Goal: Task Accomplishment & Management: Complete application form

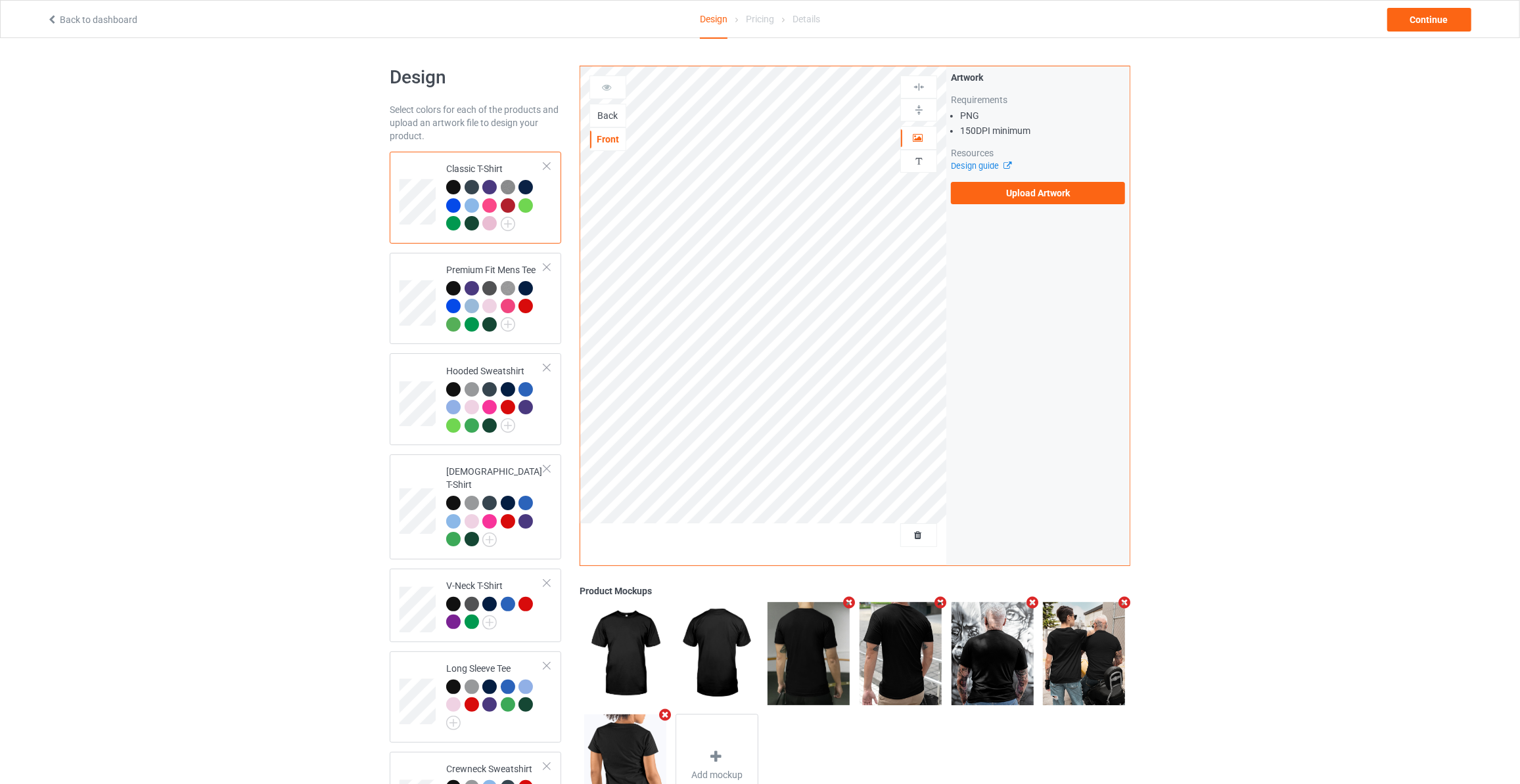
click at [604, 117] on div "Back" at bounding box center [607, 115] width 36 height 13
click at [1013, 197] on label "Upload Artwork" at bounding box center [1038, 193] width 174 height 22
click at [0, 0] on input "Upload Artwork" at bounding box center [0, 0] width 0 height 0
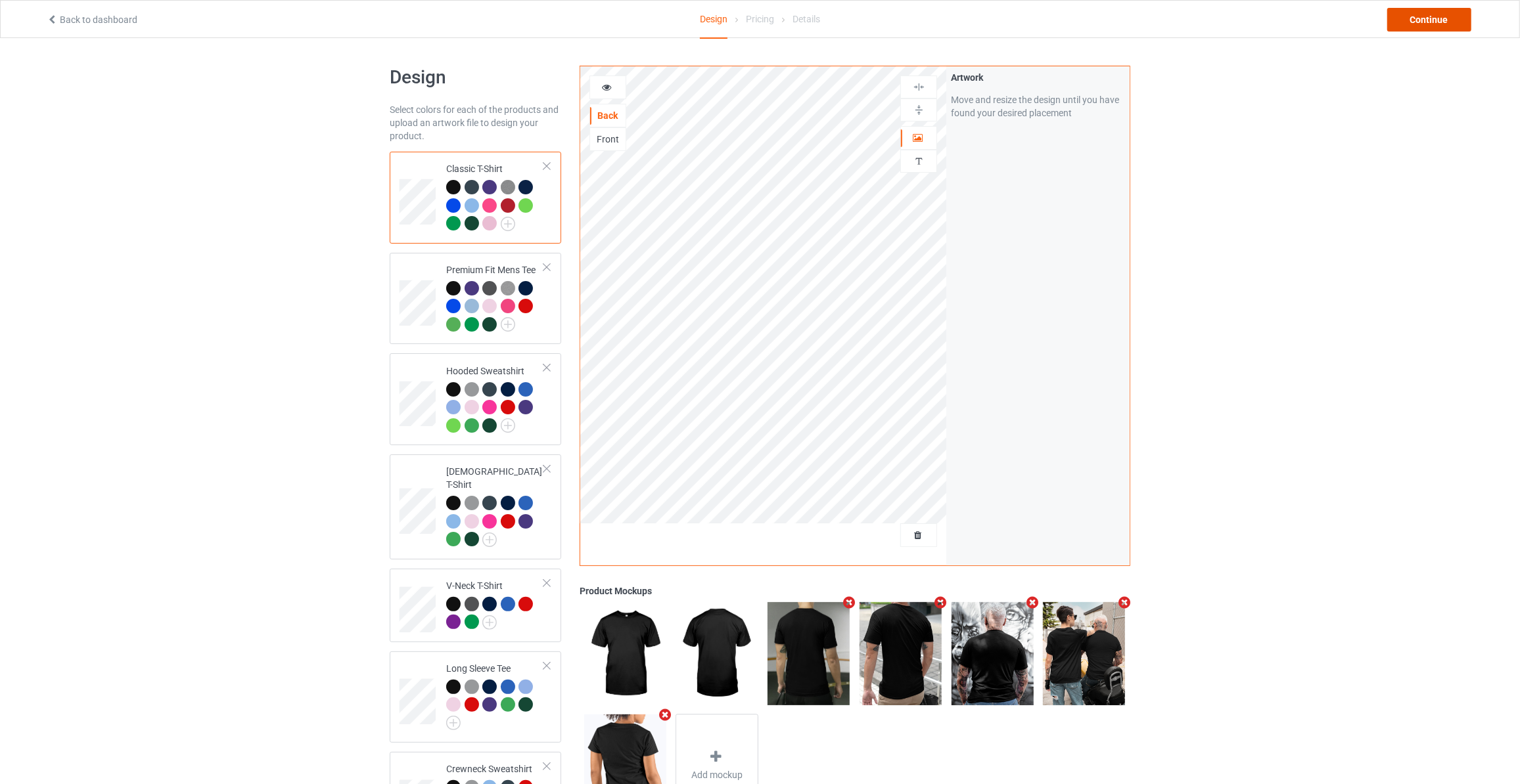
click at [1437, 18] on div "Continue" at bounding box center [1429, 19] width 84 height 24
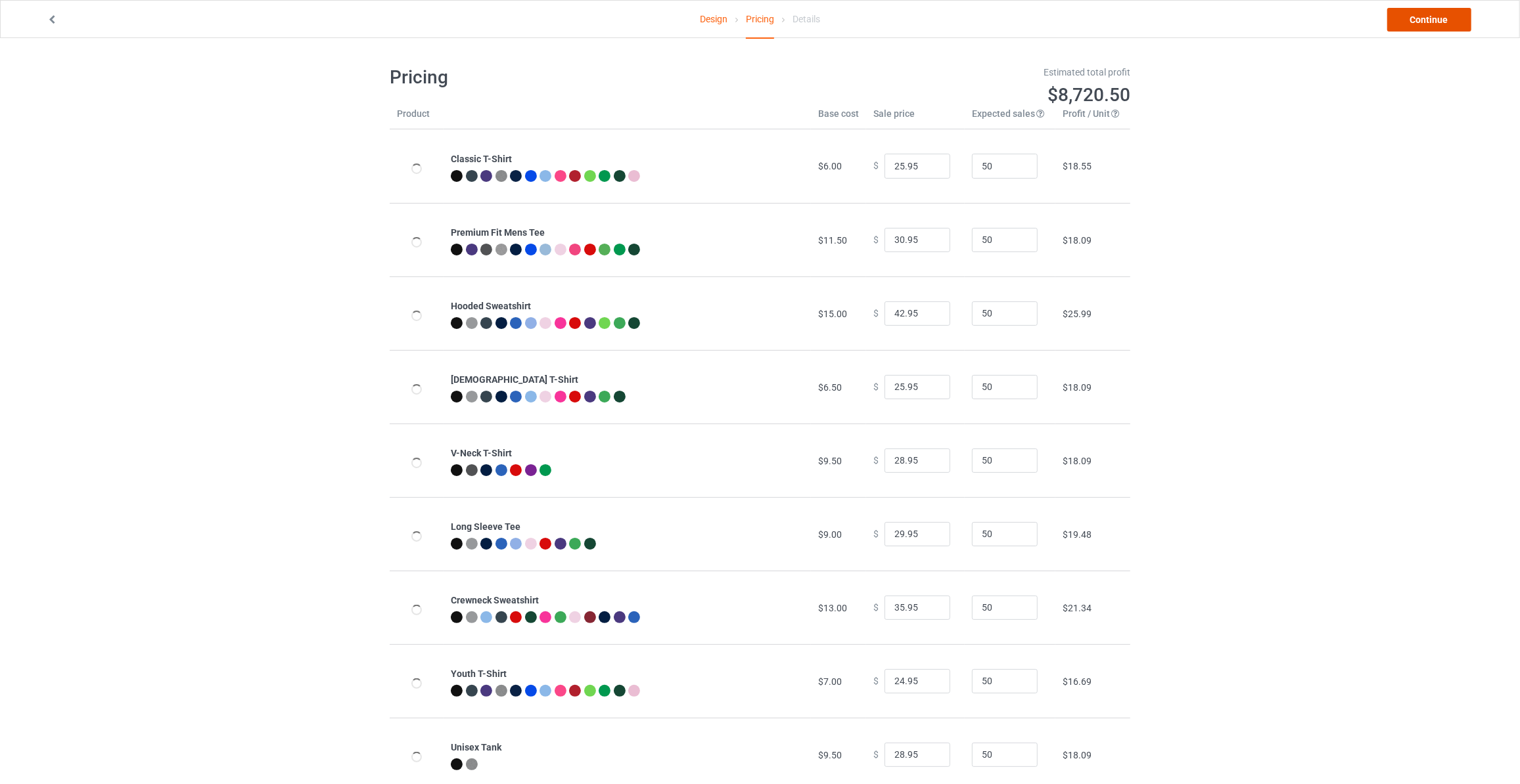
click at [1437, 18] on link "Continue" at bounding box center [1429, 19] width 84 height 24
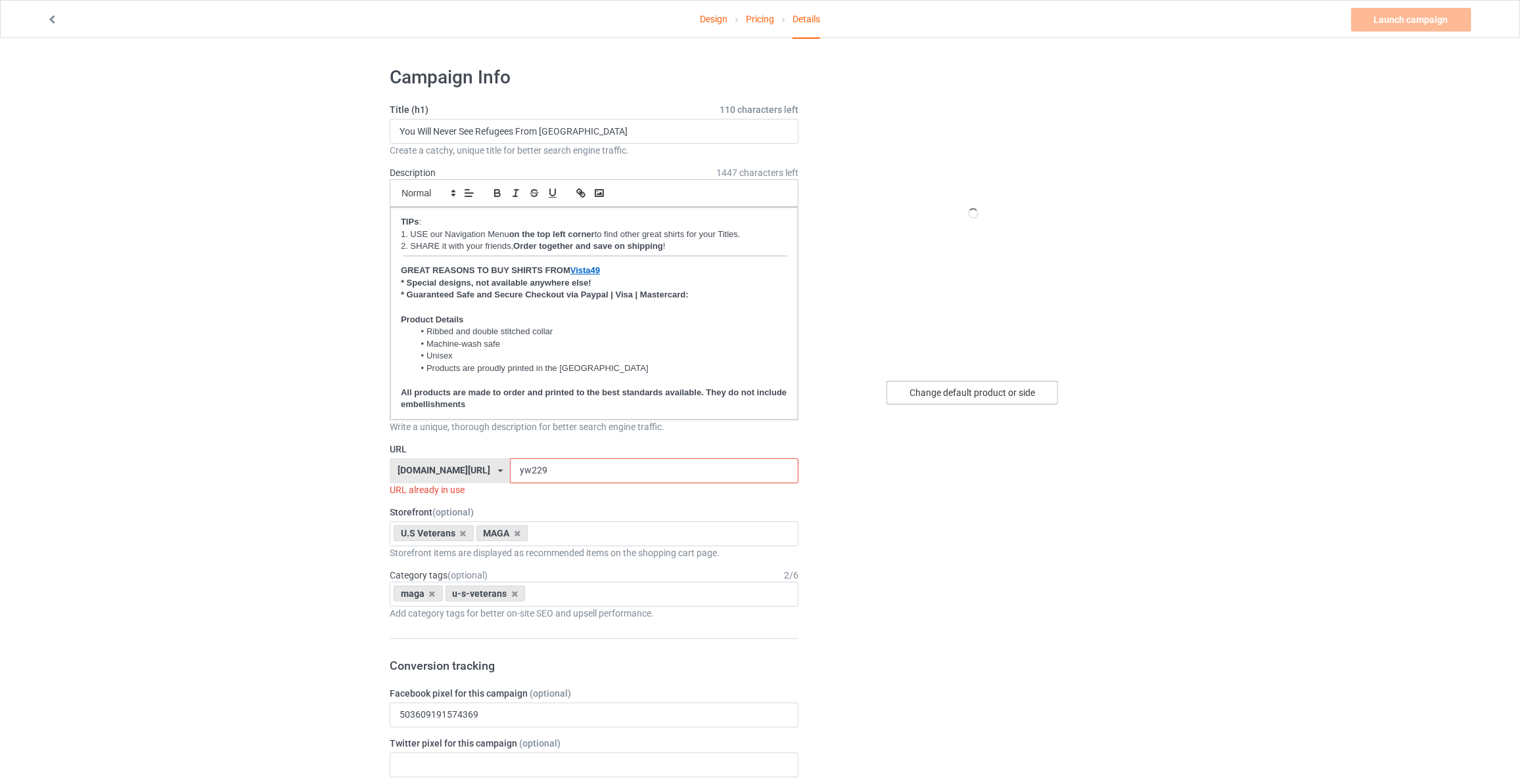
click at [939, 384] on div "Change default product or side" at bounding box center [972, 393] width 172 height 24
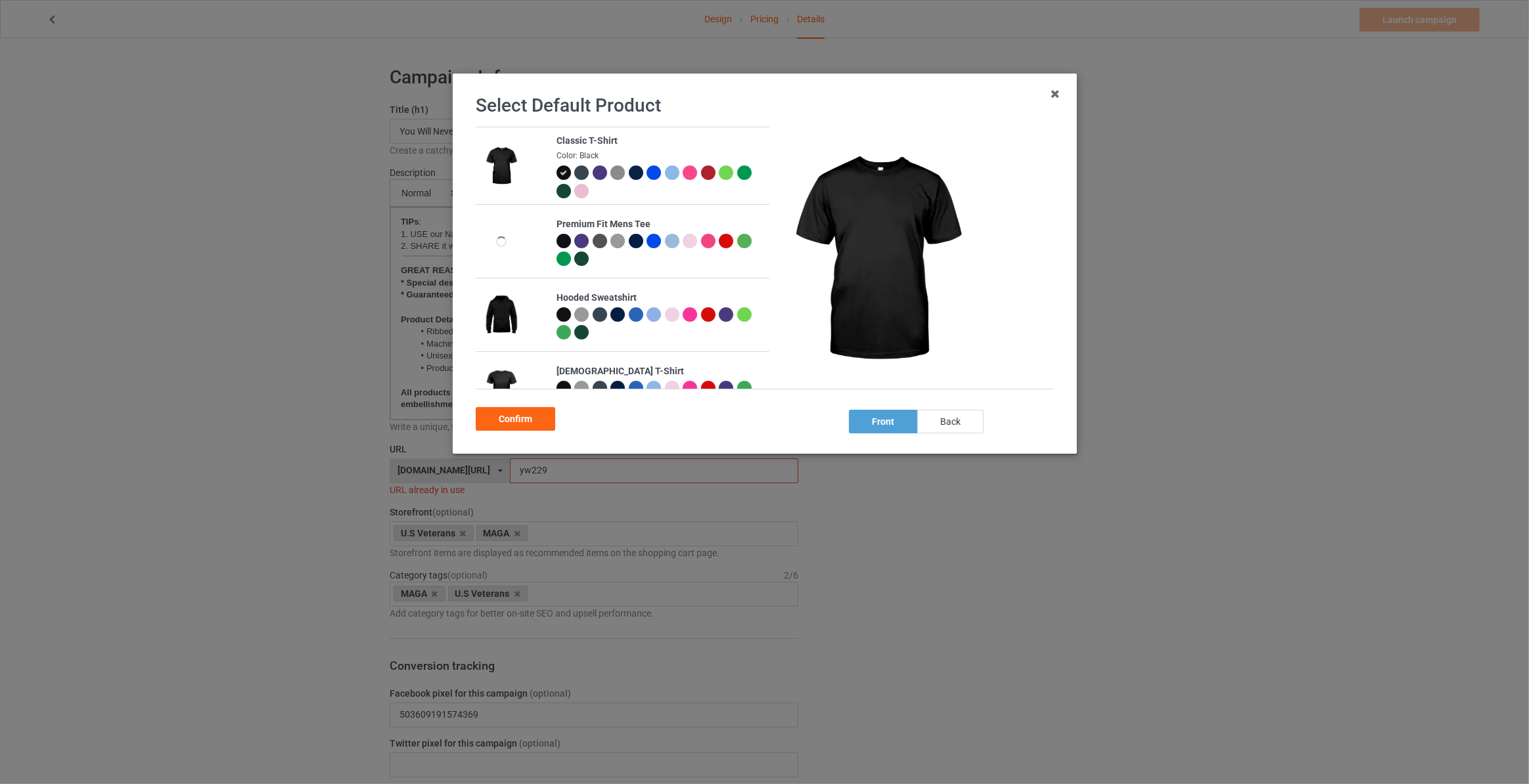
click at [951, 424] on div "back" at bounding box center [950, 421] width 66 height 24
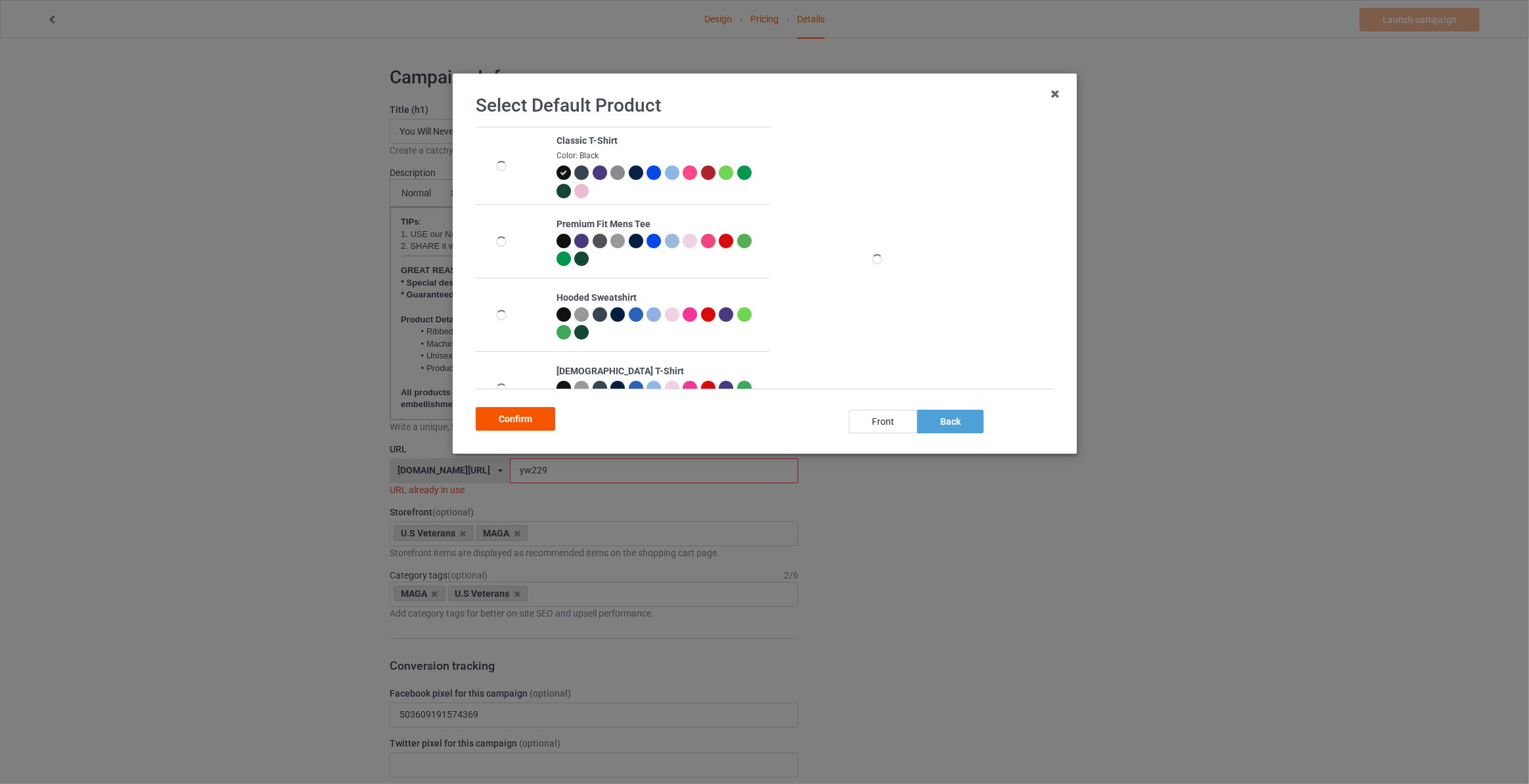
click at [505, 416] on div "Confirm" at bounding box center [516, 419] width 79 height 24
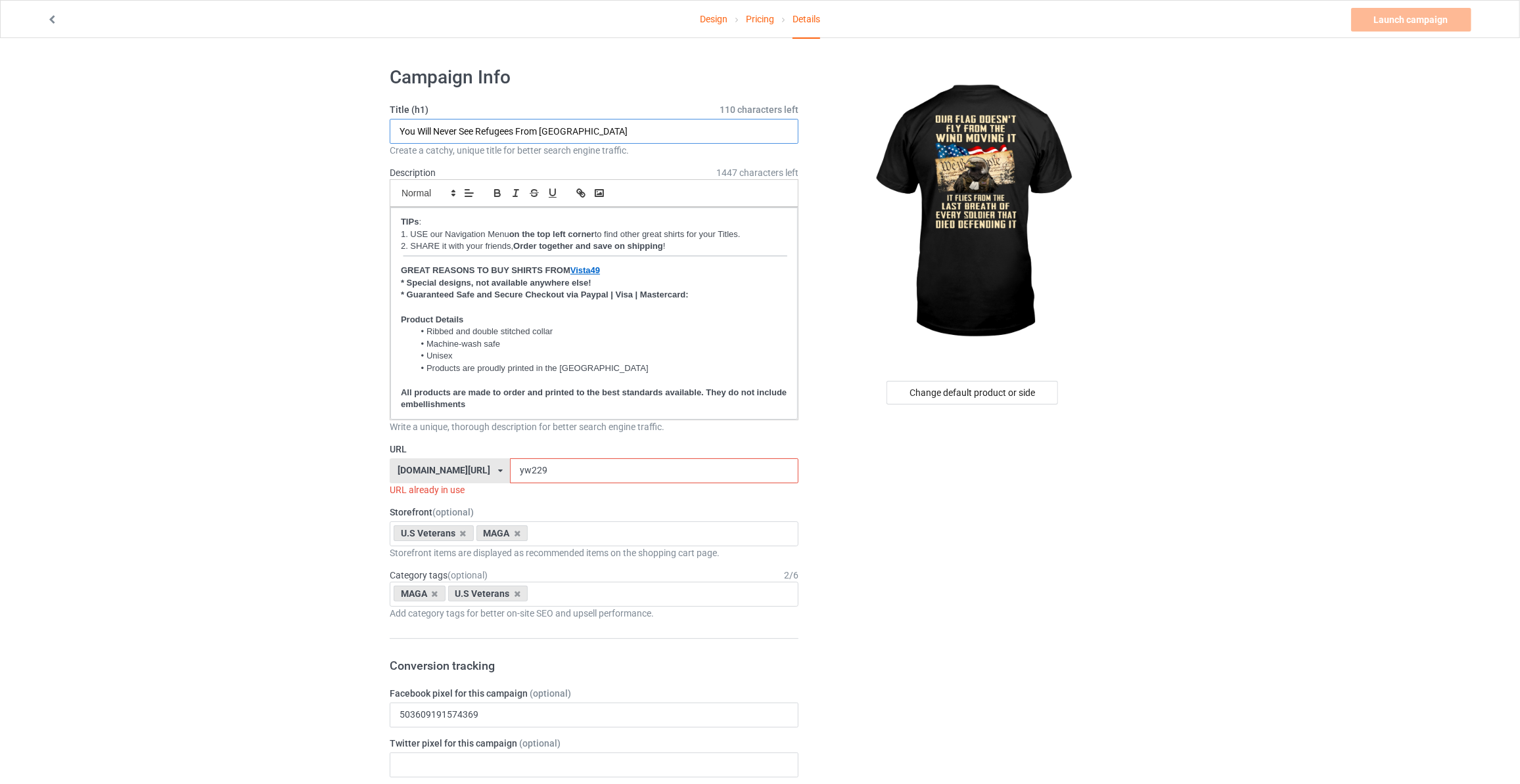
click at [618, 137] on input "You Will Never See Refugees From [GEOGRAPHIC_DATA]" at bounding box center [594, 131] width 409 height 25
paste input "Our Flag Doesn't Fly From The Wind Moving It"
type input "Our Flag Doesn't Fly From The Wind Moving It"
drag, startPoint x: 247, startPoint y: 263, endPoint x: 362, endPoint y: 334, distance: 135.2
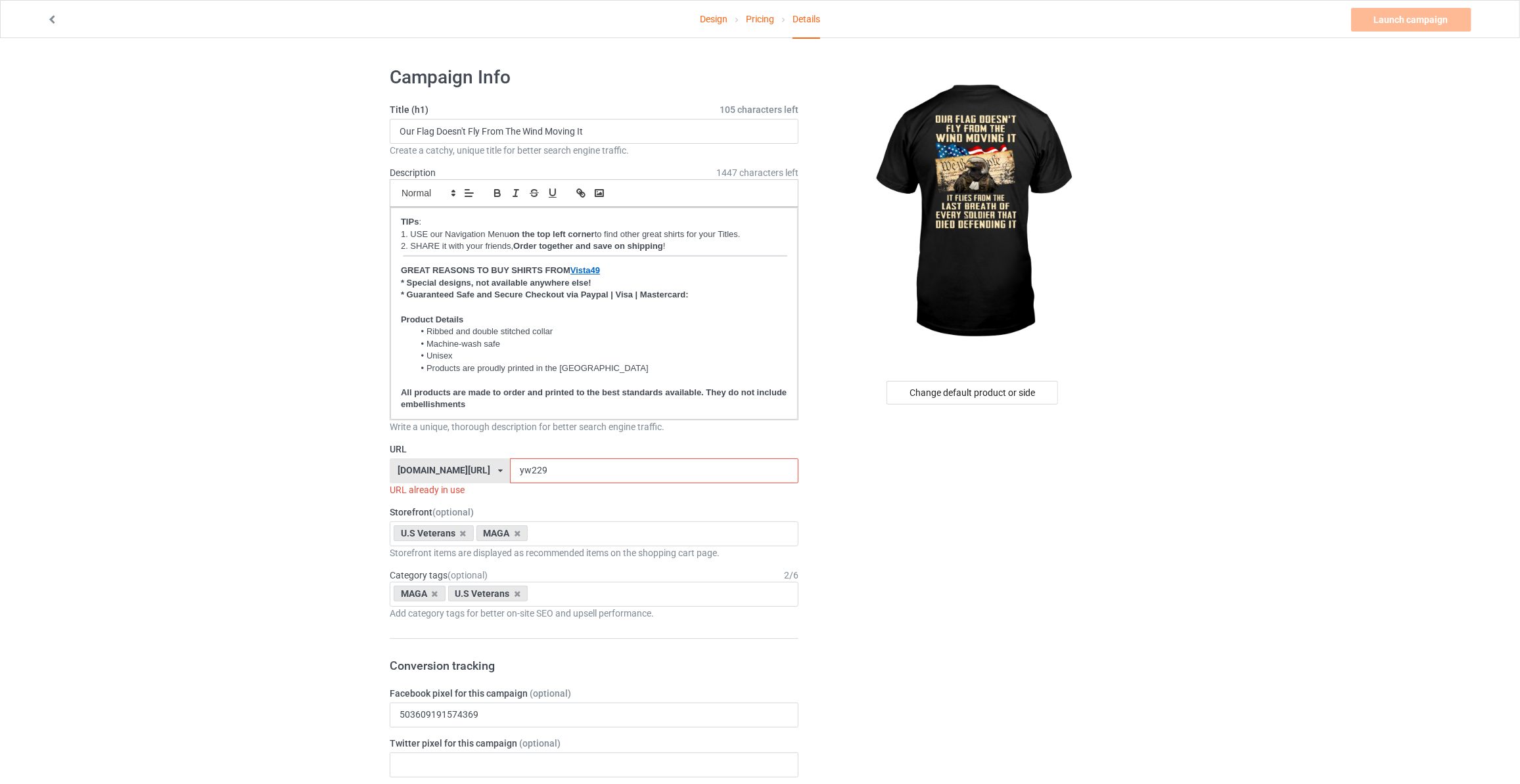
drag, startPoint x: 548, startPoint y: 472, endPoint x: 246, endPoint y: 445, distance: 303.2
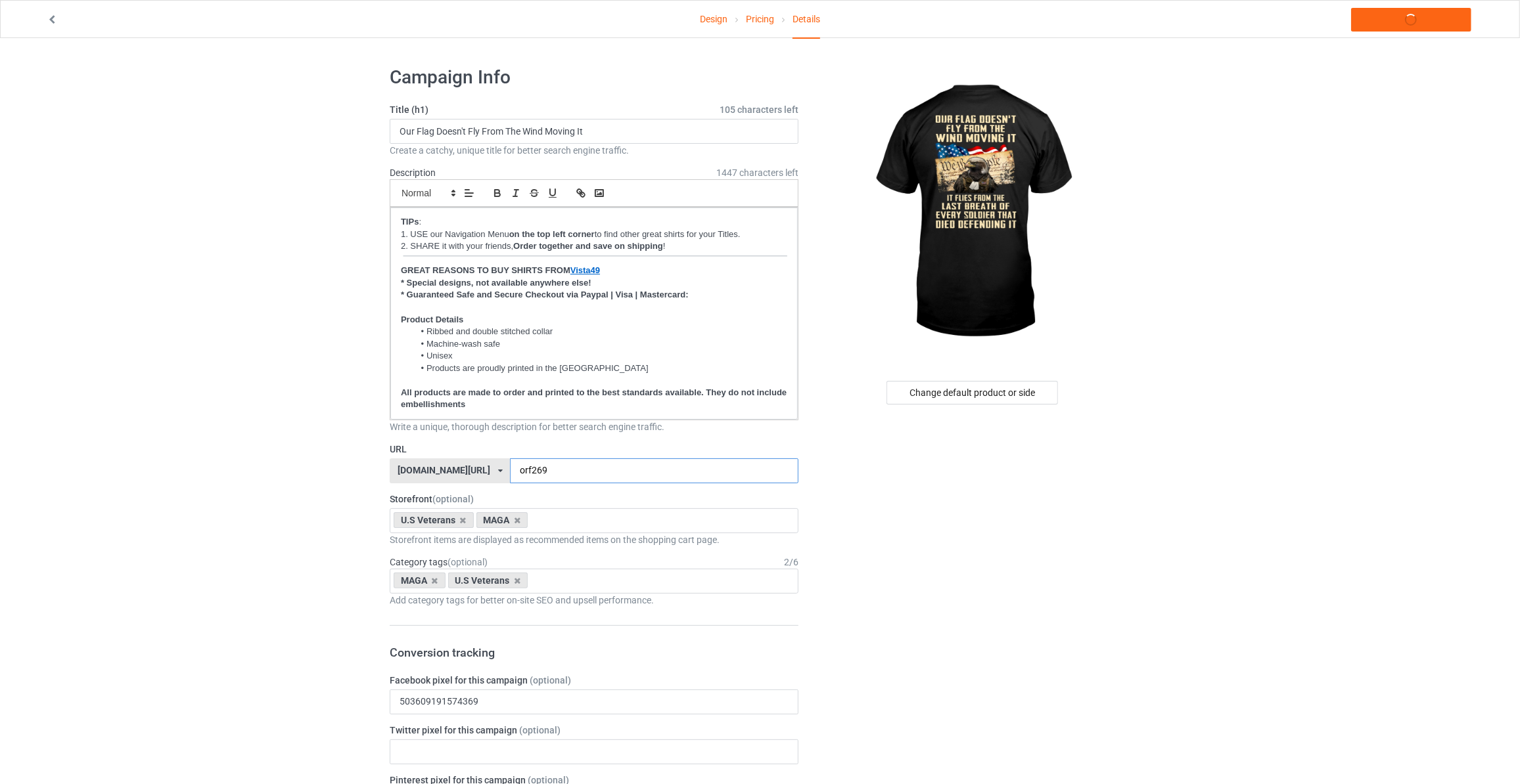
type input "orf269"
click at [517, 519] on icon at bounding box center [517, 520] width 7 height 8
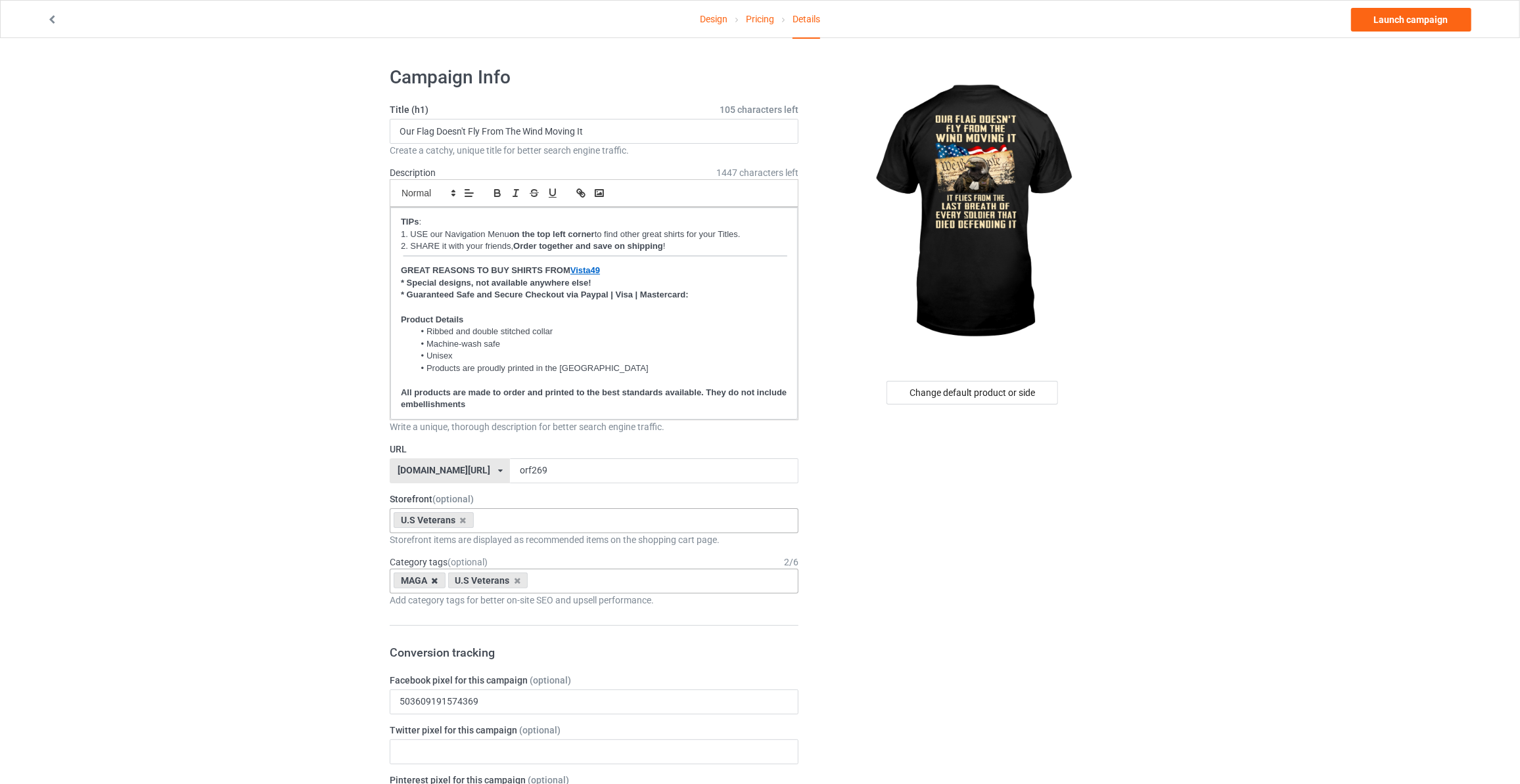
click at [433, 577] on icon at bounding box center [435, 580] width 7 height 8
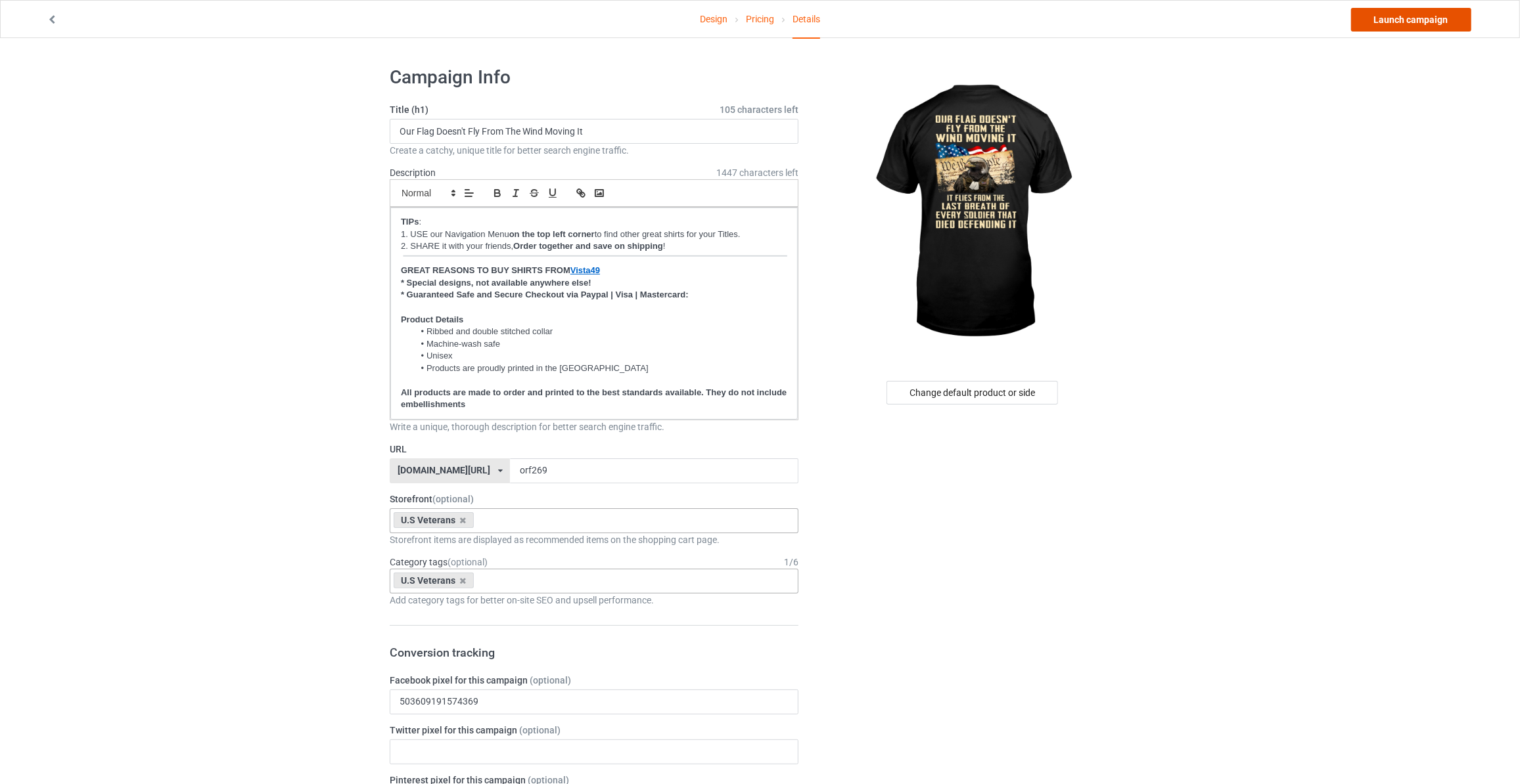
click at [1398, 21] on link "Launch campaign" at bounding box center [1412, 19] width 121 height 24
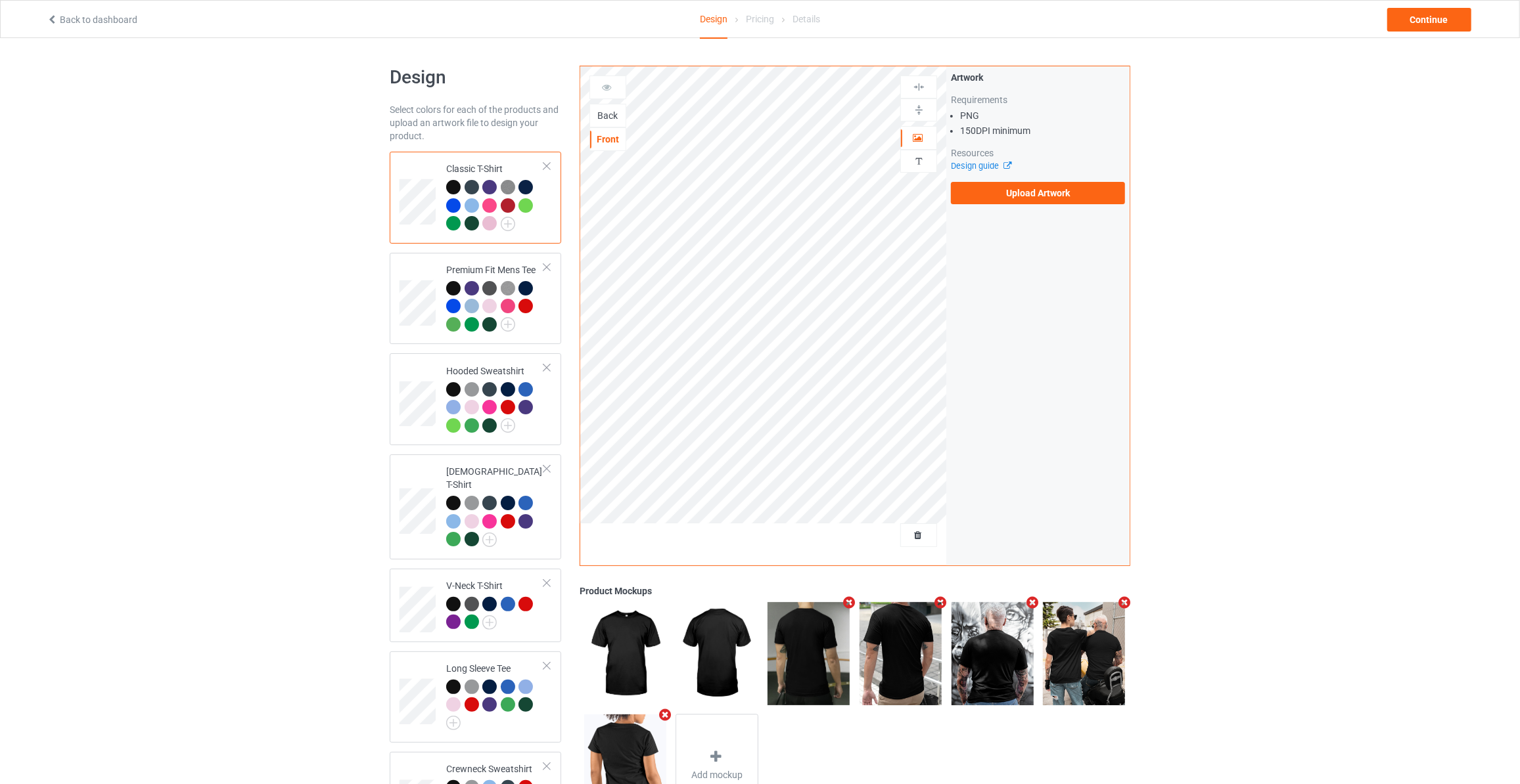
click at [612, 109] on div "Back" at bounding box center [607, 115] width 36 height 13
click at [1024, 192] on label "Upload Artwork" at bounding box center [1038, 193] width 174 height 22
click at [0, 0] on input "Upload Artwork" at bounding box center [0, 0] width 0 height 0
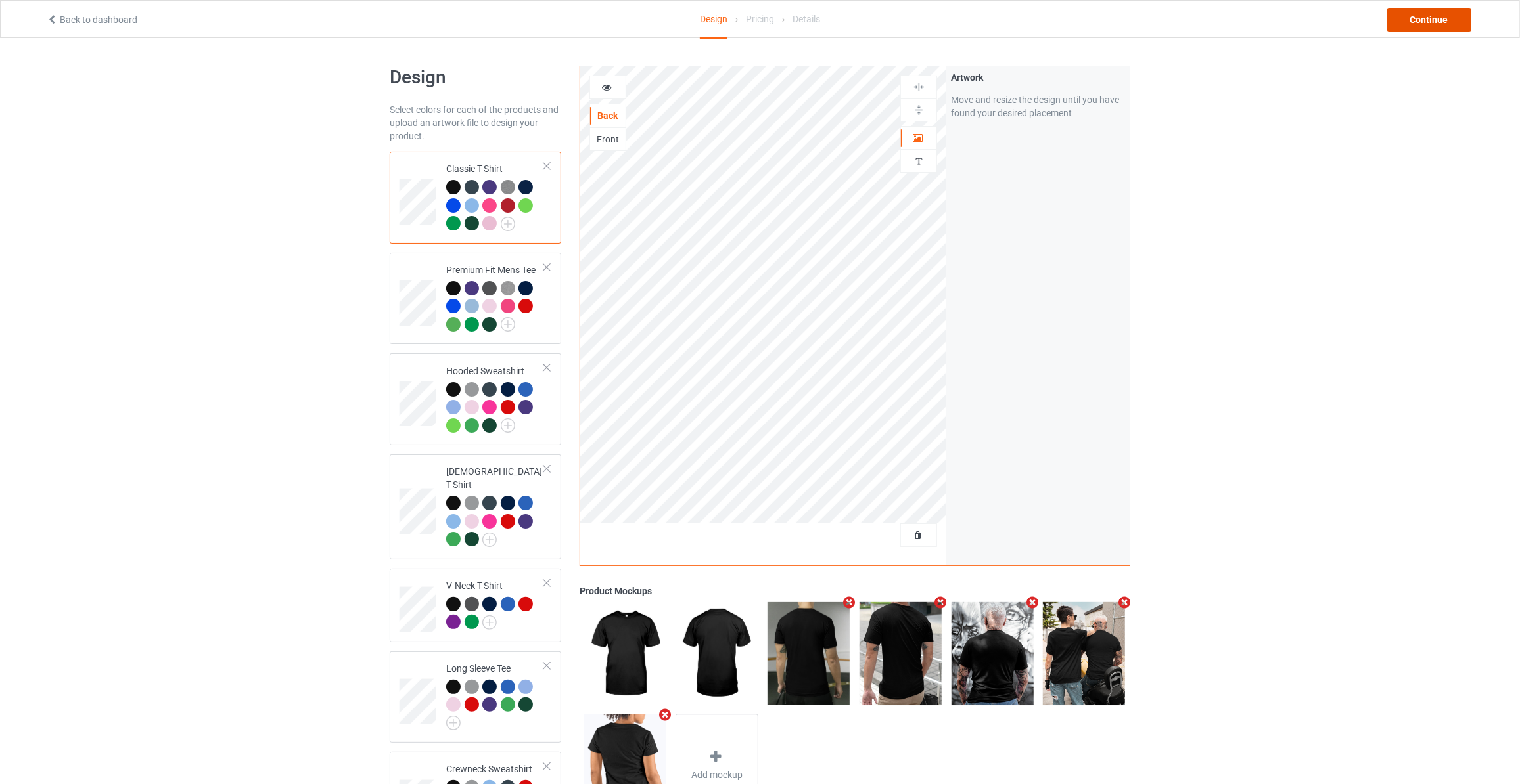
click at [1417, 19] on div "Continue" at bounding box center [1429, 19] width 84 height 24
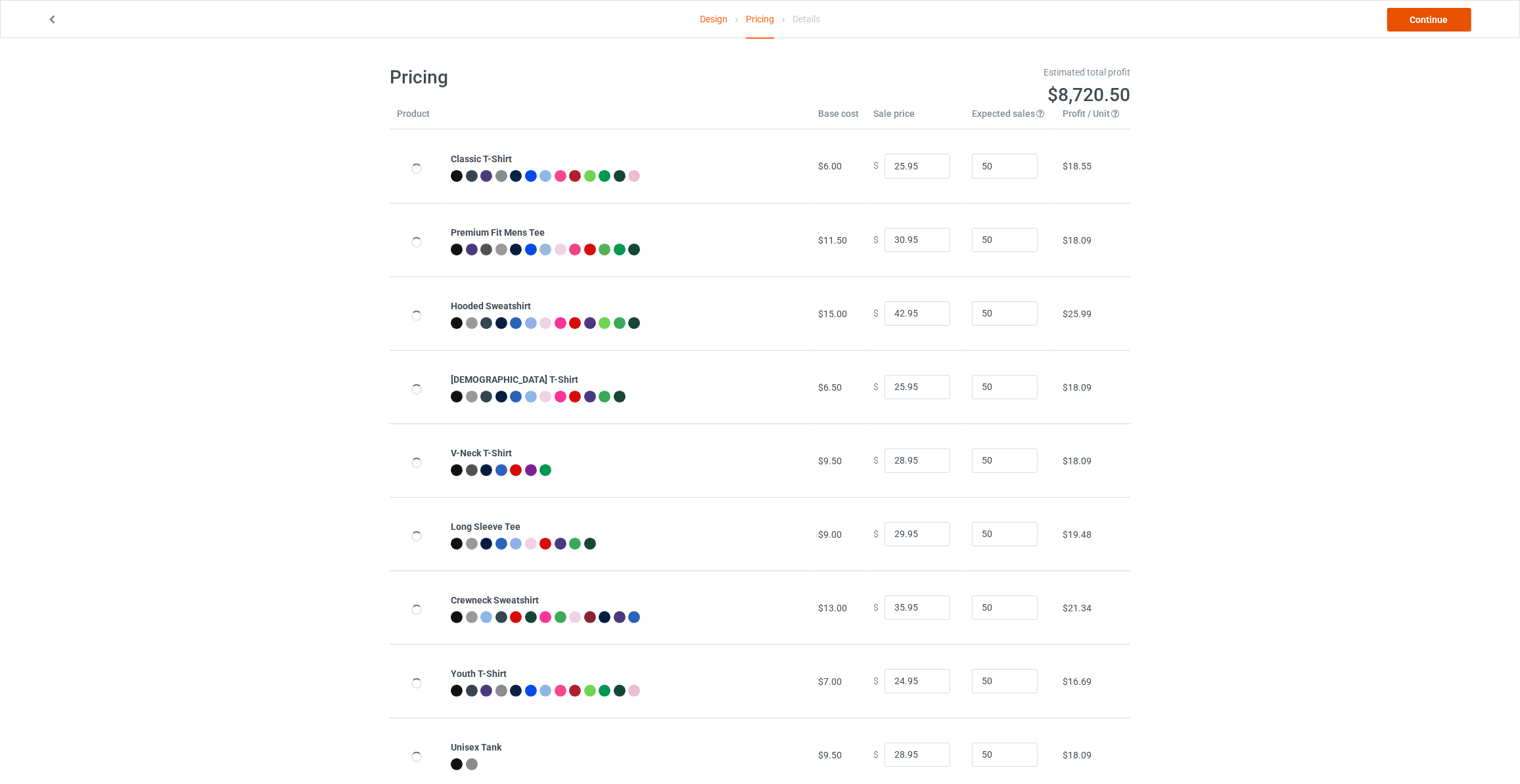
click at [1417, 19] on link "Continue" at bounding box center [1429, 19] width 84 height 24
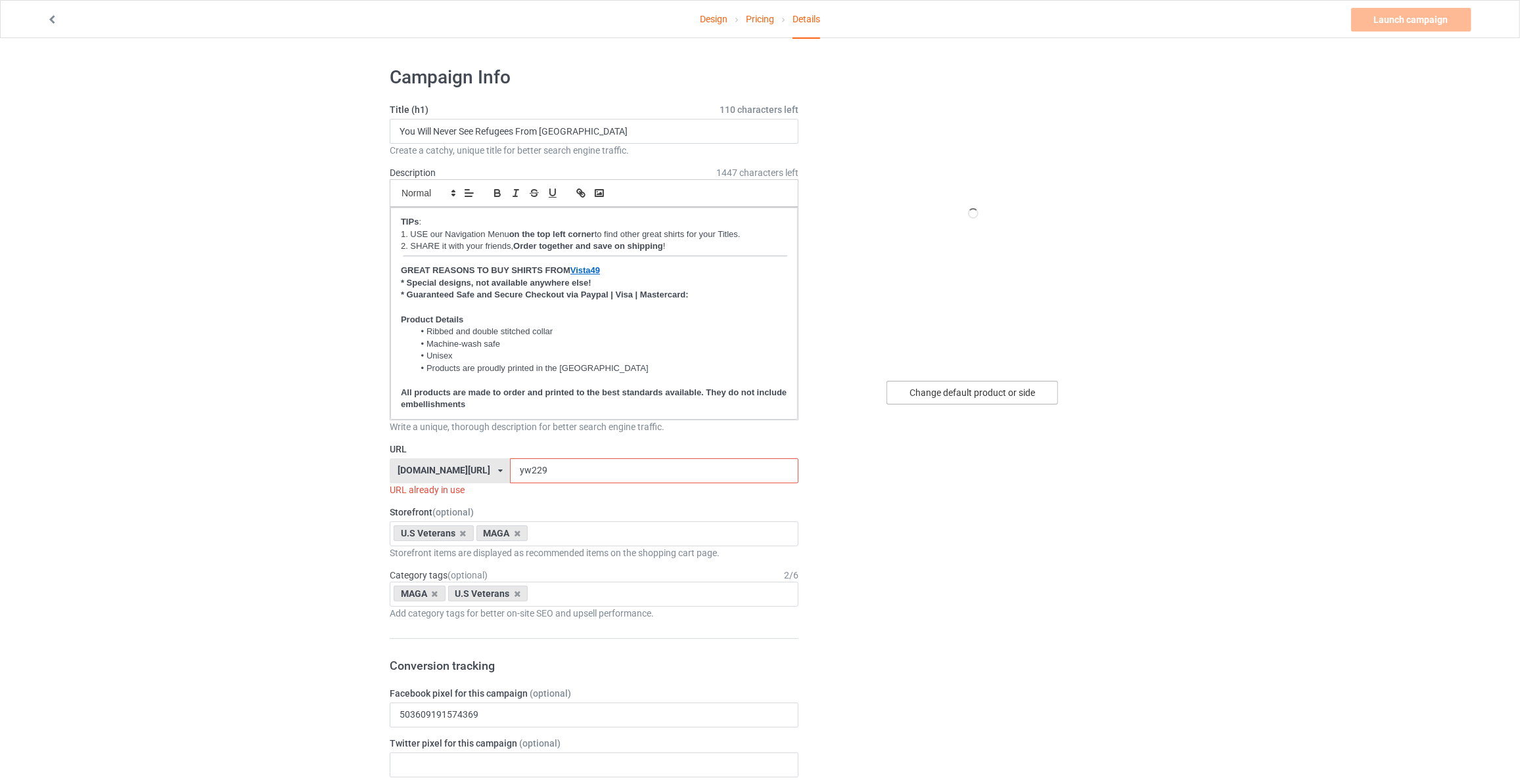
click at [960, 399] on div "Change default product or side" at bounding box center [972, 393] width 172 height 24
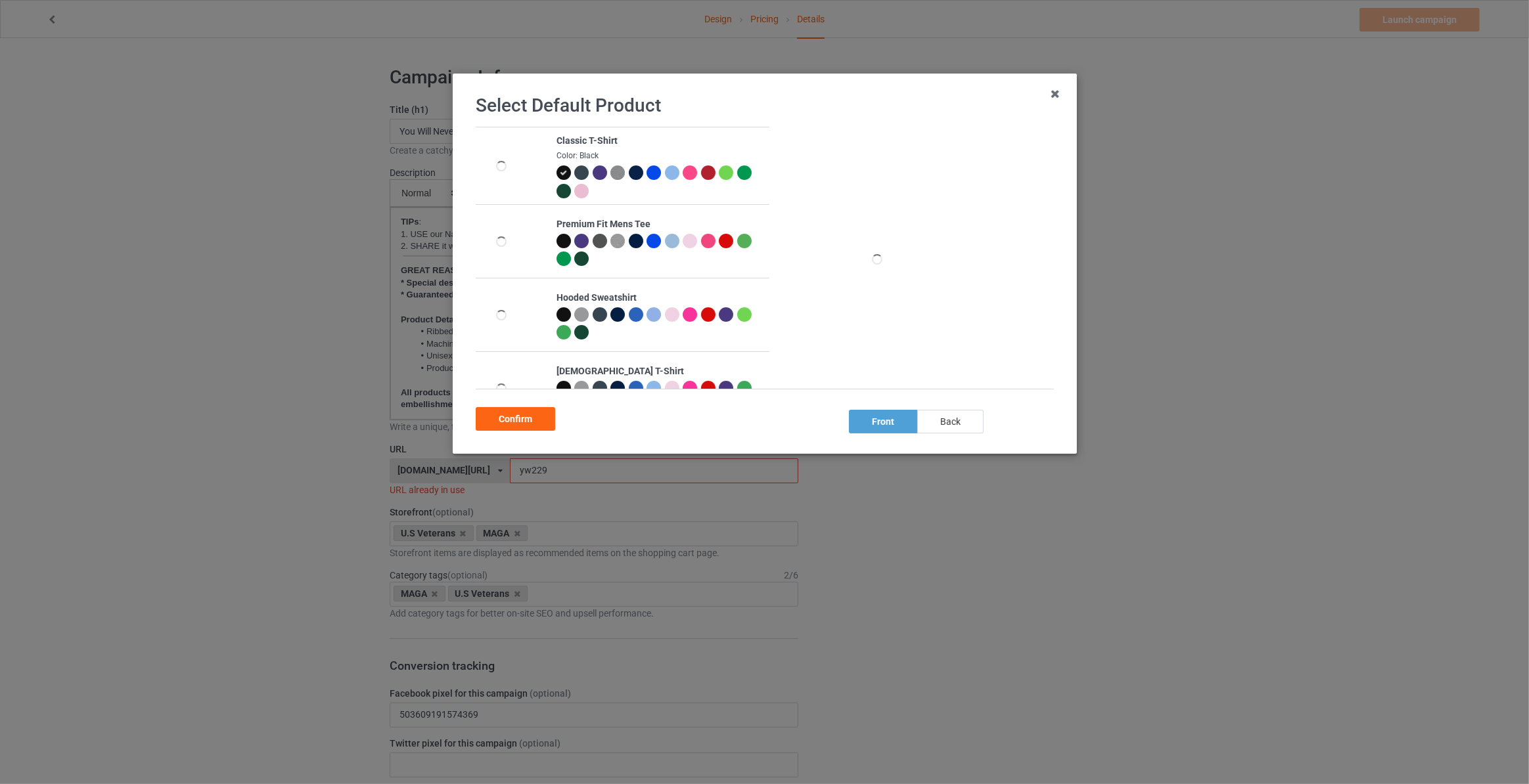
click at [949, 423] on div "back" at bounding box center [950, 421] width 66 height 24
click at [539, 416] on div "Confirm" at bounding box center [516, 419] width 79 height 24
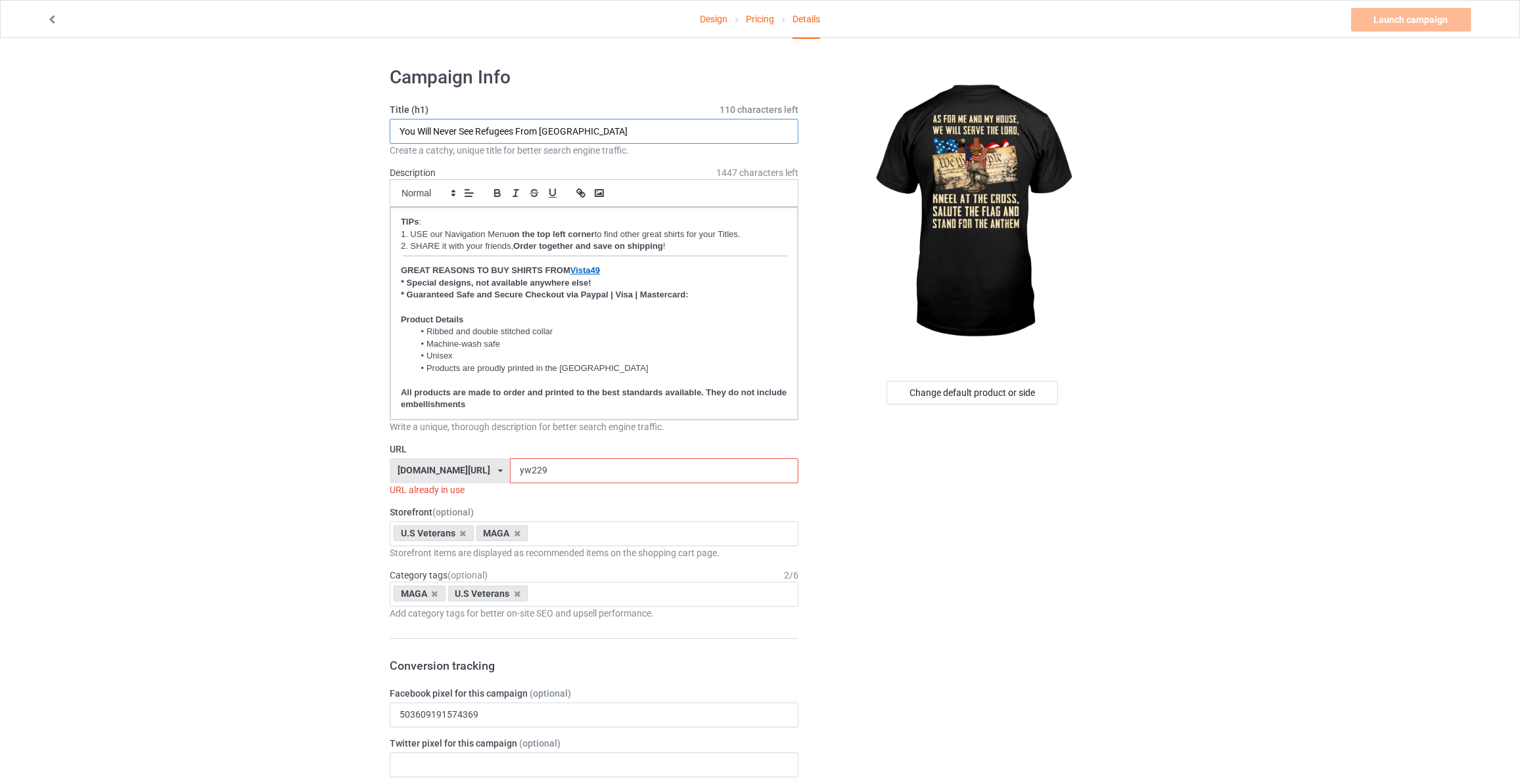
click at [598, 131] on input "You Will Never See Refugees From [GEOGRAPHIC_DATA]" at bounding box center [594, 131] width 409 height 25
paste input "As For Me And House, We Will Serve The Lord, Kneel At The Cross, Salute The Fla…"
type input "As For Me And House, We Will Serve The Lord, Kneel At The Cross, Salute The Fla…"
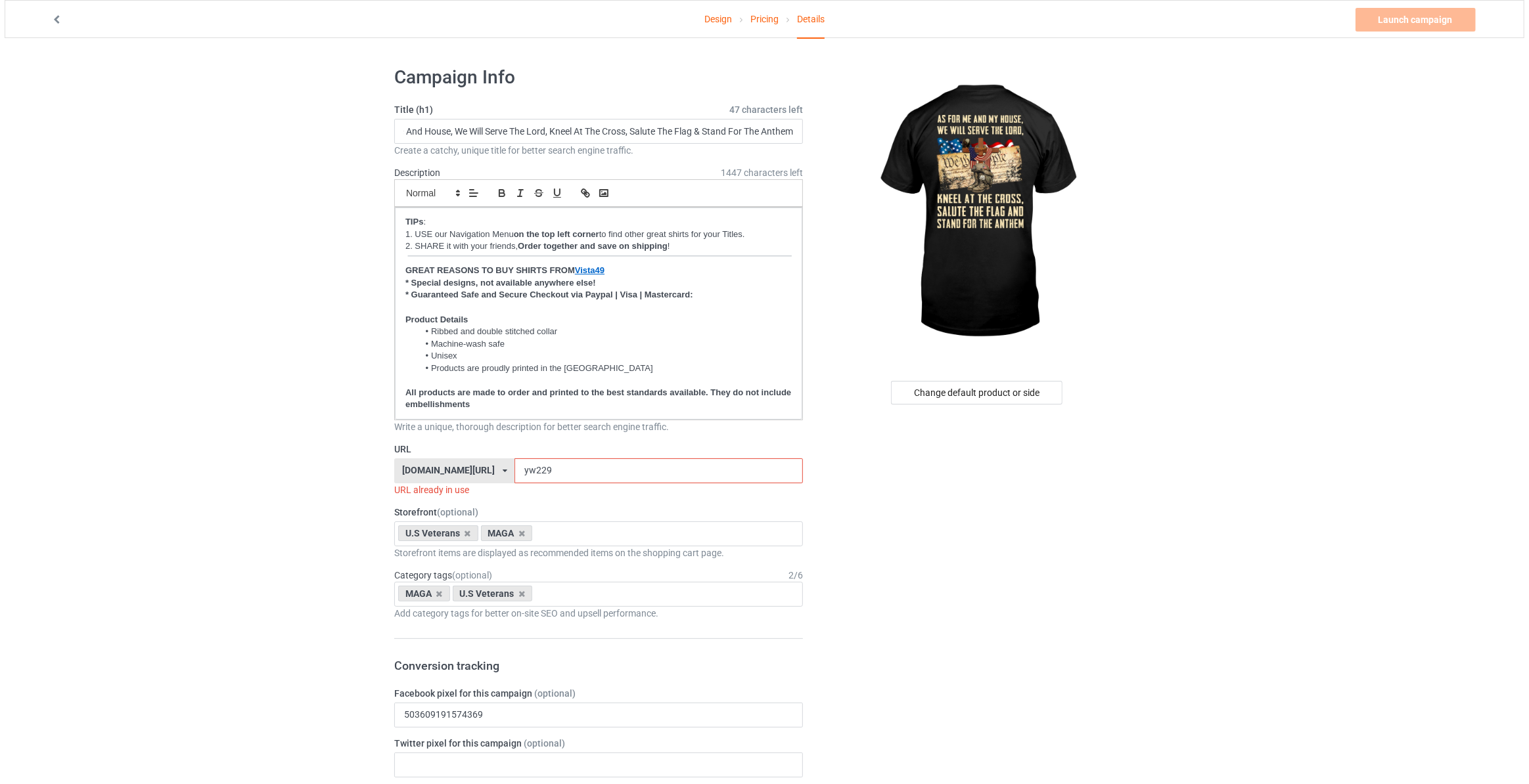
scroll to position [0, 0]
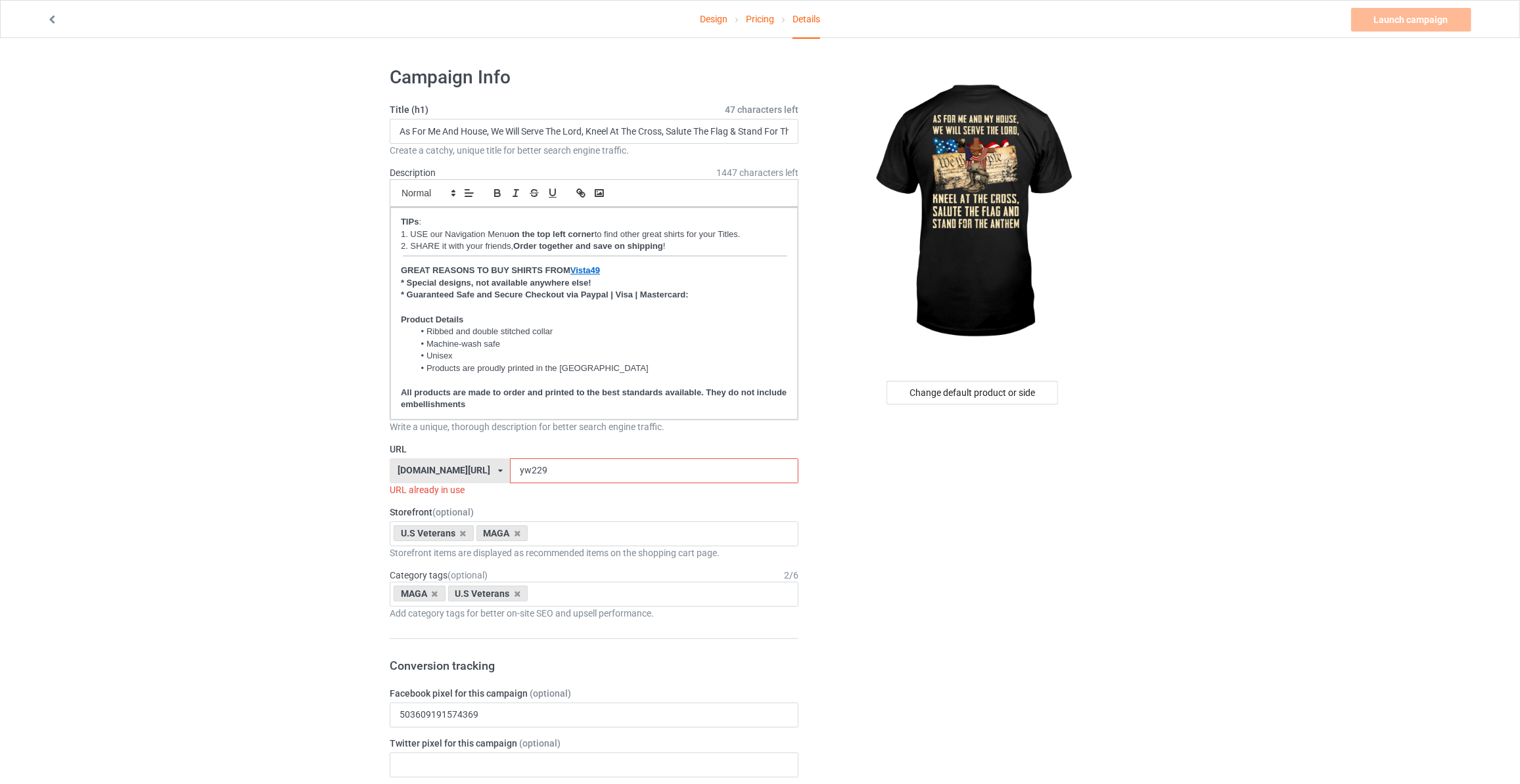
drag, startPoint x: 527, startPoint y: 471, endPoint x: 266, endPoint y: 445, distance: 262.3
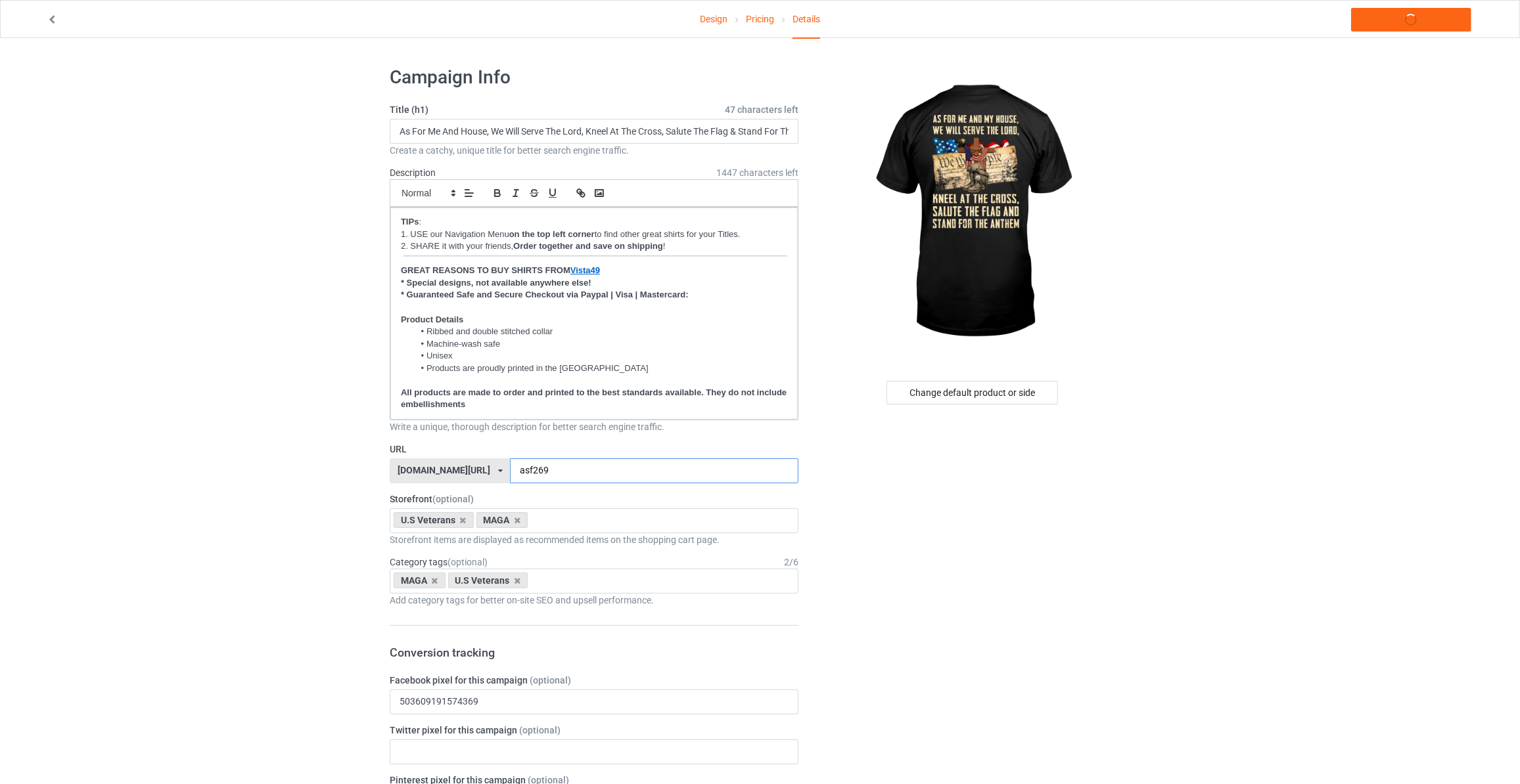
type input "asf269"
click at [518, 519] on icon at bounding box center [517, 520] width 7 height 8
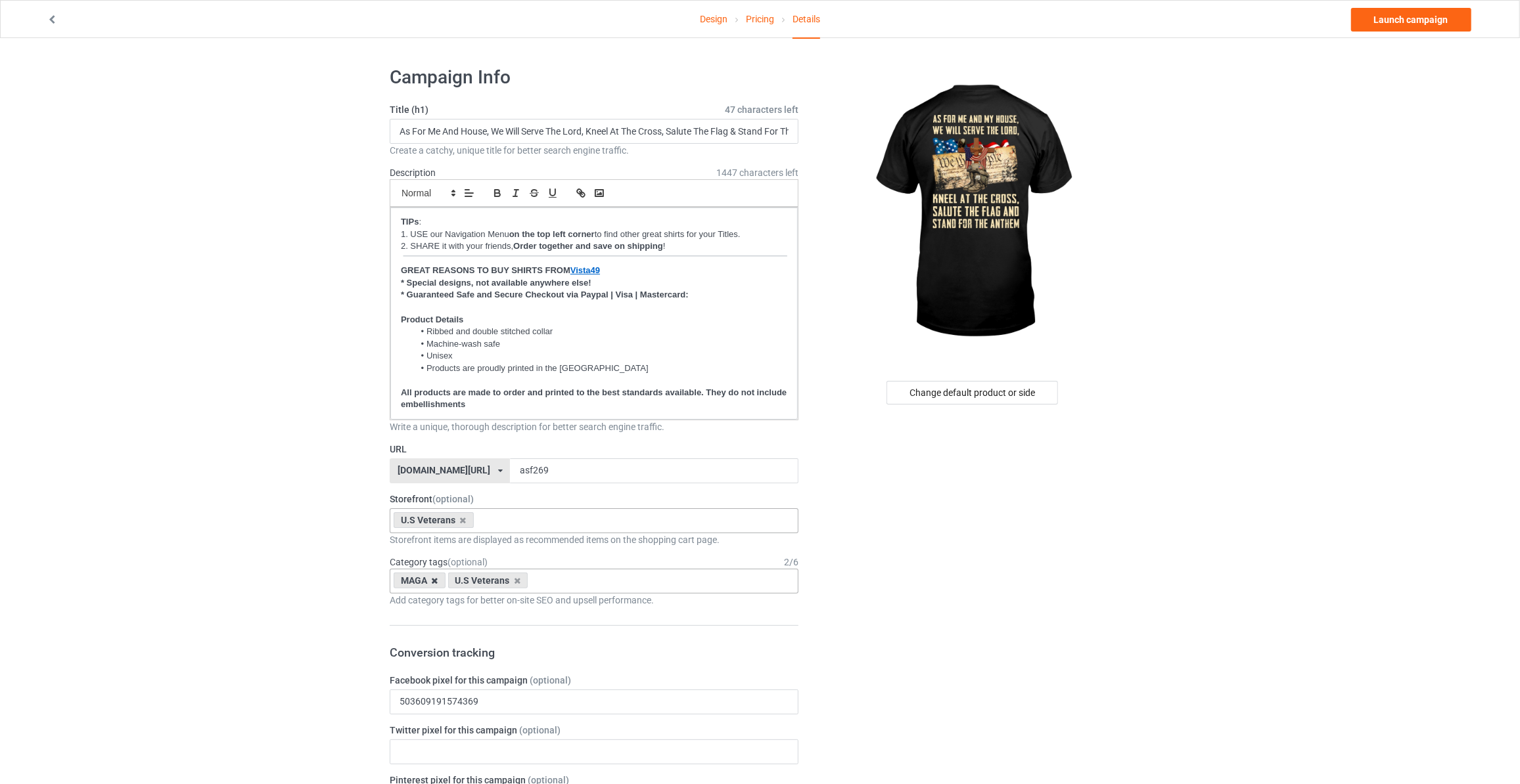
click at [437, 580] on icon at bounding box center [435, 580] width 7 height 8
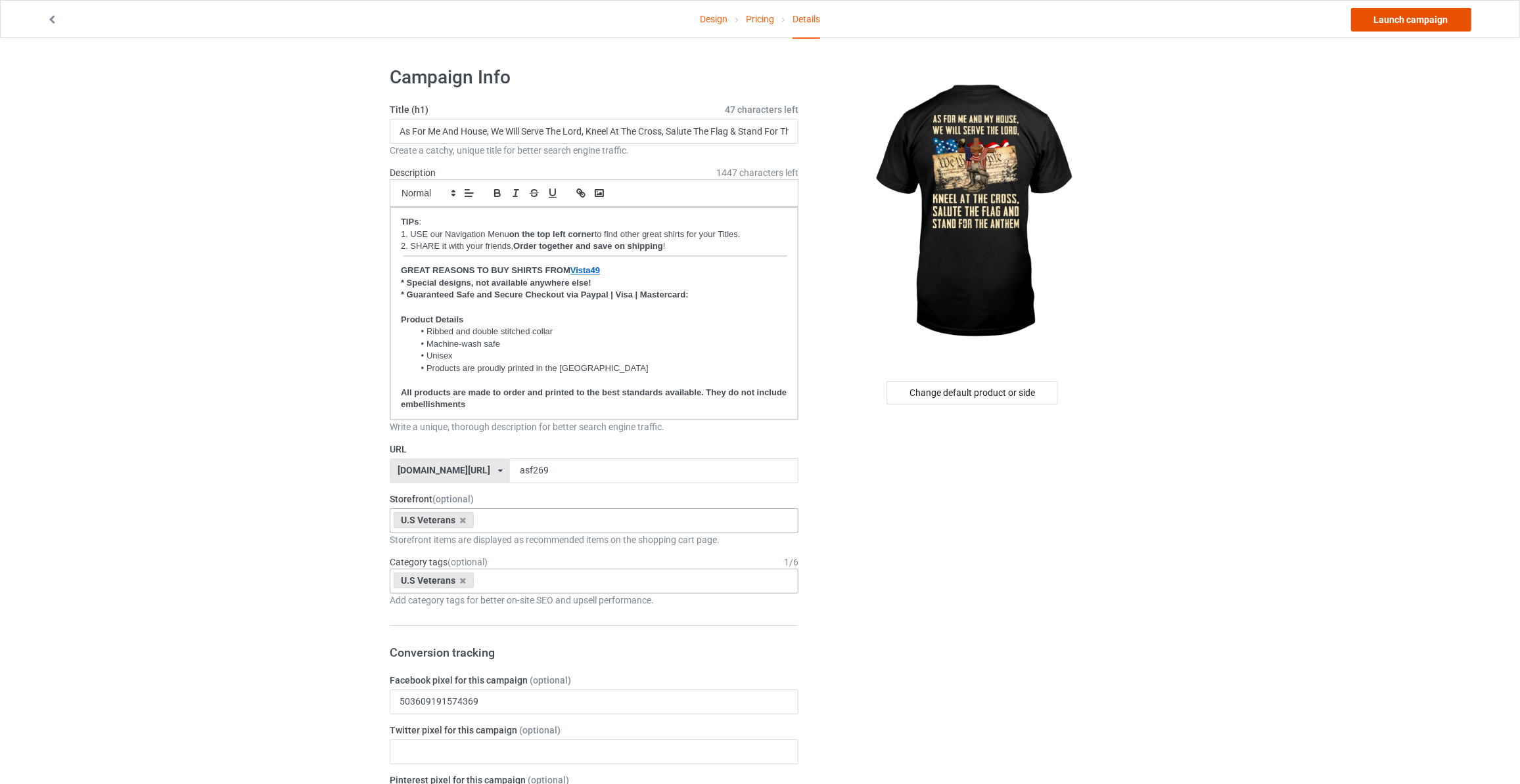
click at [1399, 24] on link "Launch campaign" at bounding box center [1412, 19] width 121 height 24
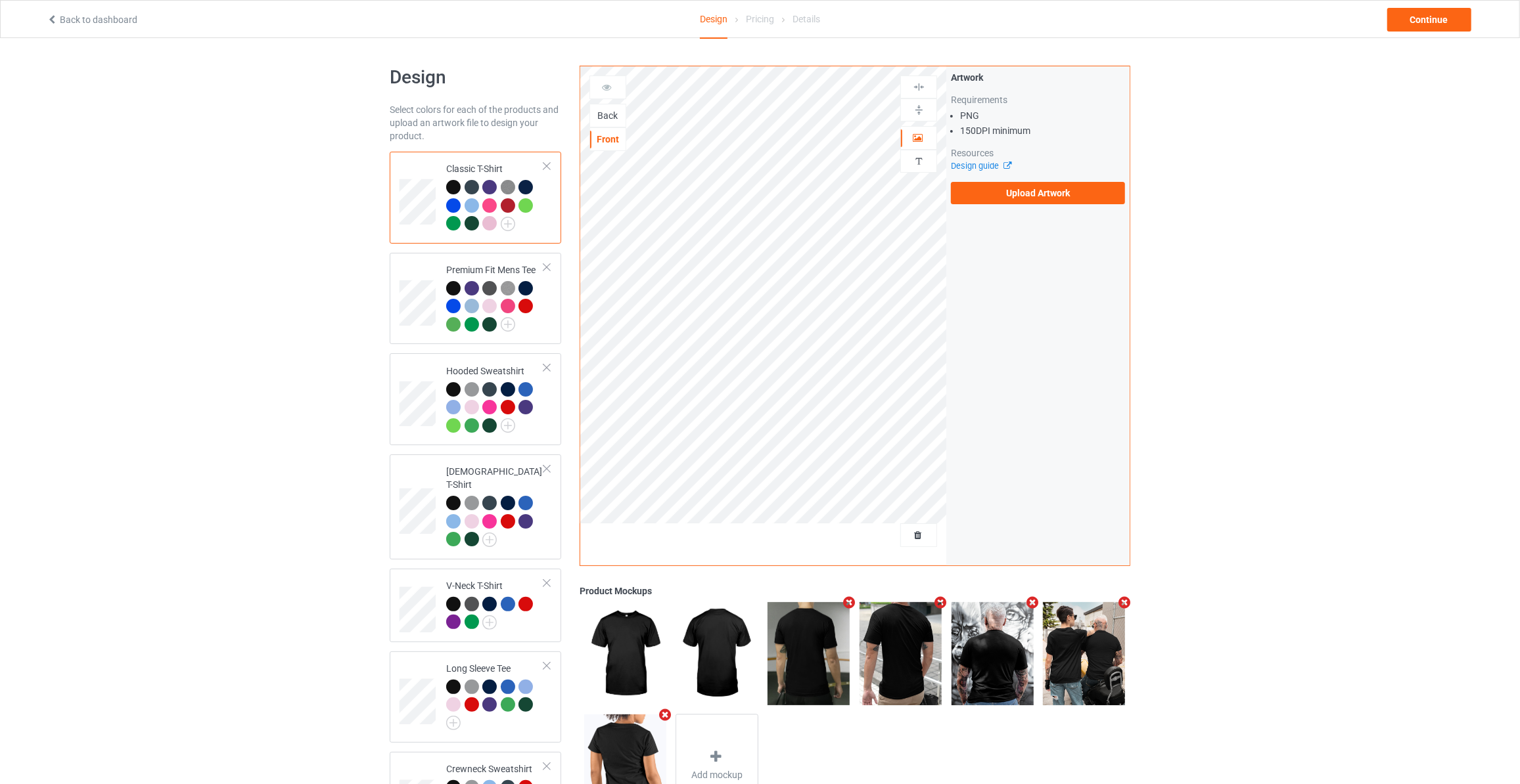
click at [602, 116] on div "Back" at bounding box center [607, 115] width 36 height 13
click at [1021, 194] on label "Upload Artwork" at bounding box center [1038, 193] width 174 height 22
click at [0, 0] on input "Upload Artwork" at bounding box center [0, 0] width 0 height 0
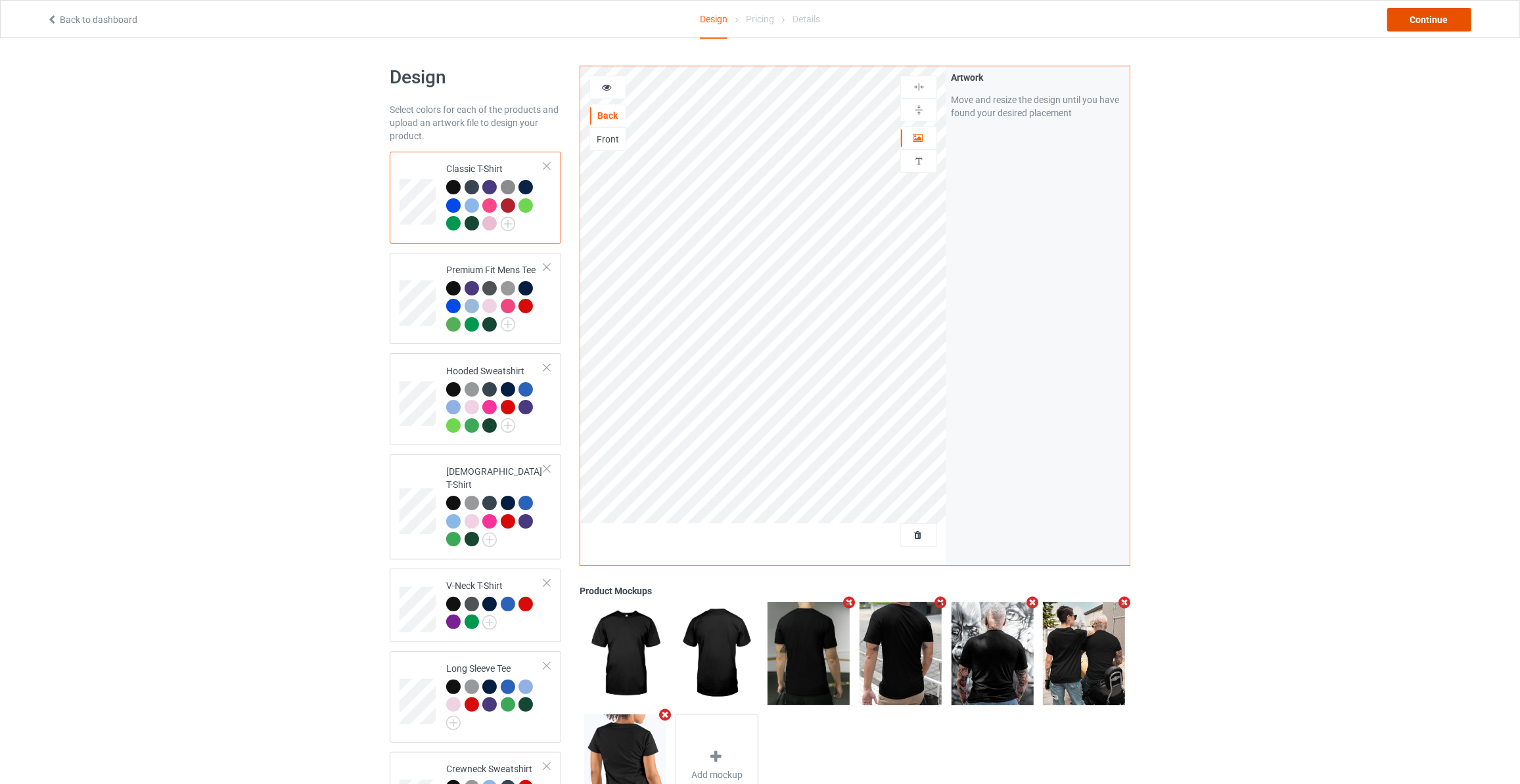
click at [1441, 19] on div "Continue" at bounding box center [1429, 19] width 84 height 24
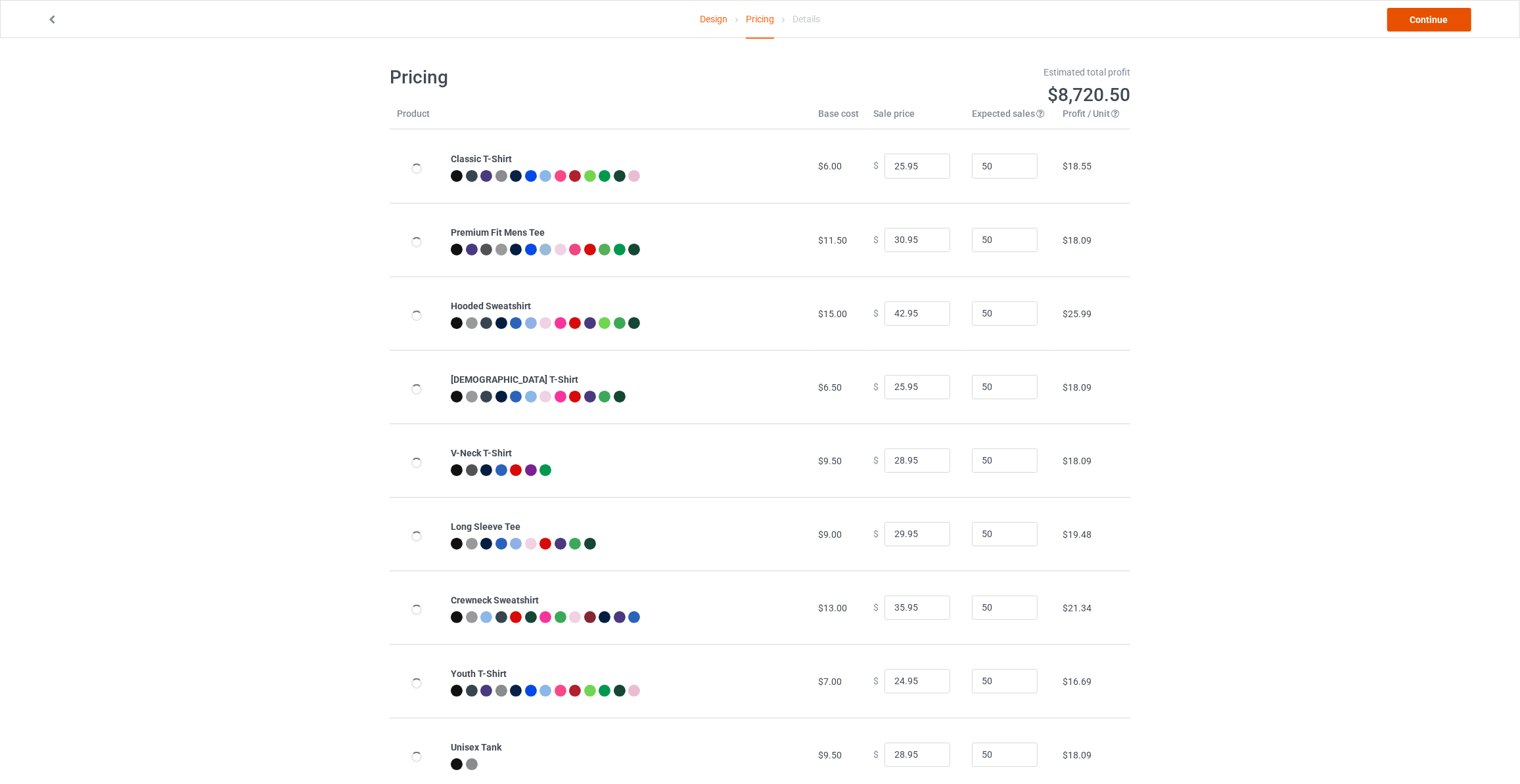
click at [1441, 19] on link "Continue" at bounding box center [1429, 19] width 84 height 24
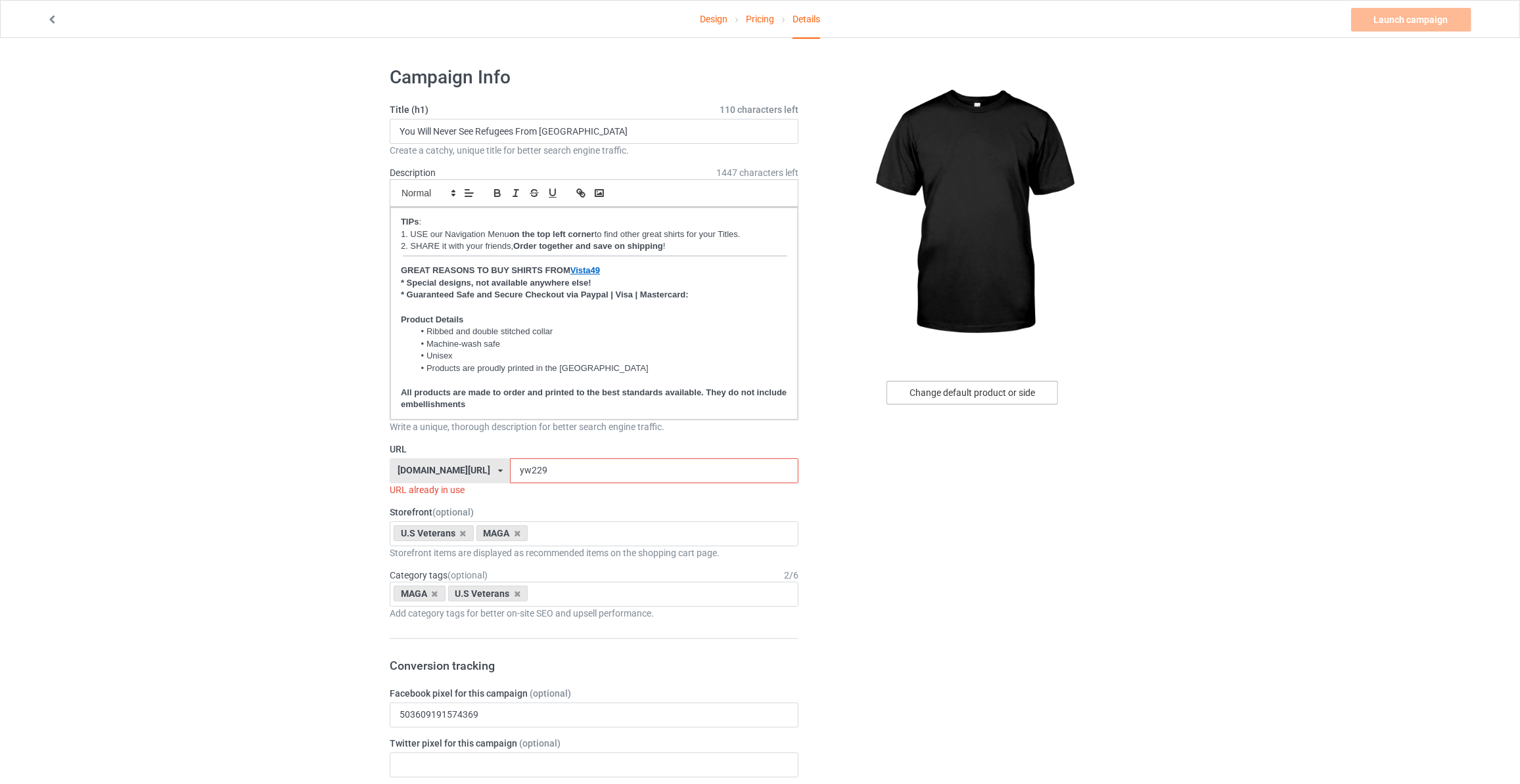
click at [977, 390] on div "Change default product or side" at bounding box center [972, 393] width 172 height 24
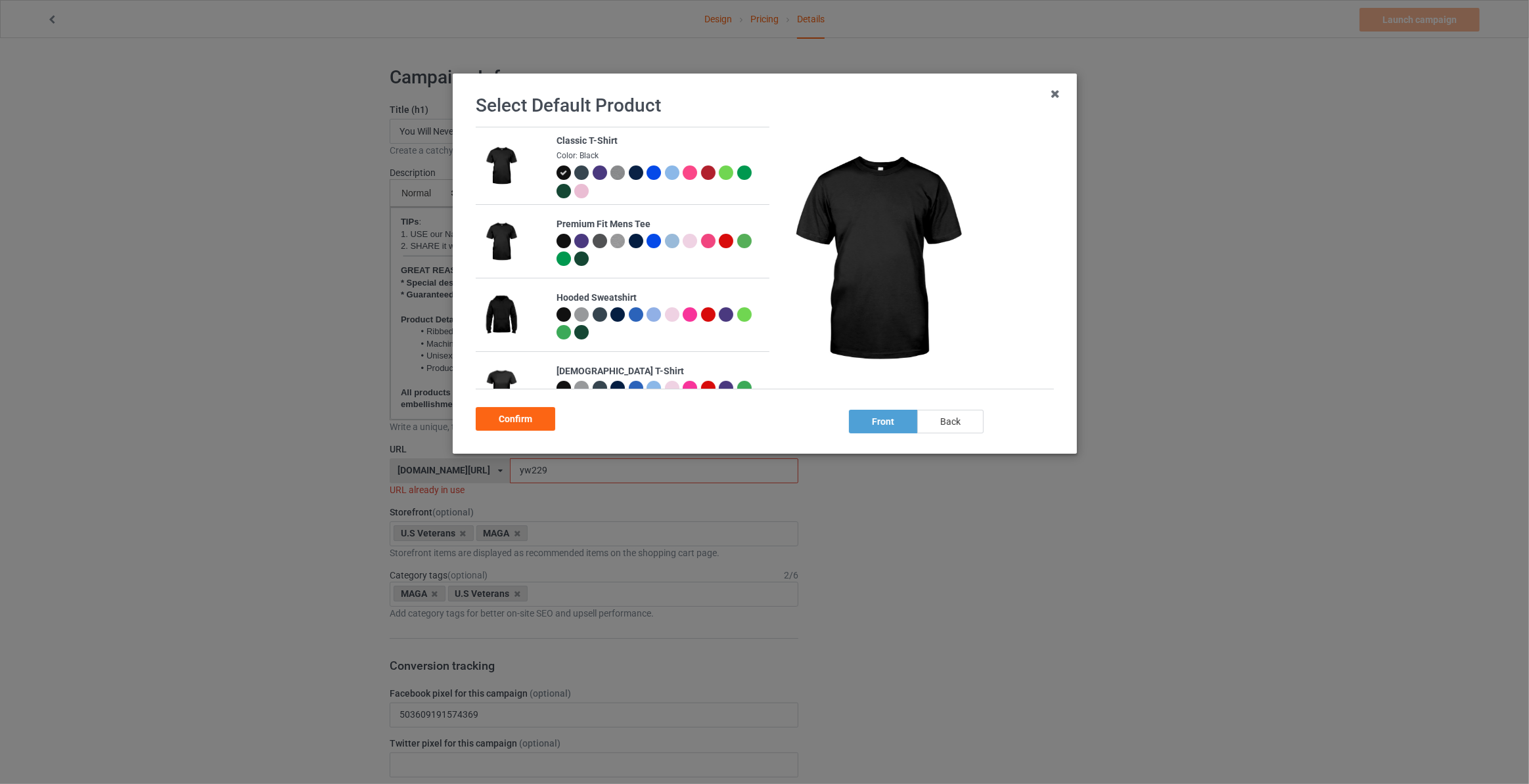
drag, startPoint x: 958, startPoint y: 423, endPoint x: 917, endPoint y: 419, distance: 41.2
click at [960, 423] on div "back" at bounding box center [950, 421] width 66 height 24
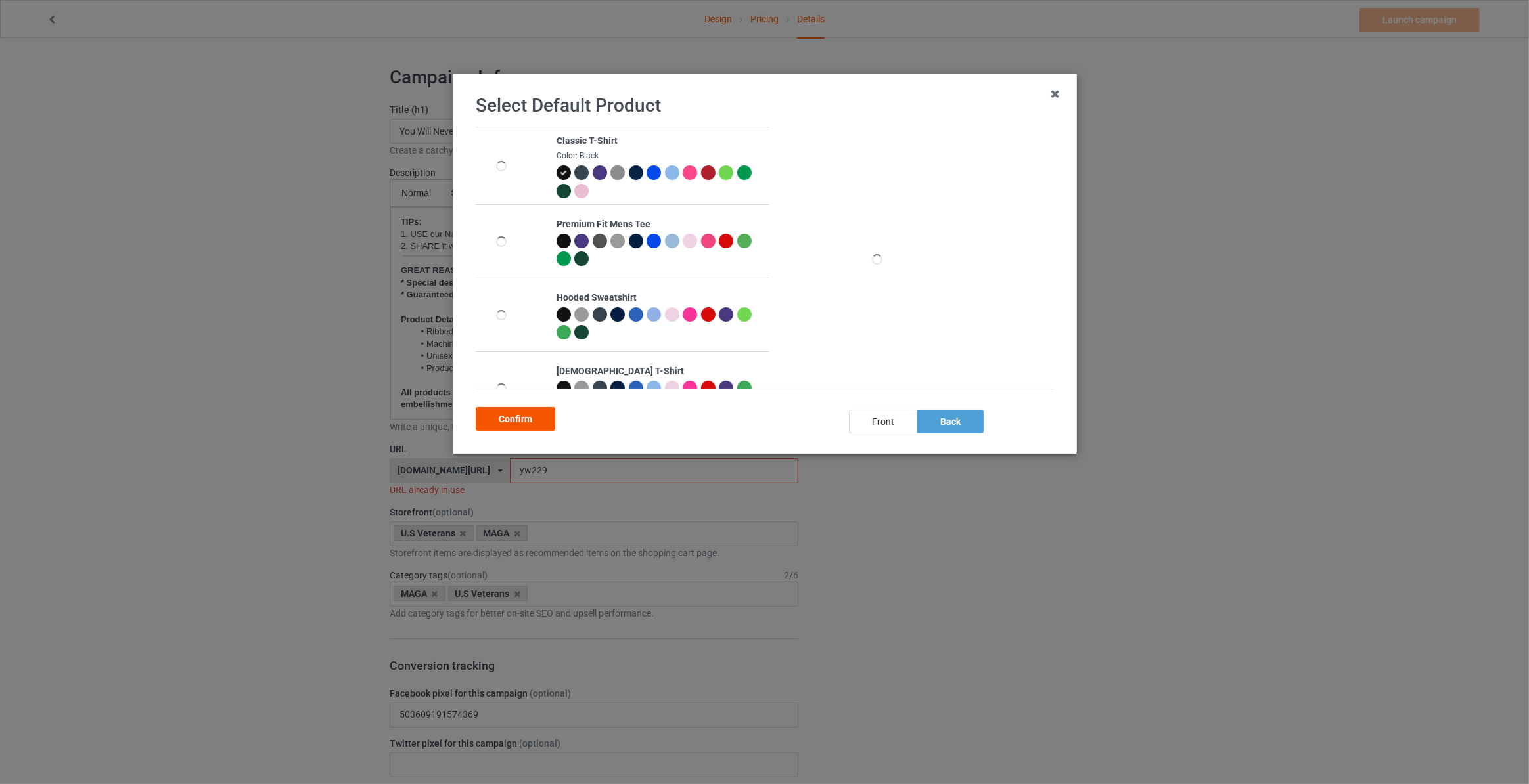
click at [505, 420] on div "Confirm" at bounding box center [516, 419] width 79 height 24
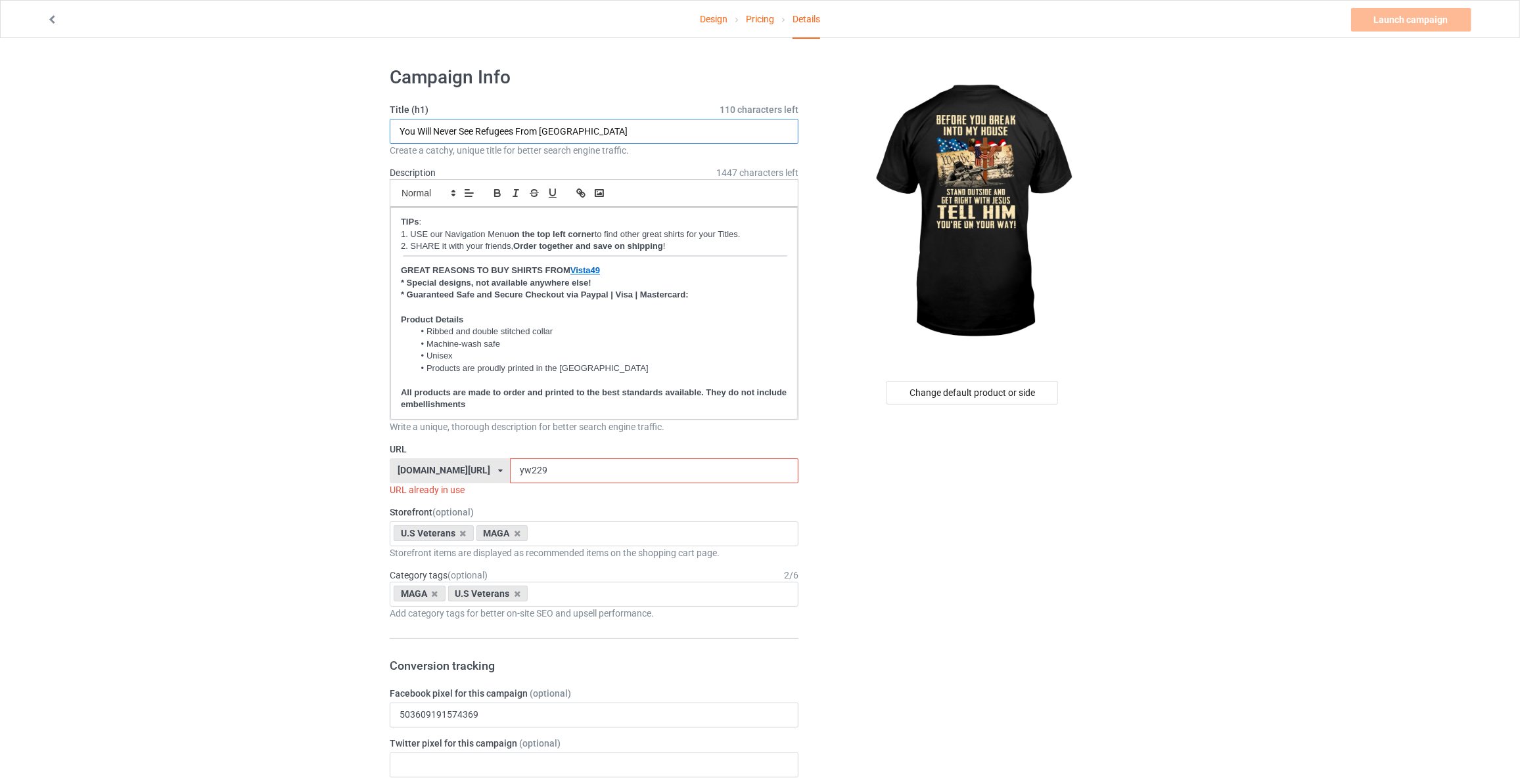
click at [589, 124] on input "You Will Never See Refugees From [GEOGRAPHIC_DATA]" at bounding box center [594, 131] width 409 height 25
paste input "Before You Break Into My House Stand Outside And Get Right With Jesus Tell Him …"
type input "Before You Break Into My House Stand Outside And Get Right With Jesus Tell Him …"
drag, startPoint x: 525, startPoint y: 472, endPoint x: 284, endPoint y: 451, distance: 241.9
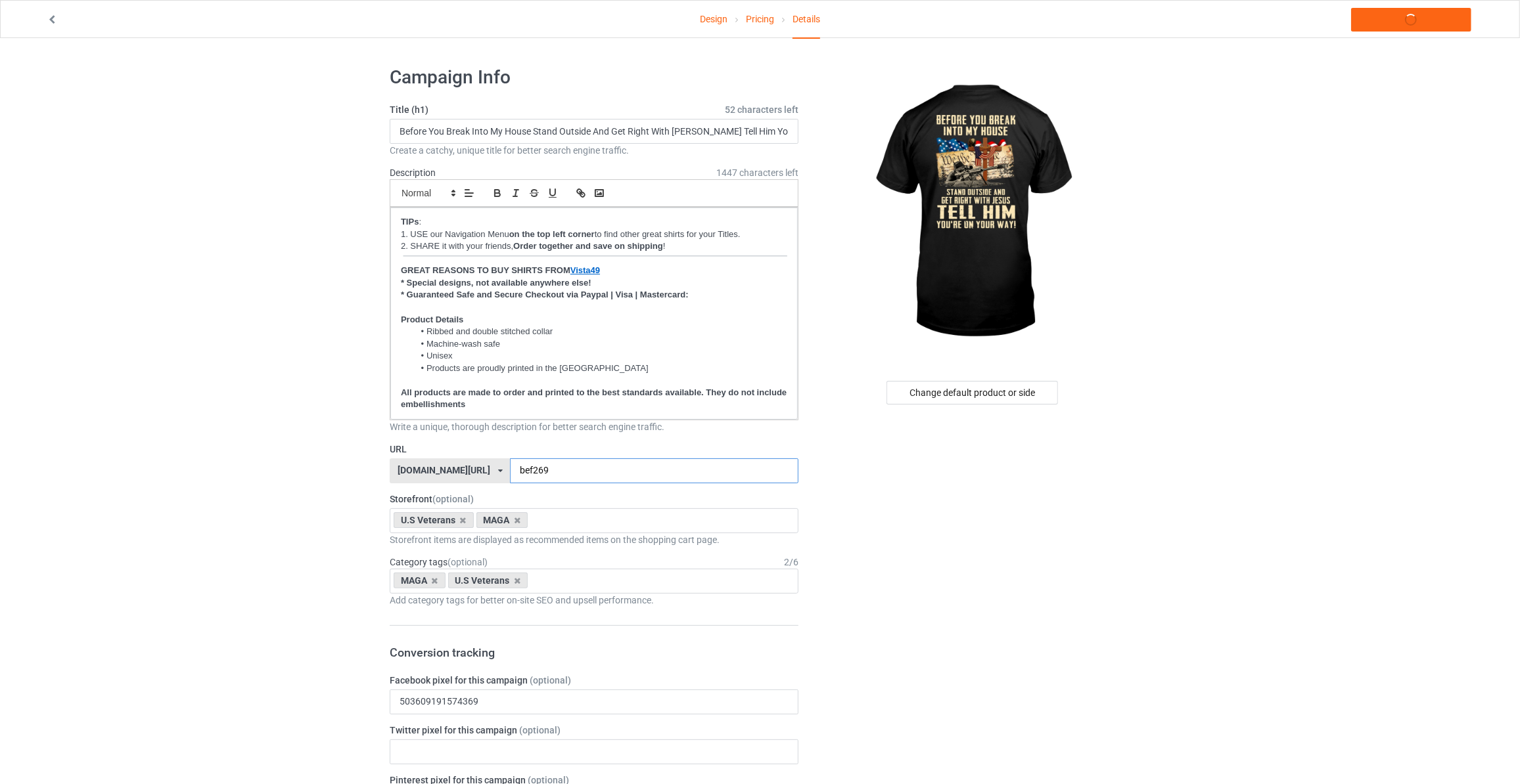
type input "bef269"
click at [514, 517] on icon at bounding box center [517, 520] width 7 height 8
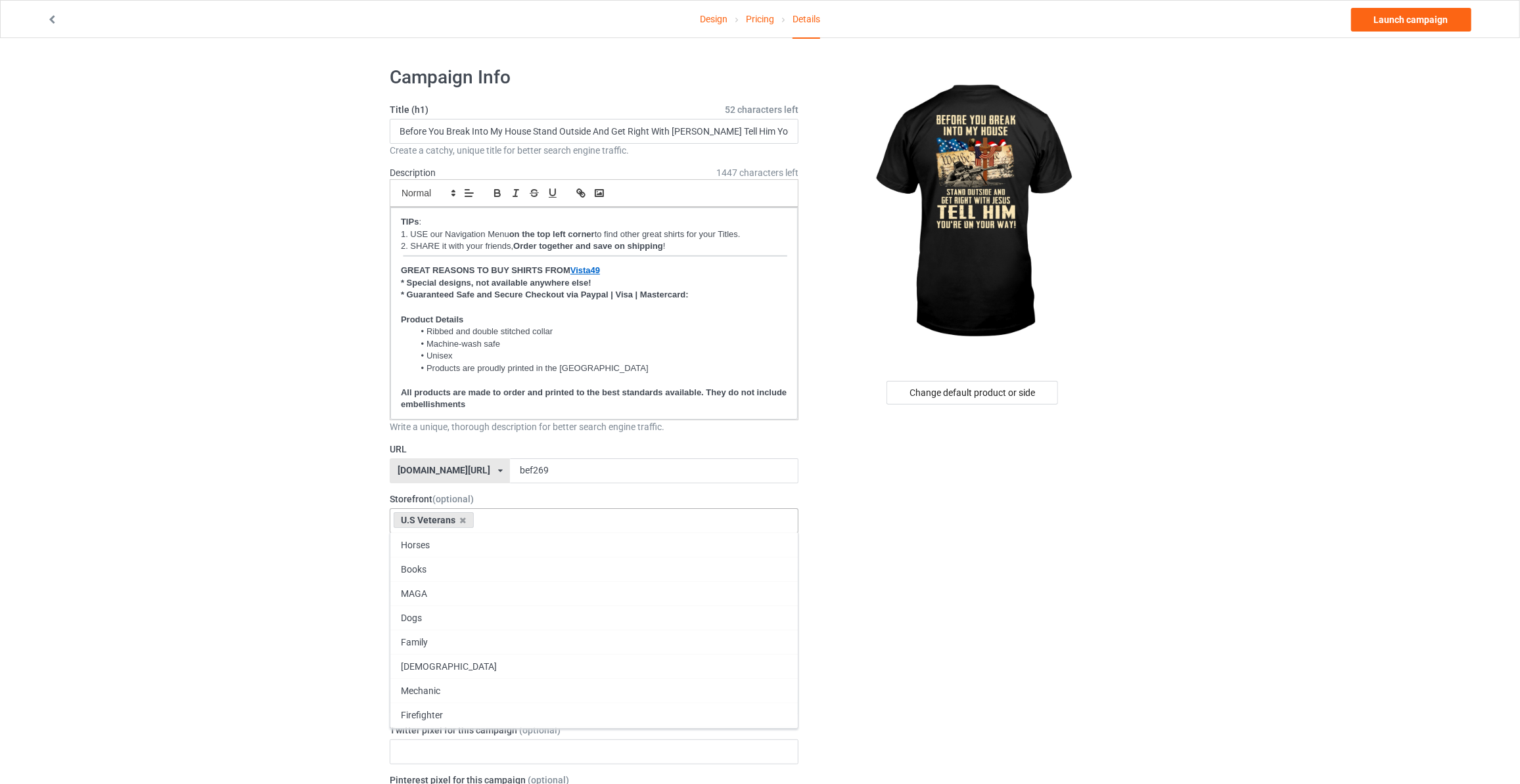
drag, startPoint x: 212, startPoint y: 514, endPoint x: 368, endPoint y: 537, distance: 157.7
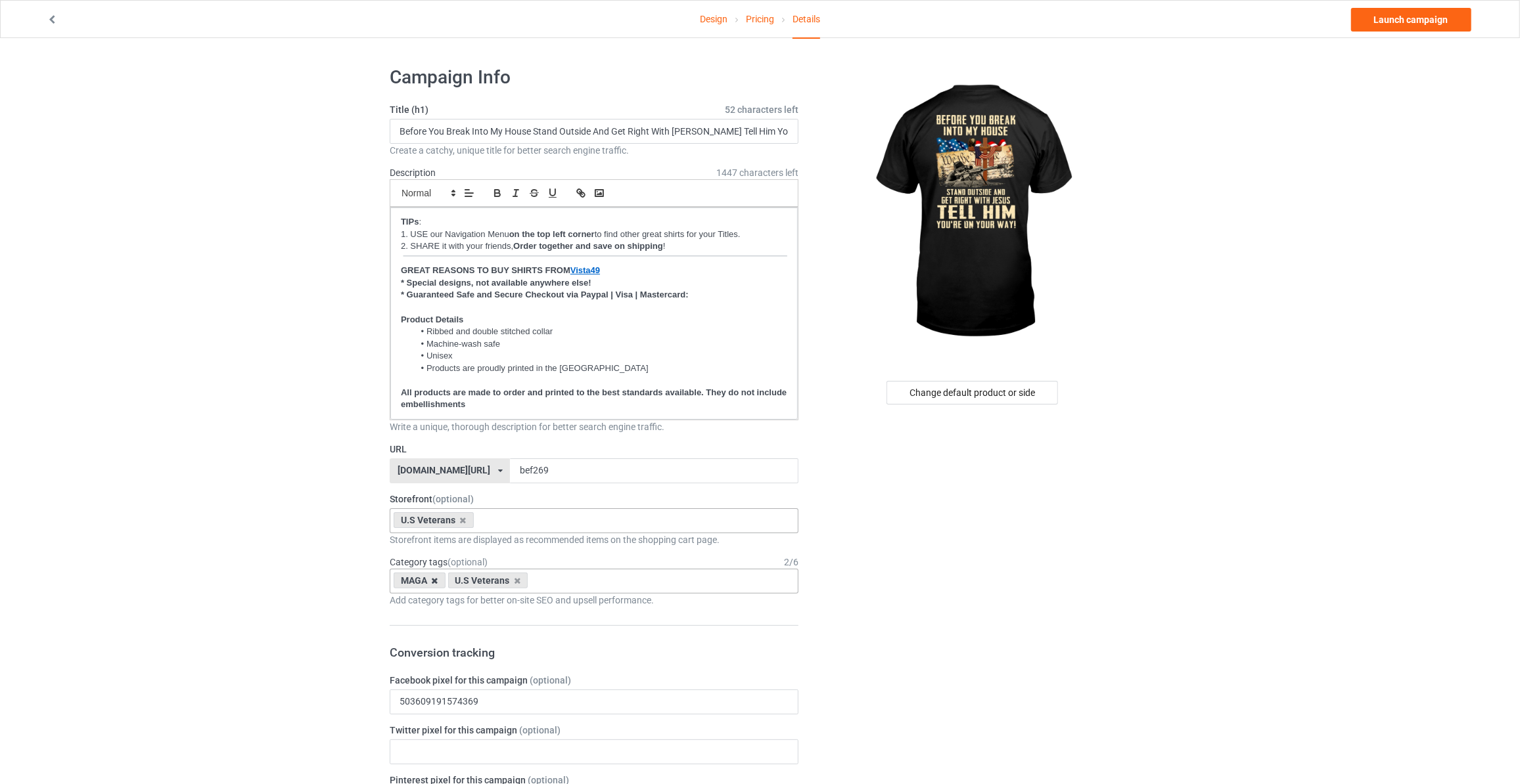
click at [434, 578] on icon at bounding box center [435, 580] width 7 height 8
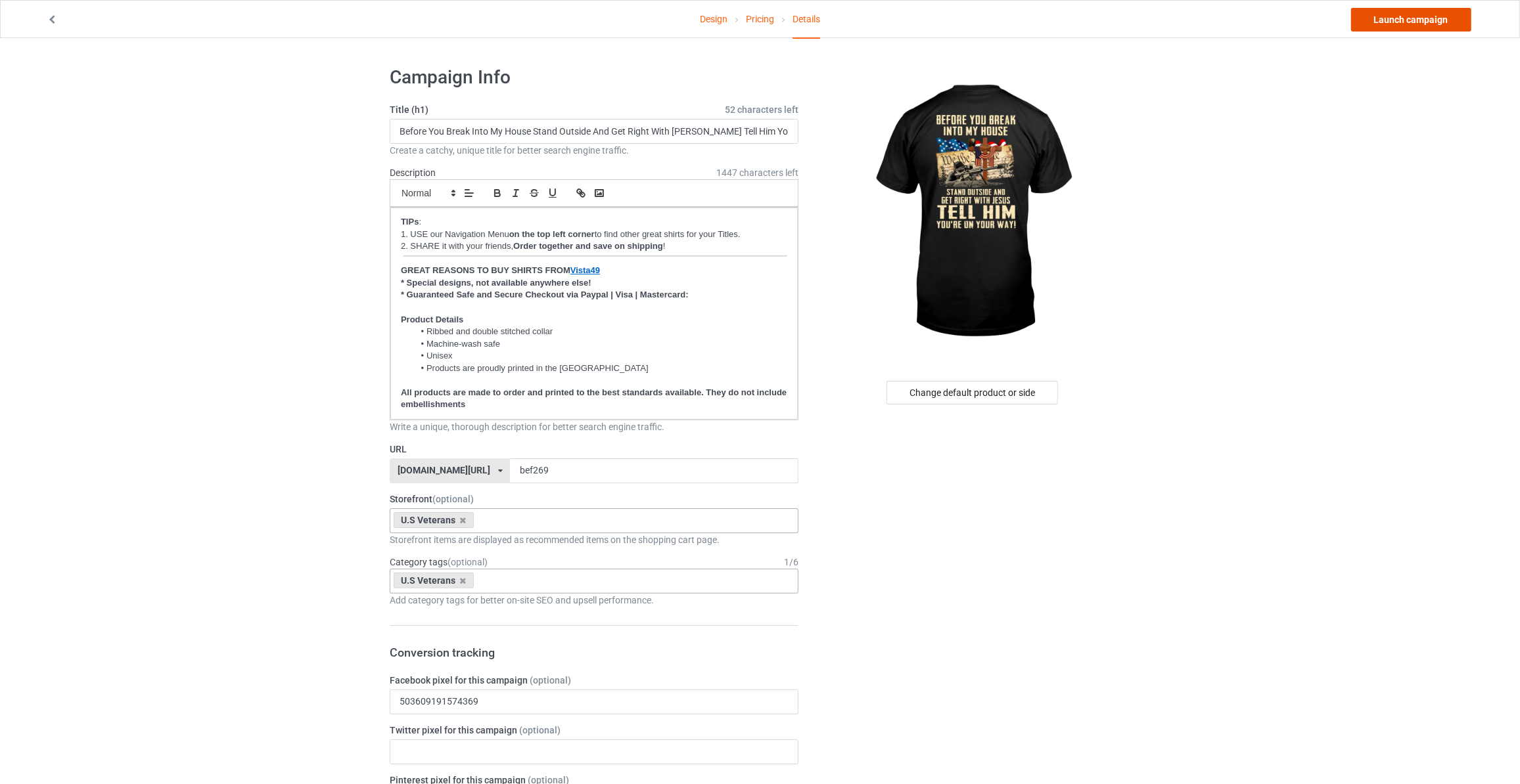
click at [1393, 21] on link "Launch campaign" at bounding box center [1412, 19] width 121 height 24
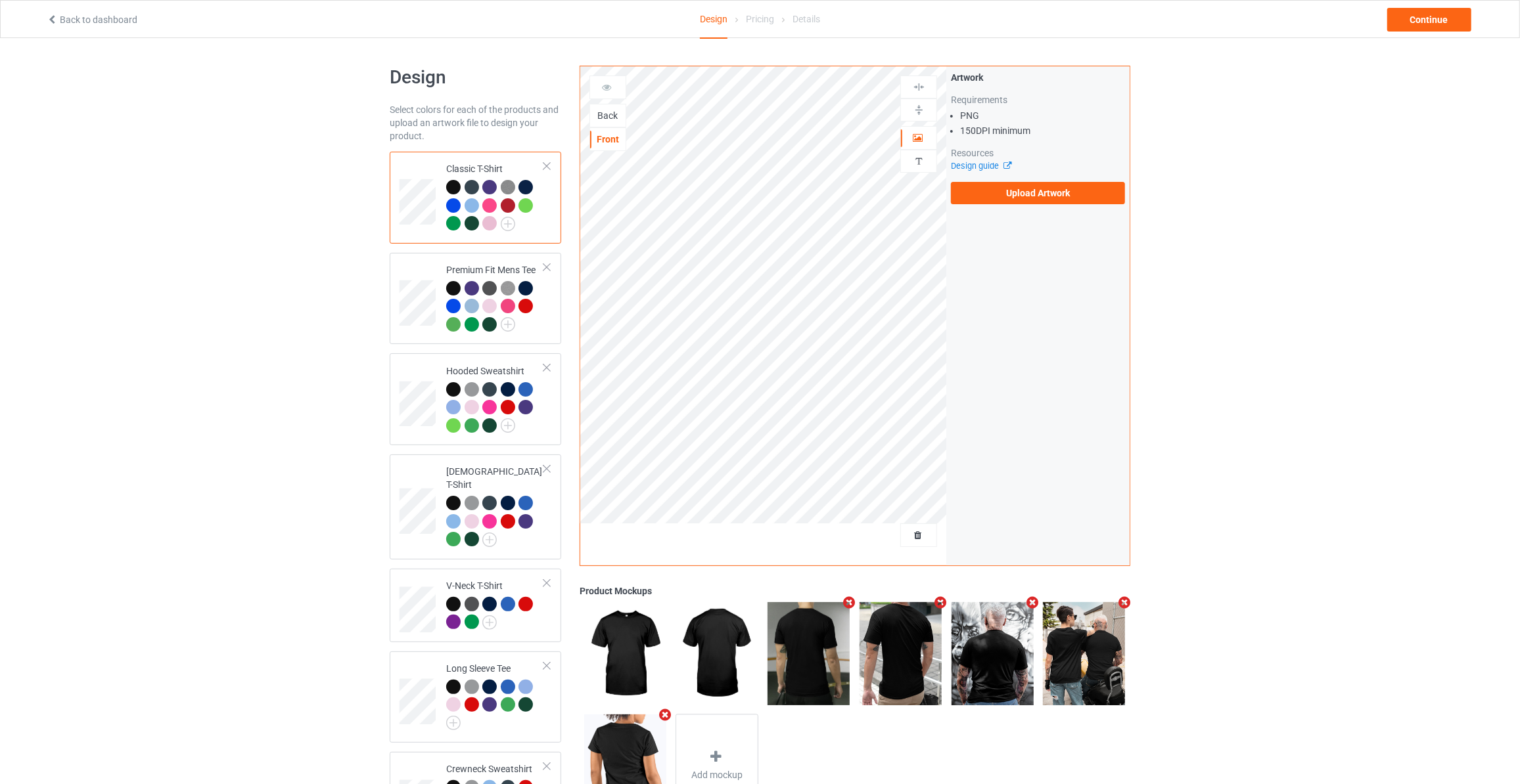
click at [615, 111] on div "Back" at bounding box center [607, 115] width 36 height 13
click at [966, 182] on div "Artwork Requirements PNG 150 DPI minimum Resources Design guide Upload Artwork" at bounding box center [1038, 137] width 174 height 133
click at [983, 195] on label "Upload Artwork" at bounding box center [1038, 193] width 174 height 22
click at [0, 0] on input "Upload Artwork" at bounding box center [0, 0] width 0 height 0
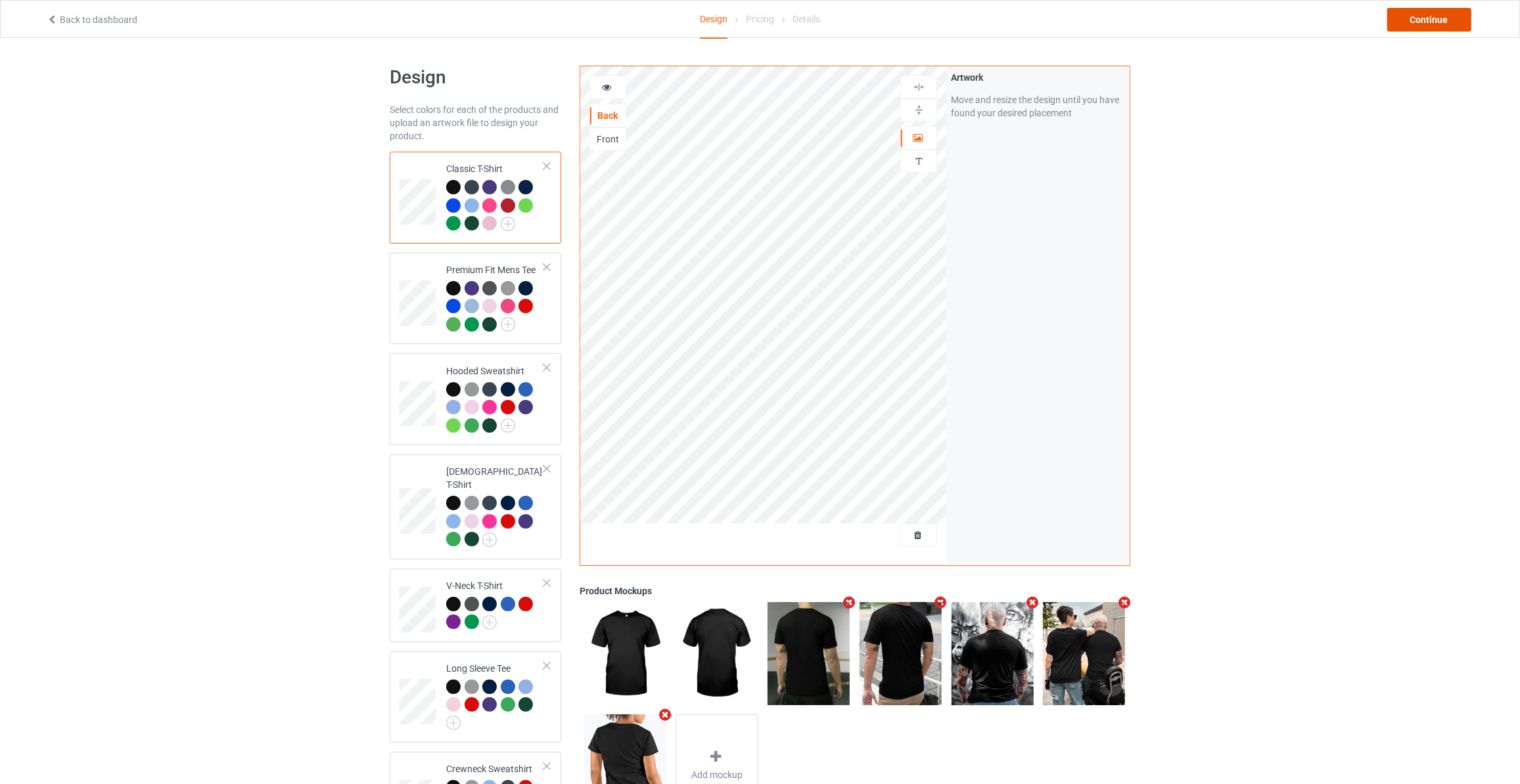
click at [1435, 17] on div "Continue" at bounding box center [1429, 19] width 84 height 24
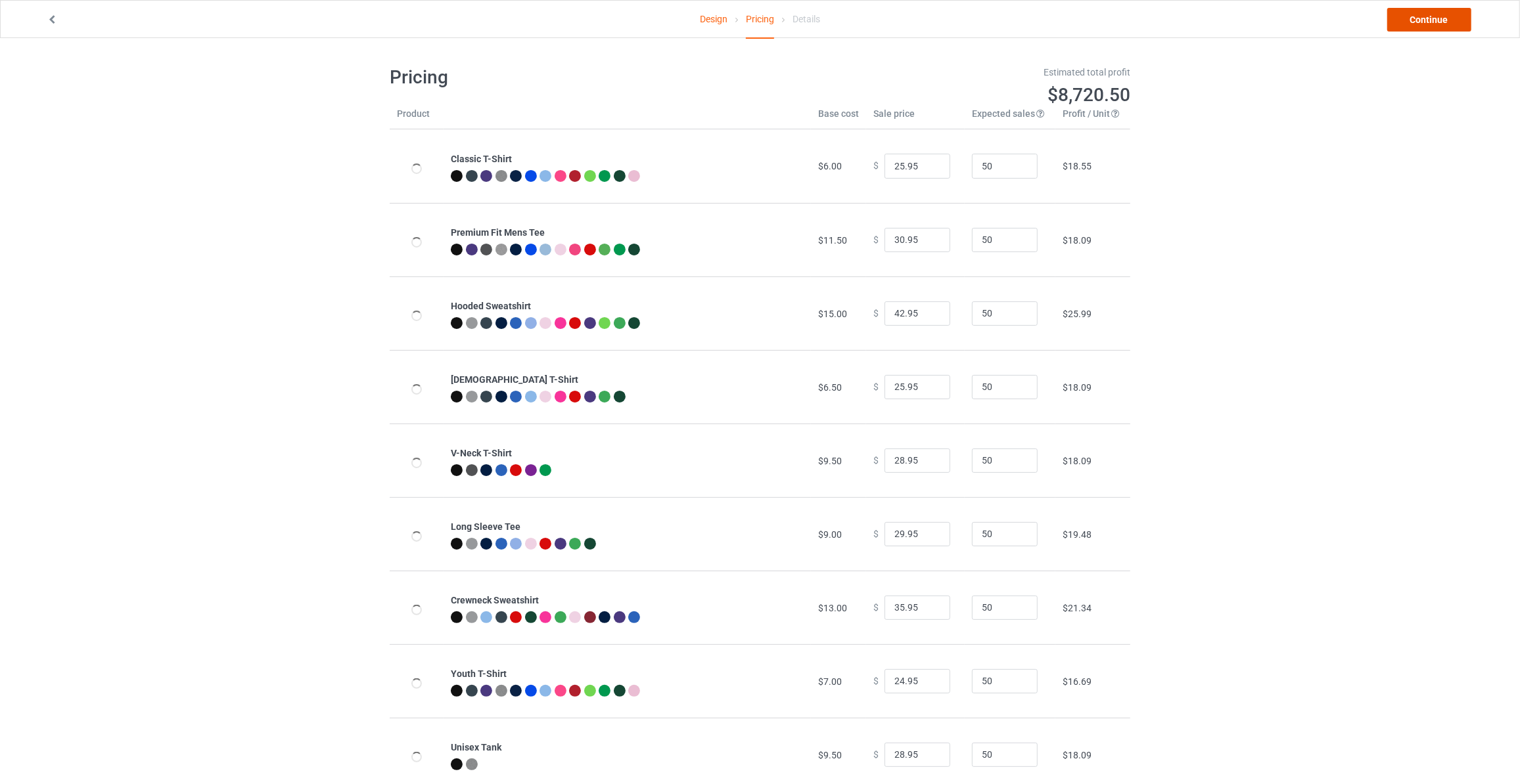
click at [1435, 17] on link "Continue" at bounding box center [1429, 19] width 84 height 24
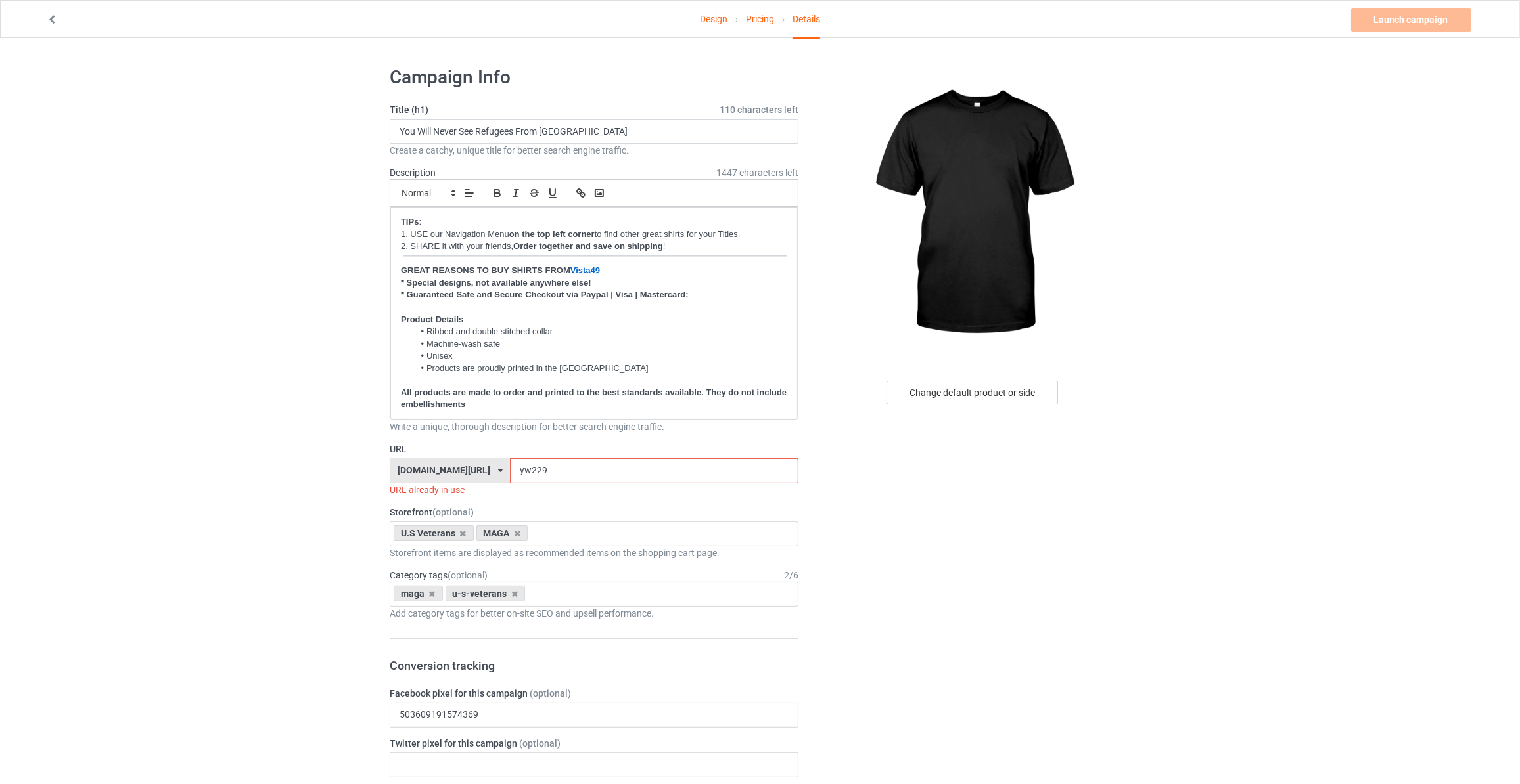
click at [962, 395] on div "Change default product or side" at bounding box center [972, 393] width 172 height 24
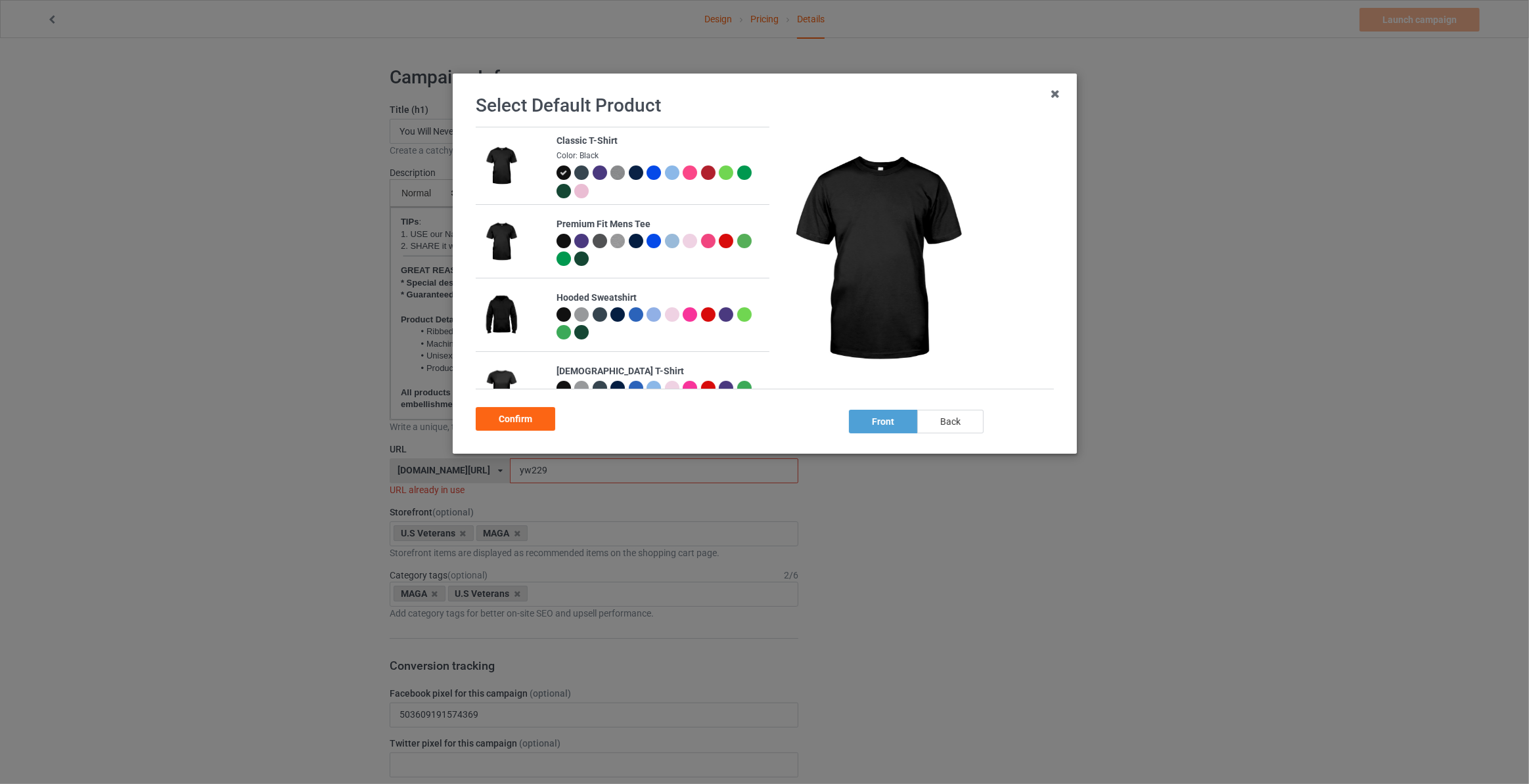
click at [945, 429] on div "back" at bounding box center [950, 421] width 66 height 24
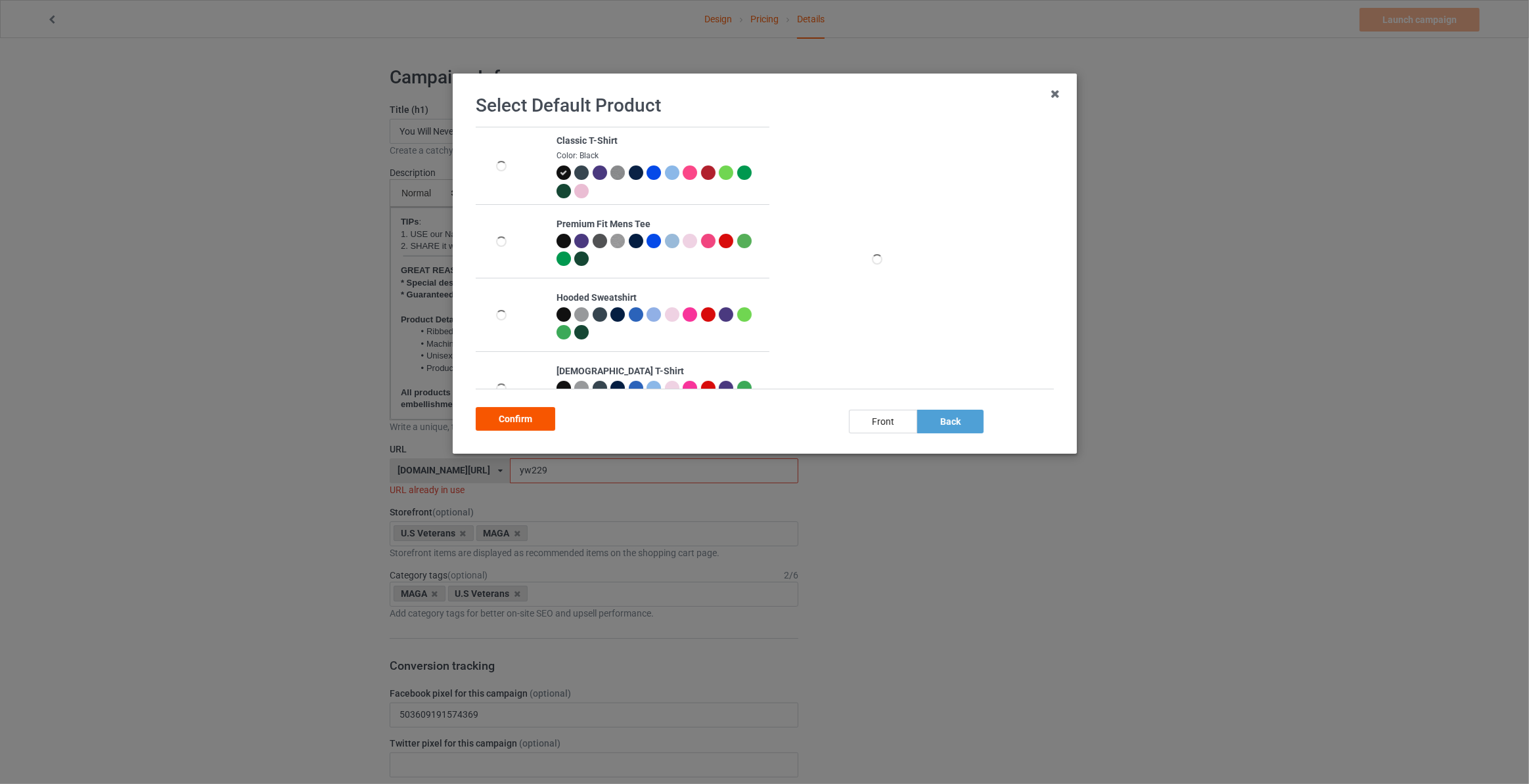
click at [512, 415] on div "Confirm" at bounding box center [516, 419] width 79 height 24
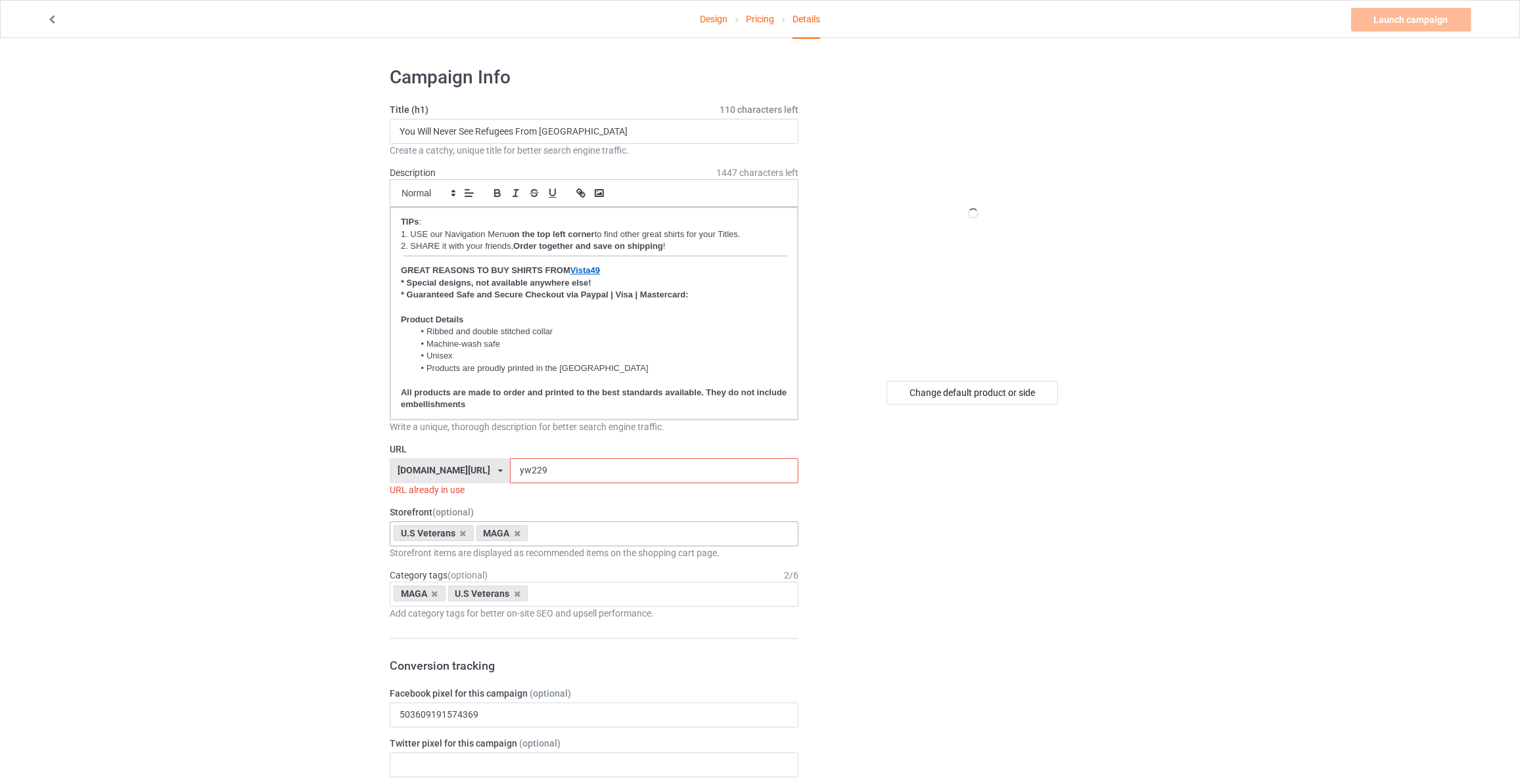
click at [515, 535] on div "MAGA" at bounding box center [502, 533] width 52 height 16
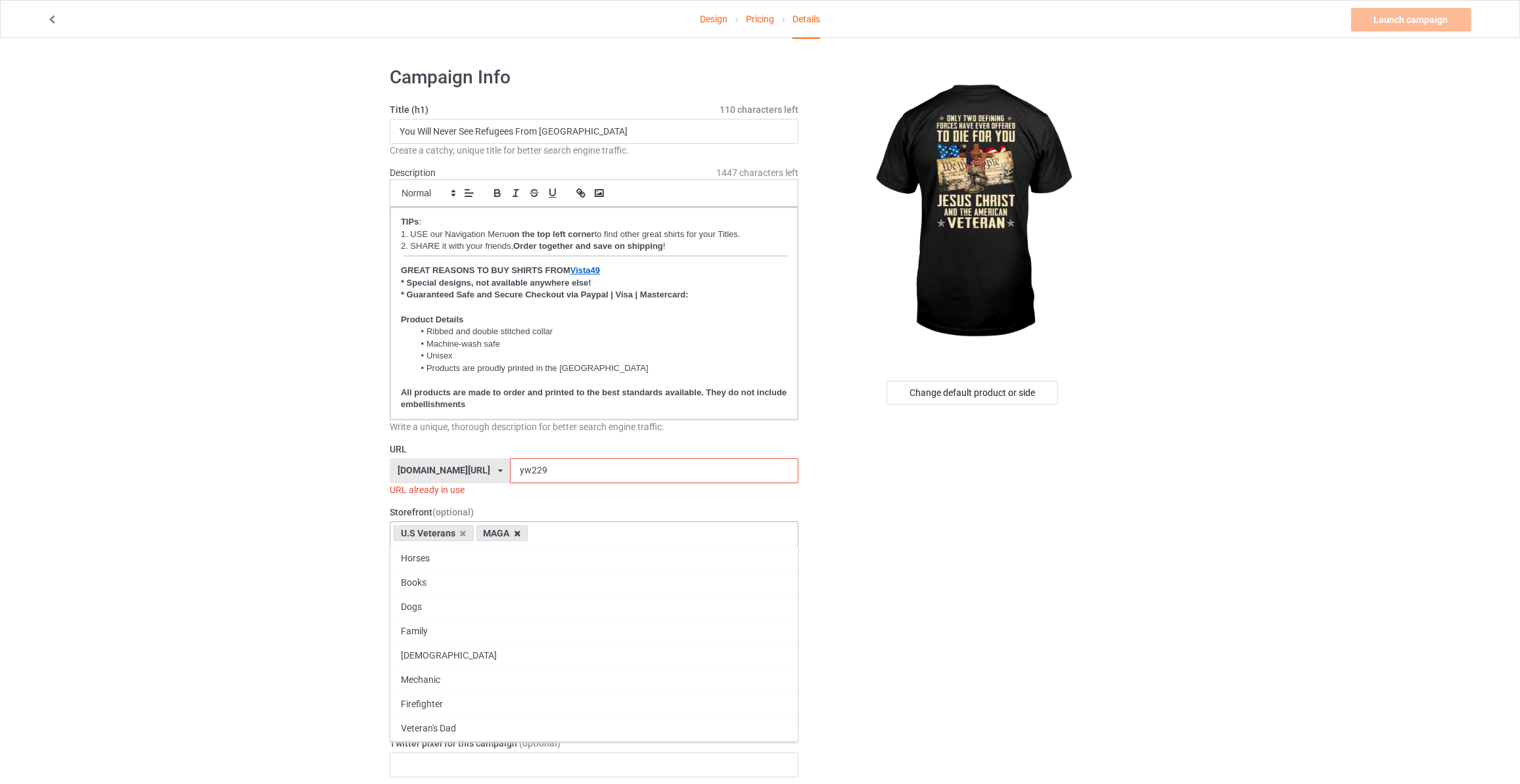
click at [516, 533] on icon at bounding box center [517, 533] width 7 height 8
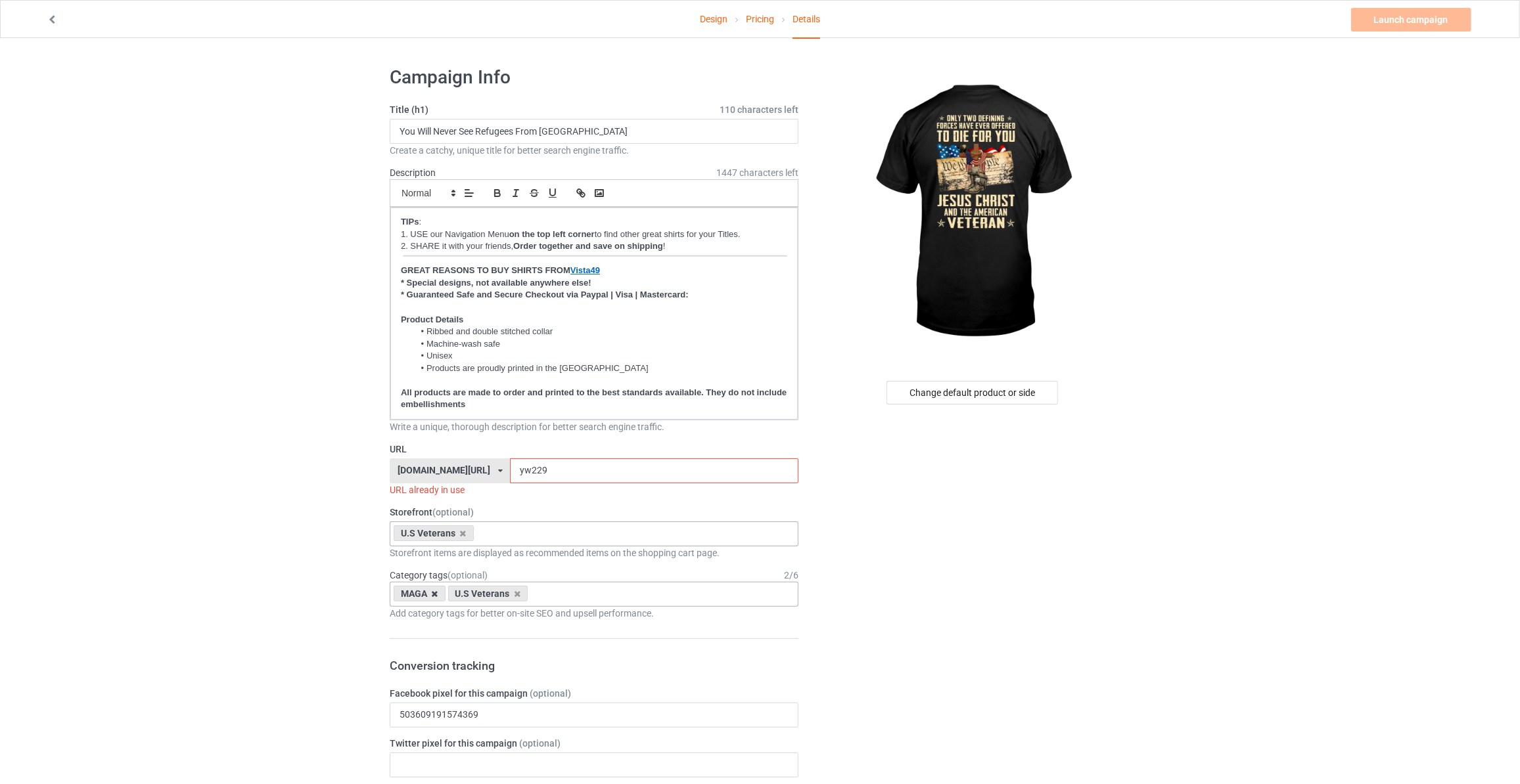
click at [432, 591] on icon at bounding box center [435, 593] width 7 height 8
drag, startPoint x: 250, startPoint y: 538, endPoint x: 558, endPoint y: 424, distance: 328.4
click at [598, 126] on input "You Will Never See Refugees From [GEOGRAPHIC_DATA]" at bounding box center [594, 131] width 409 height 25
paste input "Only Two Defining Forces Have Ever Offered To Die For You Jesus Christ And The …"
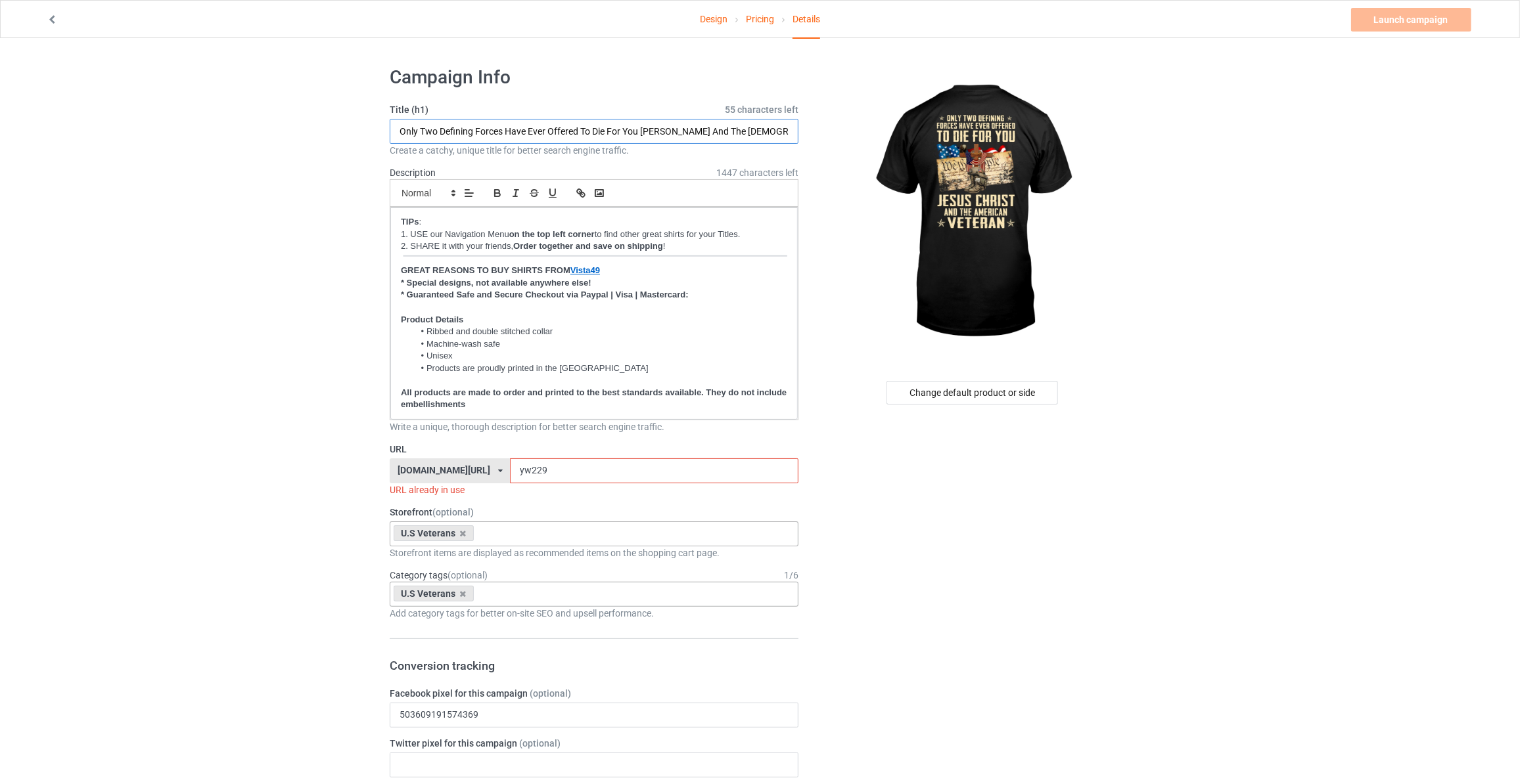
type input "Only Two Defining Forces Have Ever Offered To Die For You Jesus Christ And The …"
drag, startPoint x: 527, startPoint y: 471, endPoint x: 135, endPoint y: 410, distance: 396.7
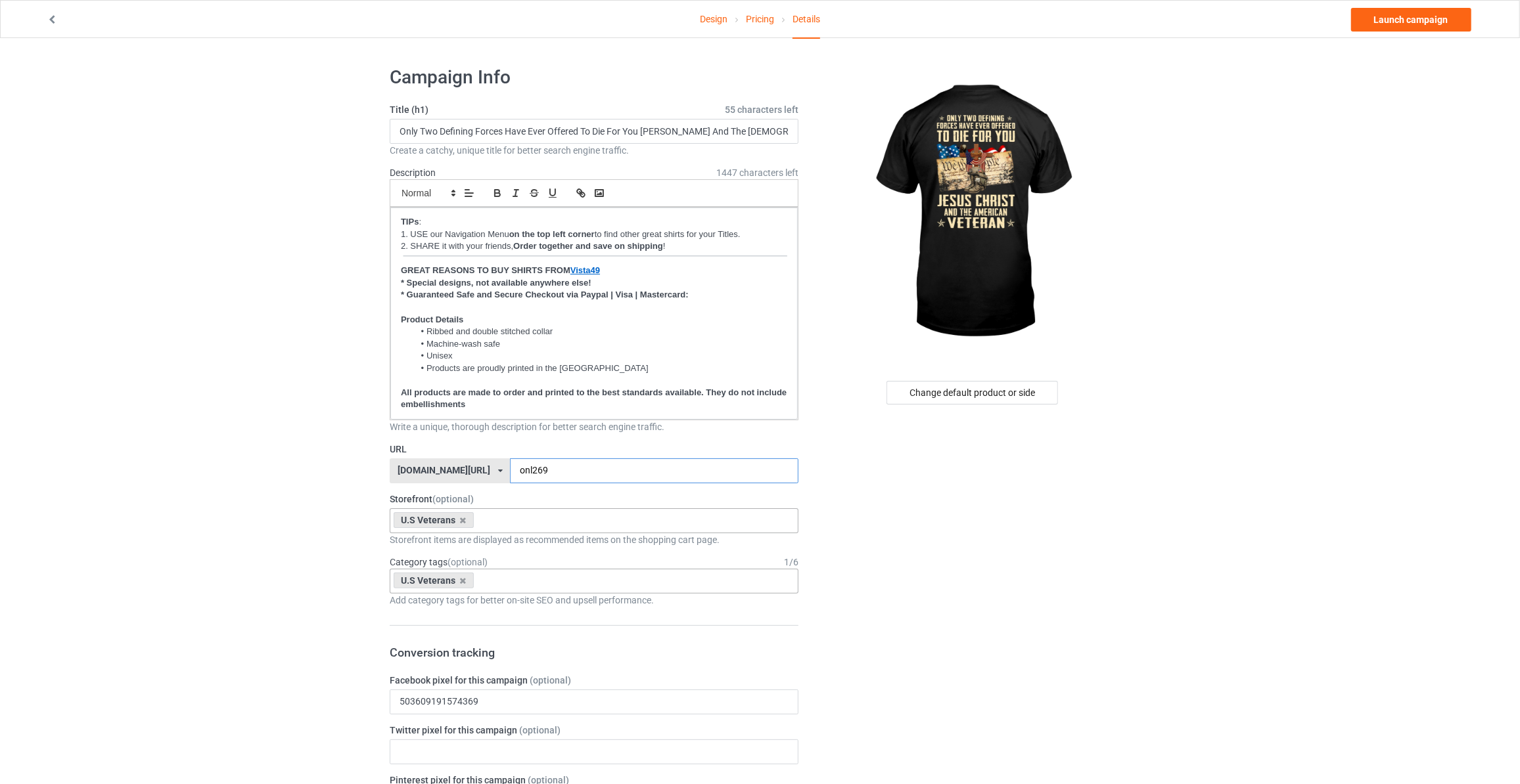
type input "onl269"
click at [1396, 31] on div "Design Pricing Details Launch campaign" at bounding box center [760, 19] width 1445 height 37
click at [1405, 28] on link "Launch campaign" at bounding box center [1412, 19] width 121 height 24
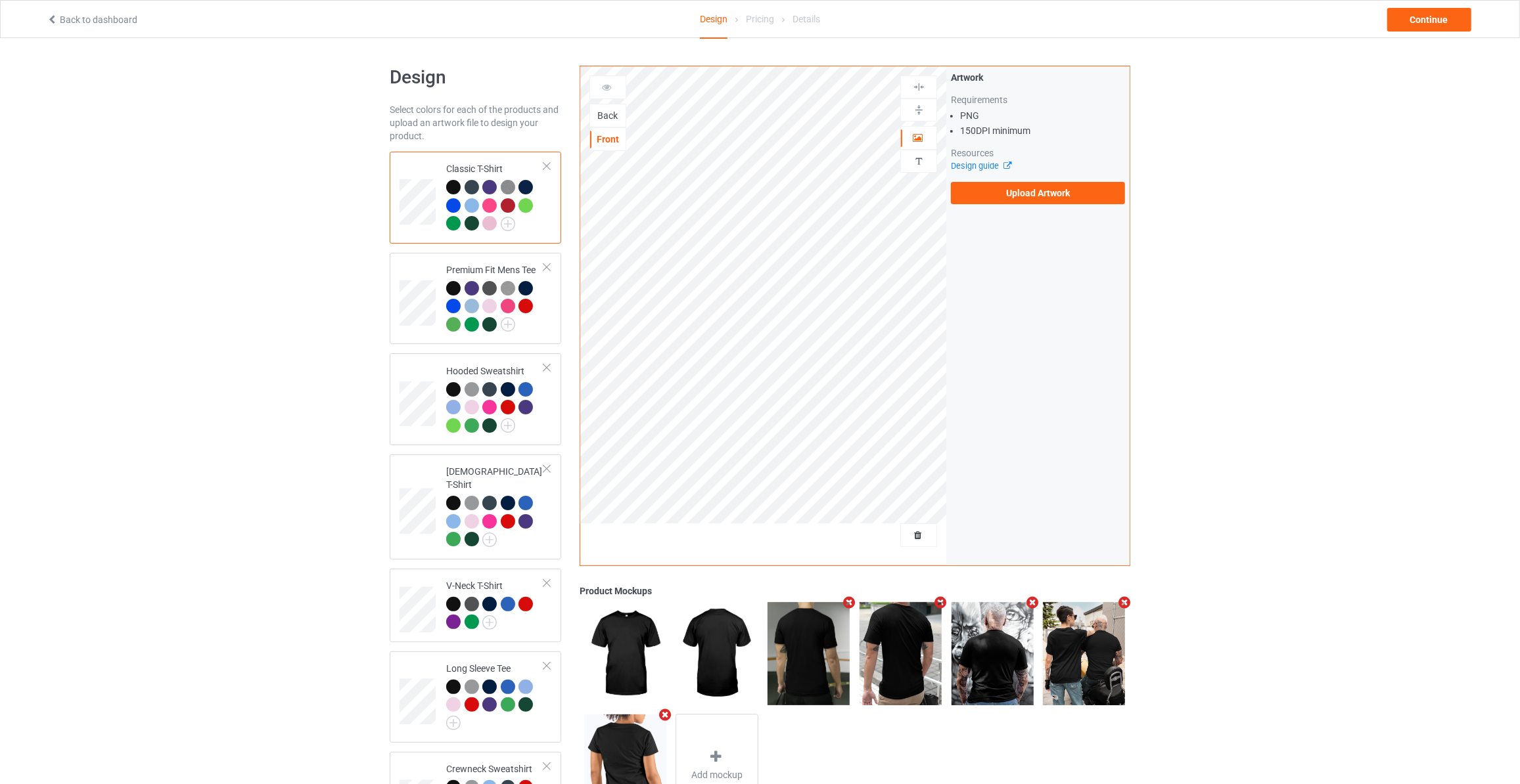
click at [605, 116] on div "Back" at bounding box center [607, 115] width 36 height 13
click at [1008, 178] on div "Artwork Requirements PNG 150 DPI minimum Resources Design guide Upload Artwork" at bounding box center [1038, 137] width 174 height 133
click at [969, 185] on label "Upload Artwork" at bounding box center [1038, 193] width 174 height 22
click at [0, 0] on input "Upload Artwork" at bounding box center [0, 0] width 0 height 0
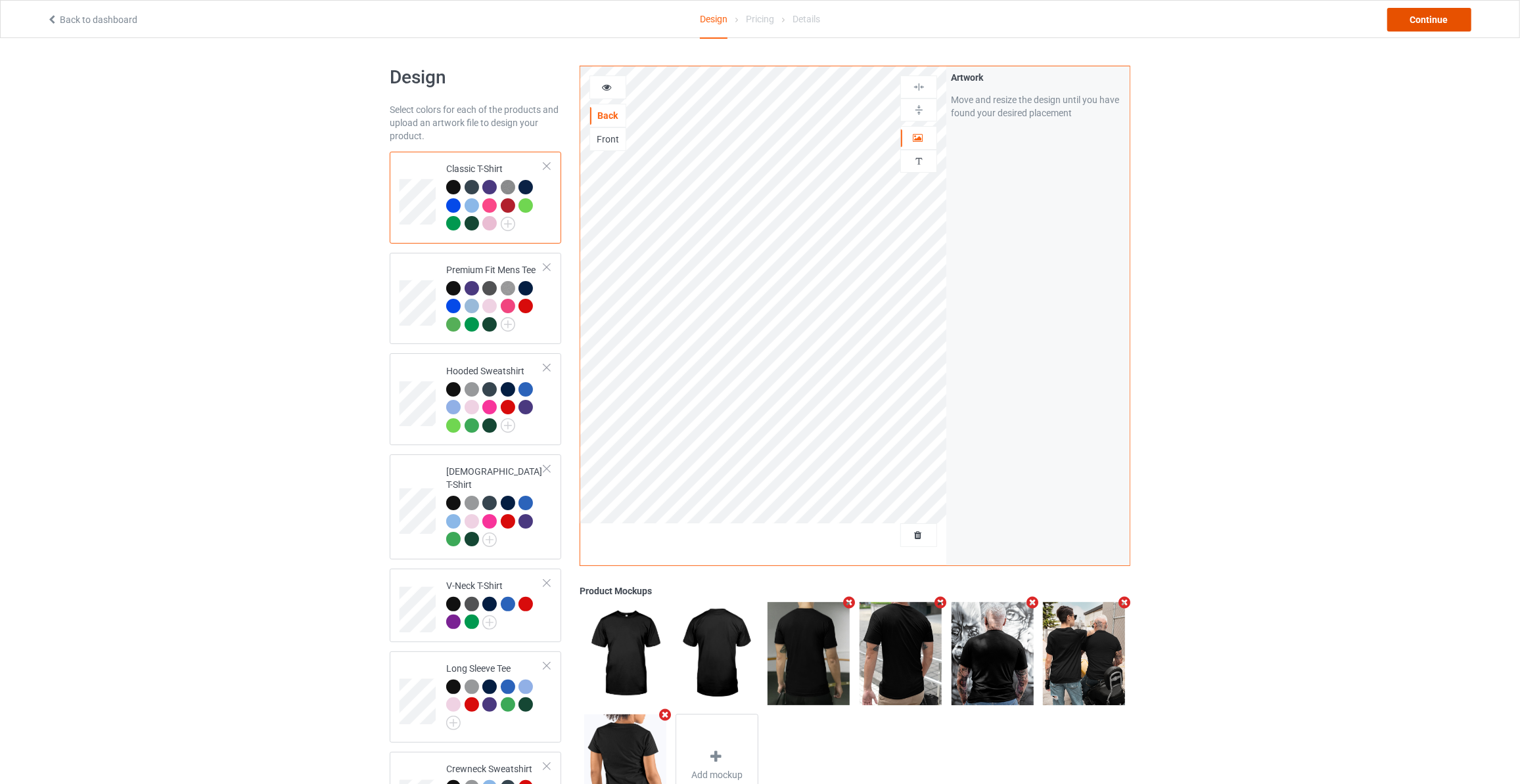
click at [1434, 26] on div "Continue" at bounding box center [1429, 19] width 84 height 24
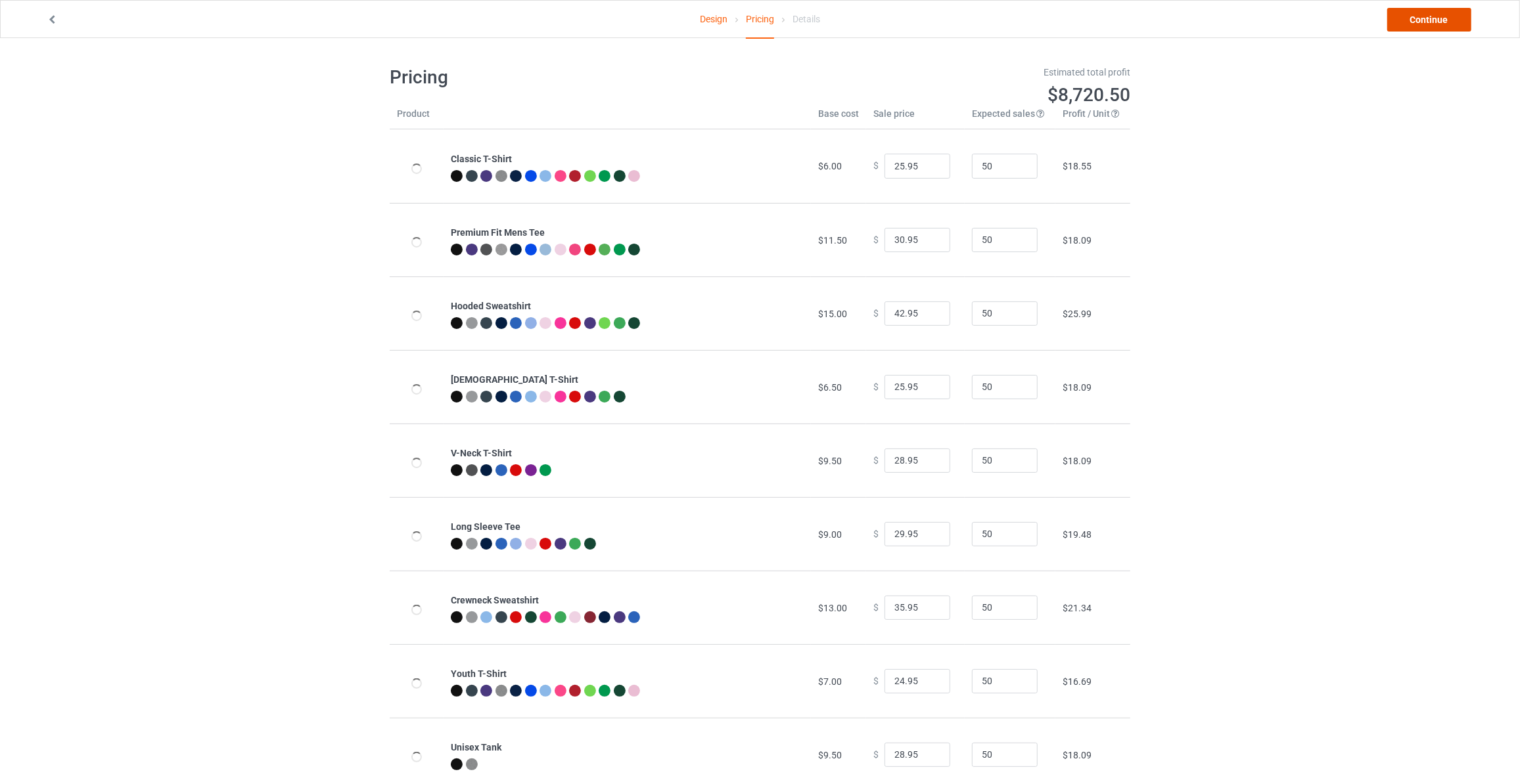
click at [1434, 26] on link "Continue" at bounding box center [1429, 19] width 84 height 24
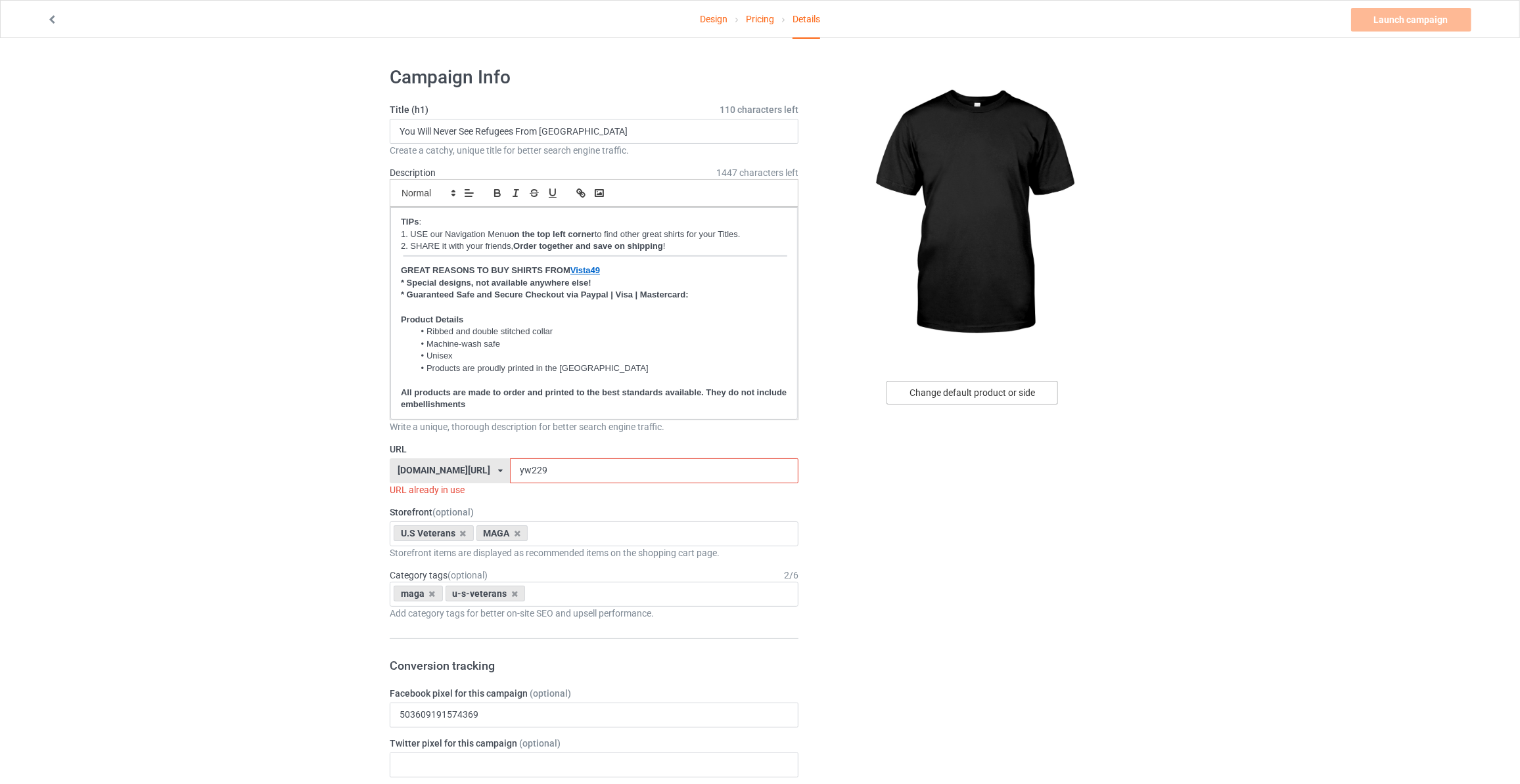
click at [941, 396] on div "Change default product or side" at bounding box center [972, 393] width 172 height 24
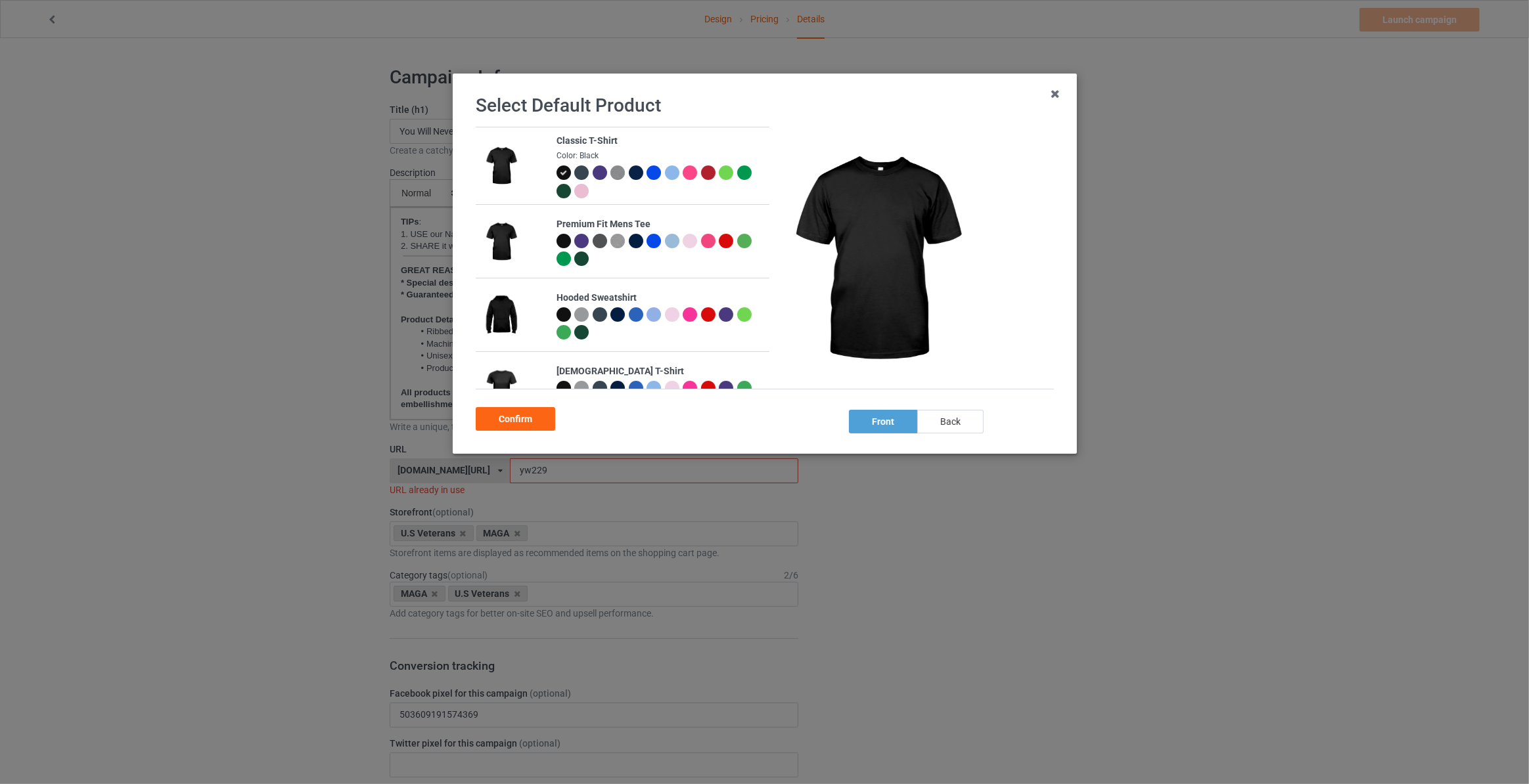
click at [945, 429] on div "back" at bounding box center [950, 421] width 66 height 24
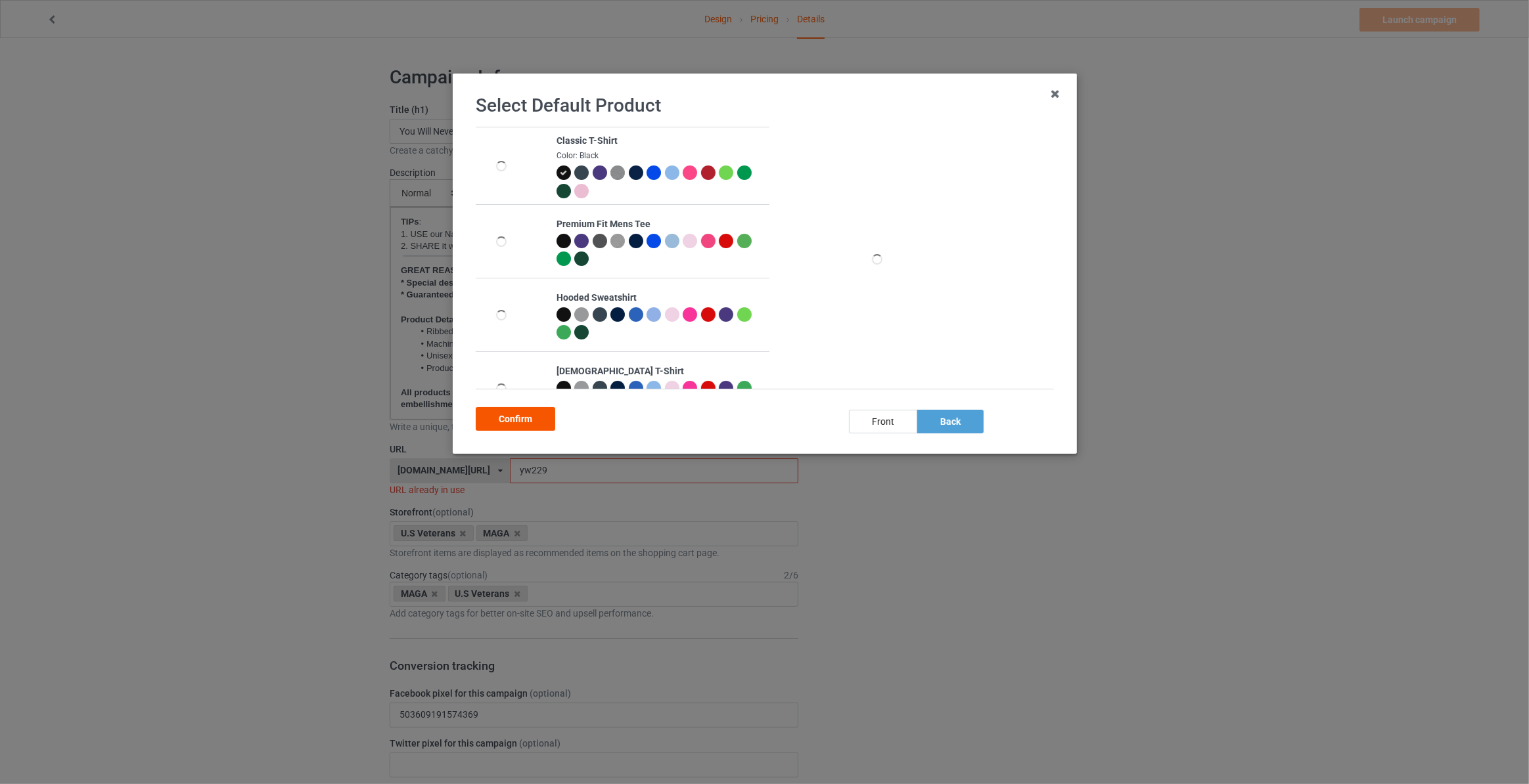
click at [526, 419] on div "Confirm" at bounding box center [516, 419] width 79 height 24
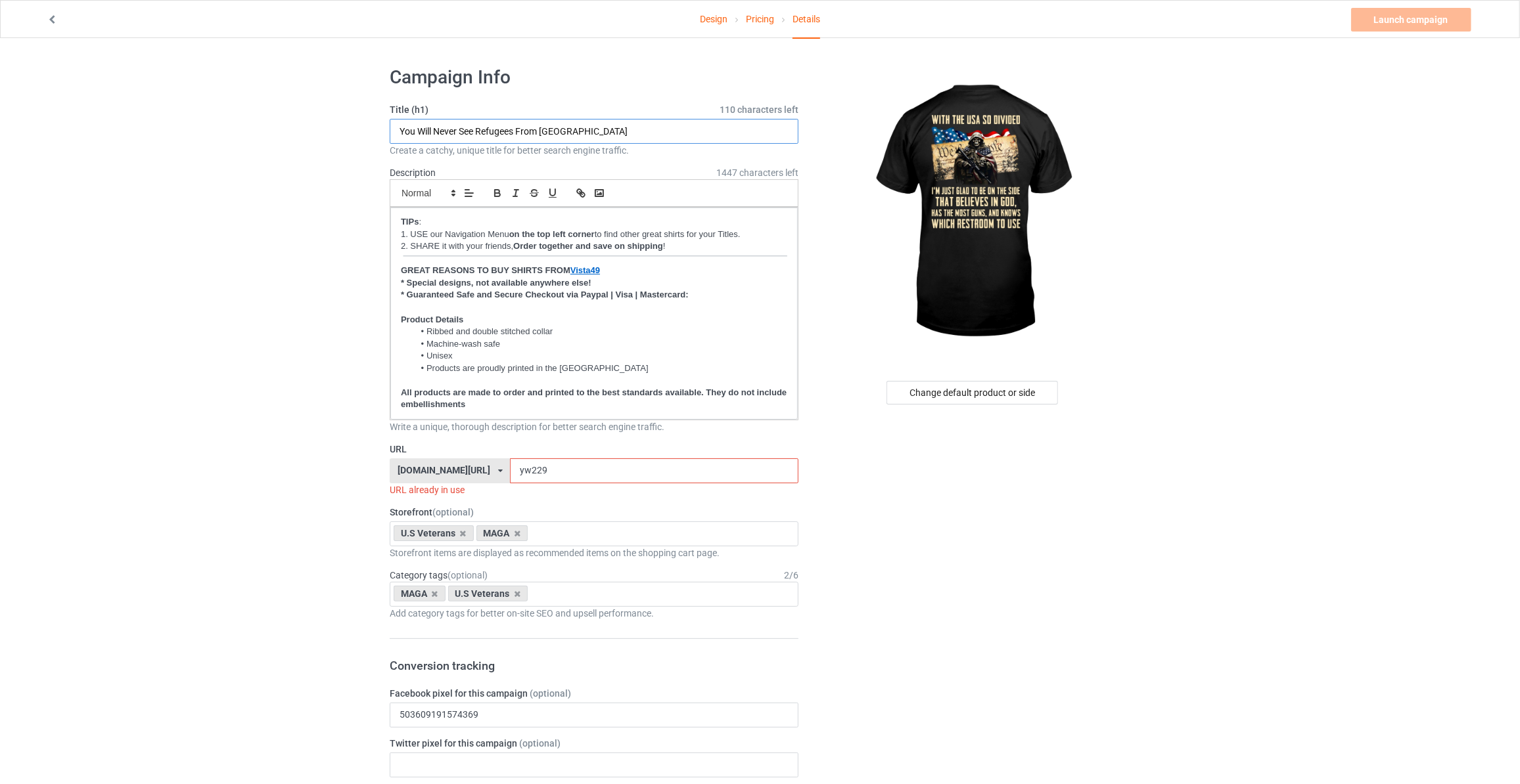
click at [642, 135] on input "You Will Never See Refugees From [GEOGRAPHIC_DATA]" at bounding box center [594, 131] width 409 height 25
paste input "With The USA So Divided I'm Just Glad To Be On The Side"
type input "With The USA So Divided I'm Just Glad To Be On The Side"
drag, startPoint x: 527, startPoint y: 467, endPoint x: 218, endPoint y: 461, distance: 309.1
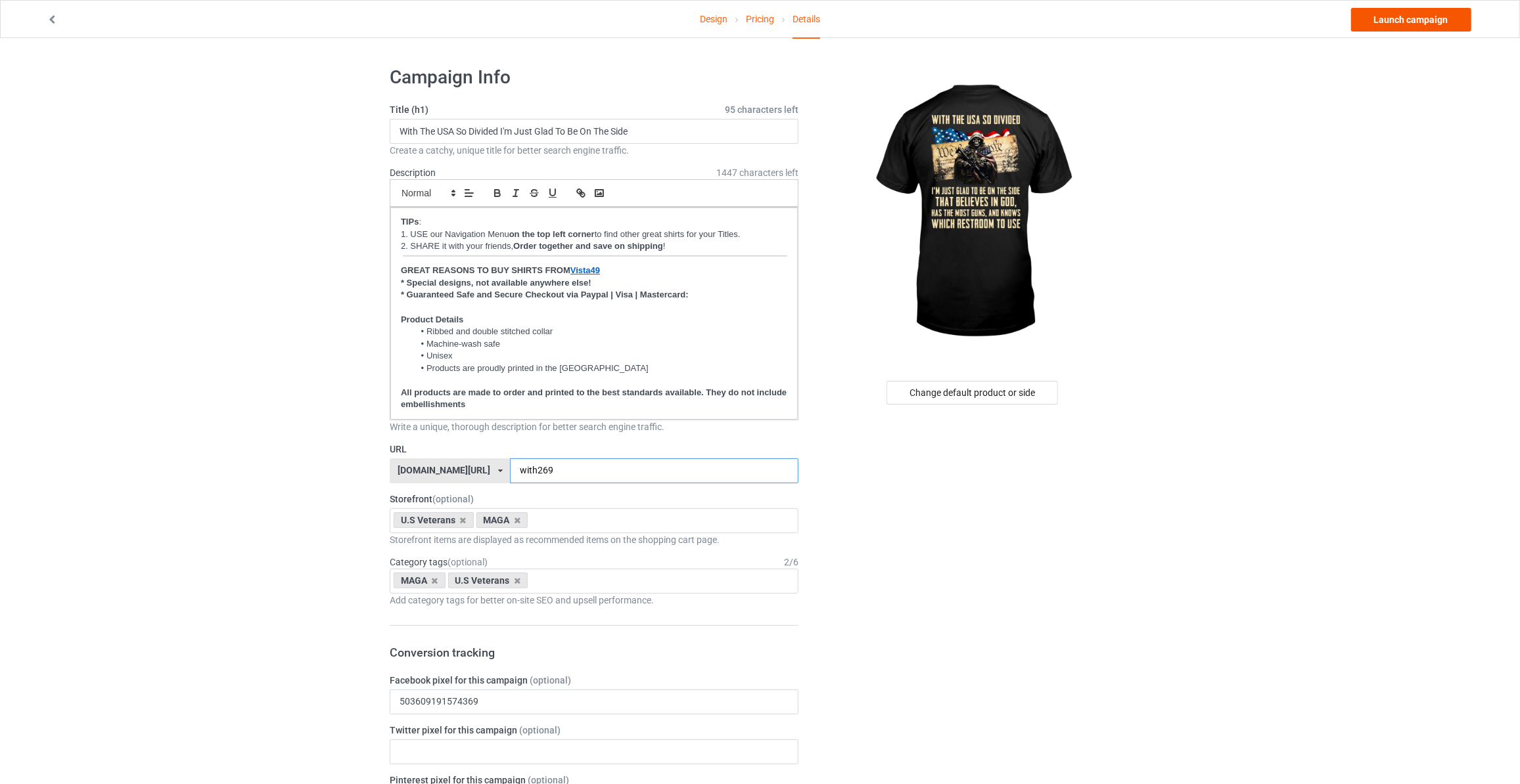
type input "with269"
click at [1441, 27] on link "Launch campaign" at bounding box center [1412, 19] width 121 height 24
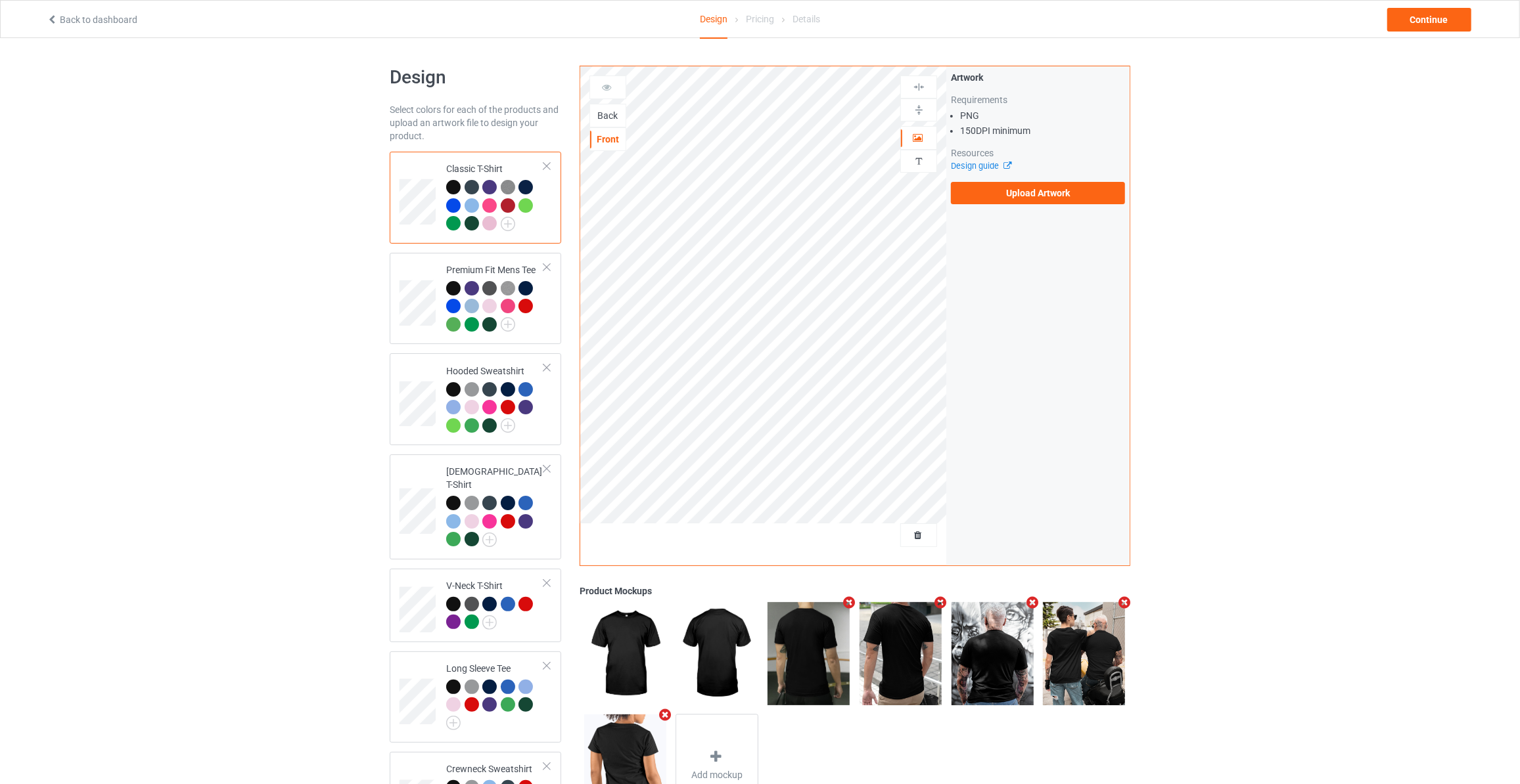
click at [609, 120] on div "Back" at bounding box center [607, 115] width 36 height 13
click at [1022, 180] on div "Artwork Requirements PNG 150 DPI minimum Resources Design guide Upload Artwork" at bounding box center [1038, 137] width 174 height 133
click at [1031, 188] on label "Upload Artwork" at bounding box center [1038, 193] width 174 height 22
click at [0, 0] on input "Upload Artwork" at bounding box center [0, 0] width 0 height 0
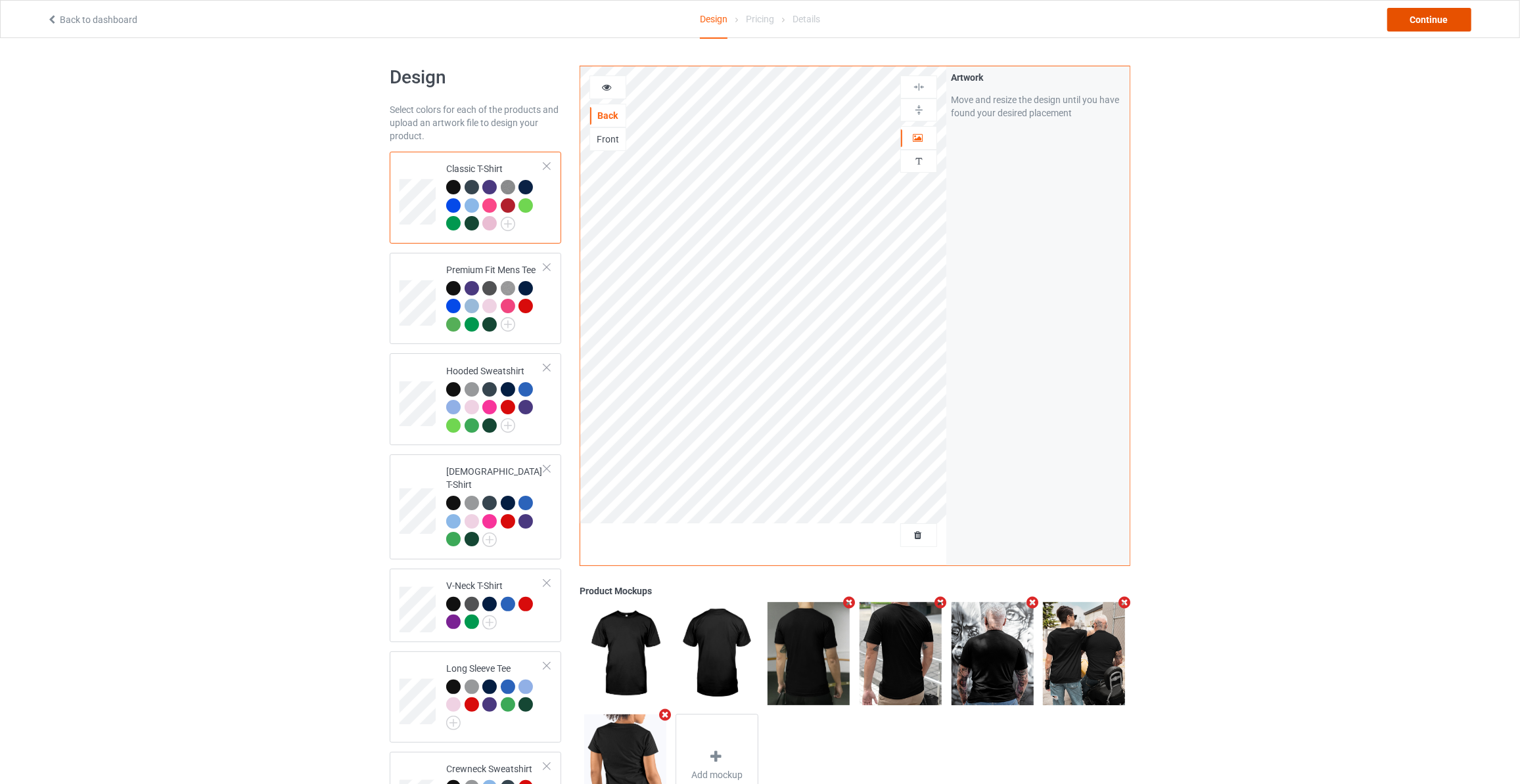
click at [1443, 12] on div "Continue" at bounding box center [1429, 19] width 84 height 24
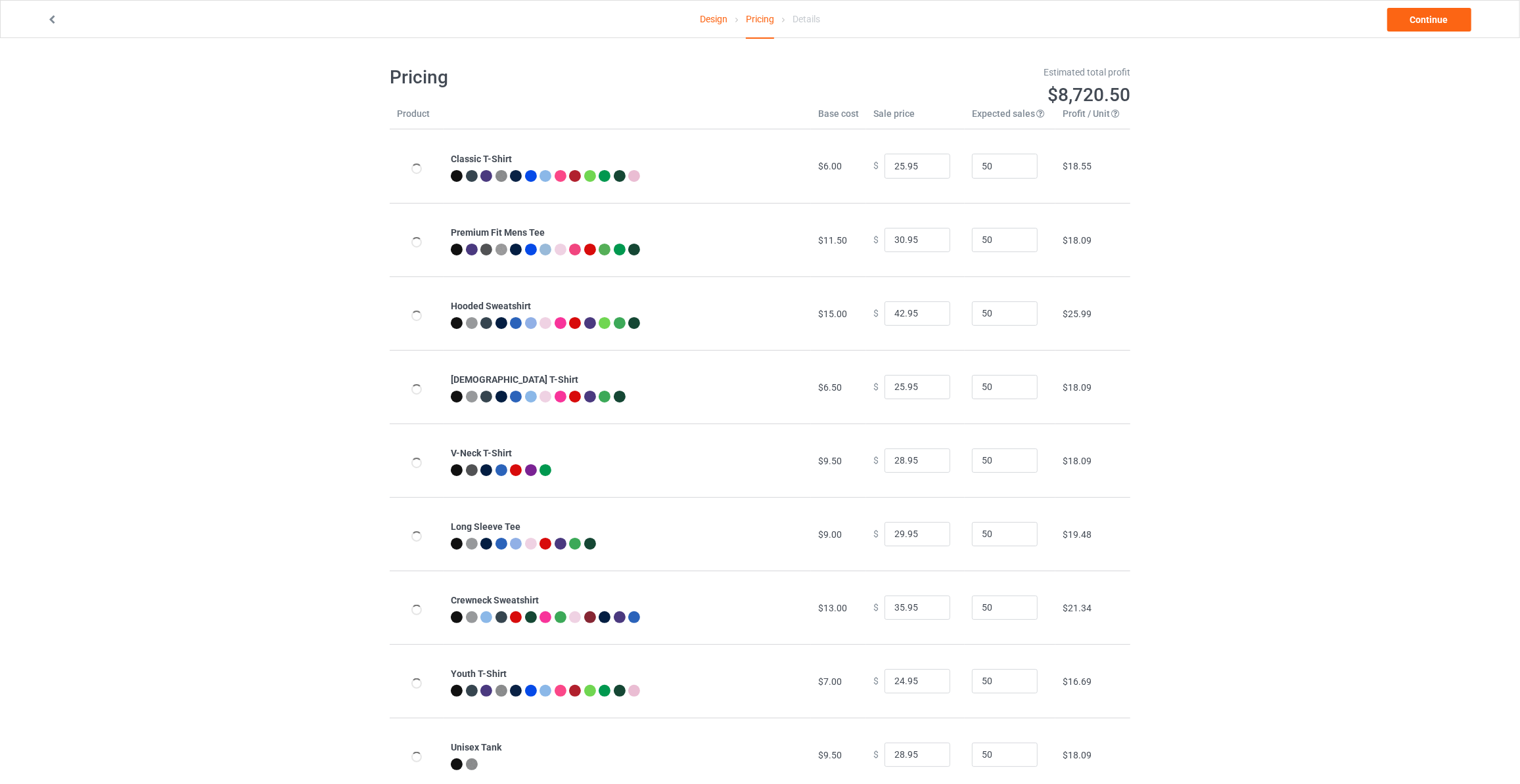
click at [1443, 12] on link "Continue" at bounding box center [1429, 19] width 84 height 24
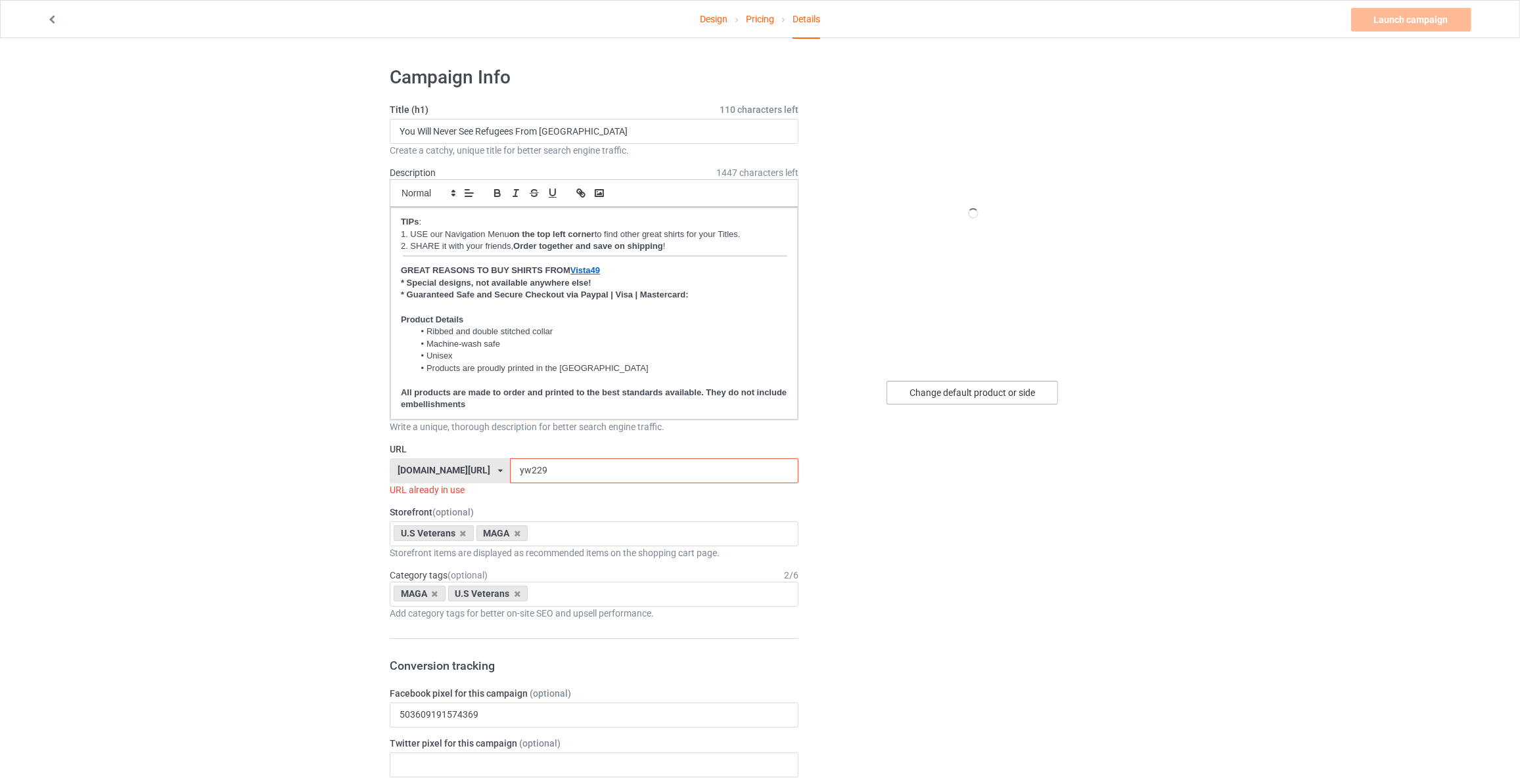
click at [974, 385] on div "Change default product or side" at bounding box center [972, 393] width 172 height 24
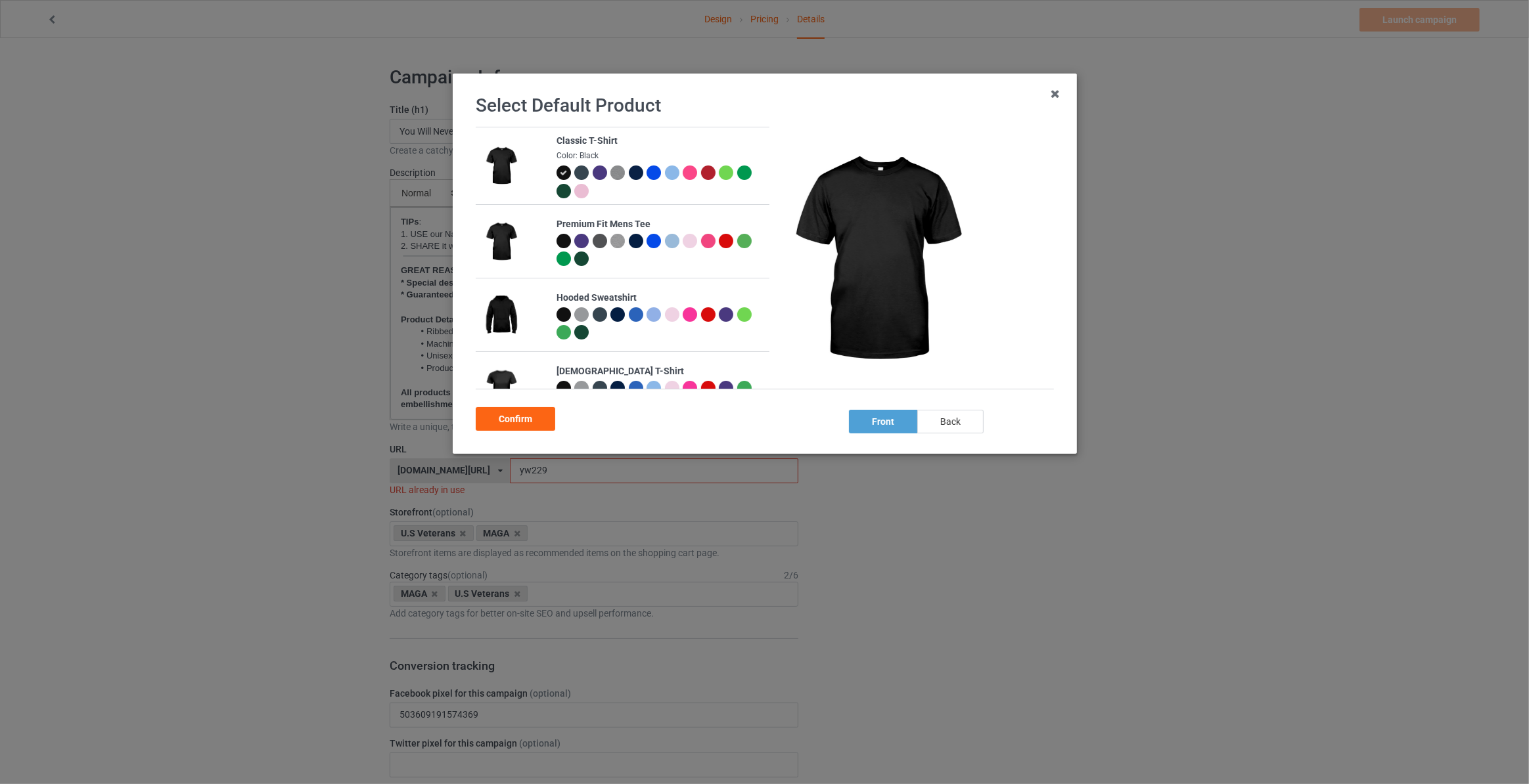
click at [948, 416] on div "back" at bounding box center [950, 421] width 66 height 24
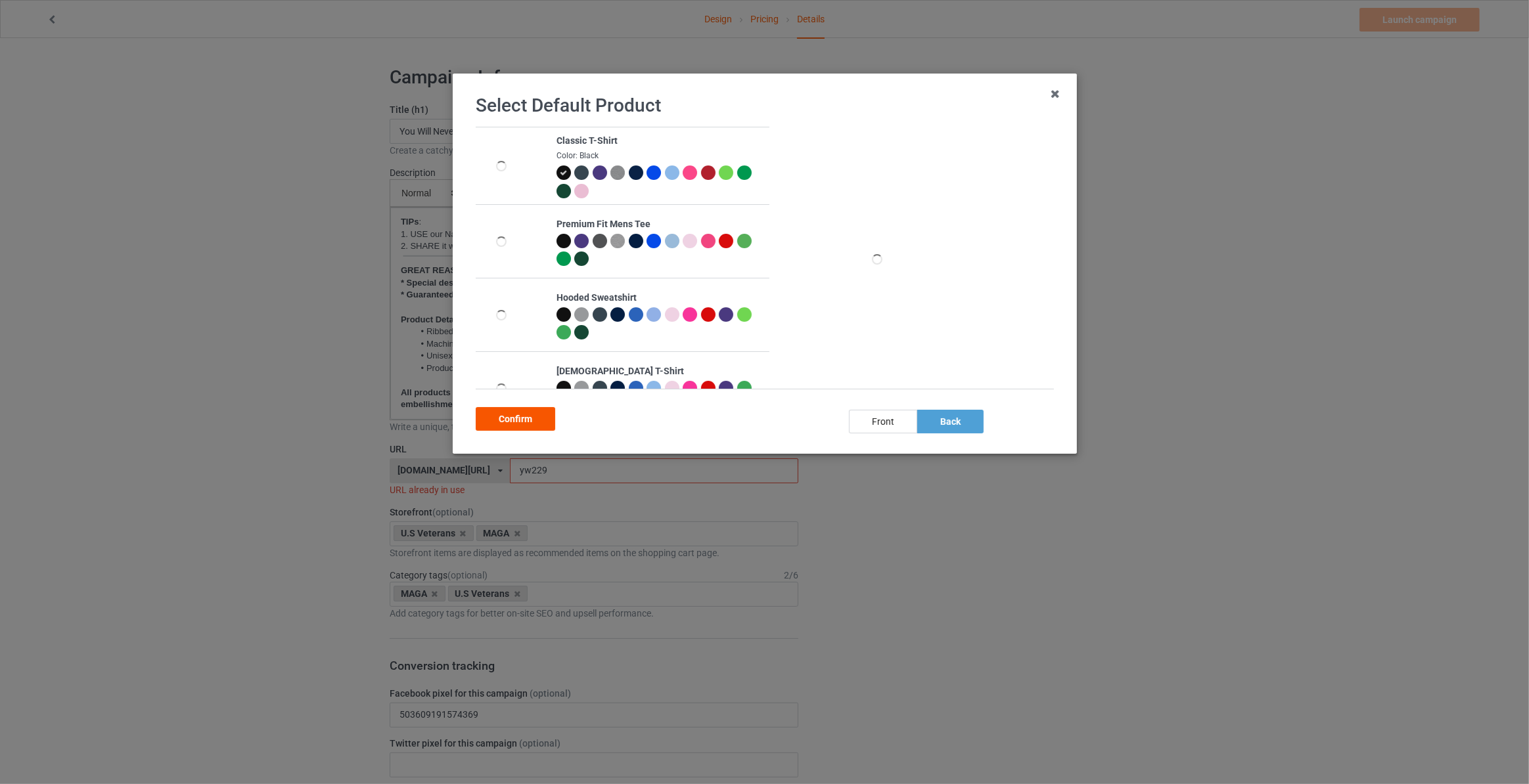
click at [526, 414] on div "Confirm" at bounding box center [516, 419] width 79 height 24
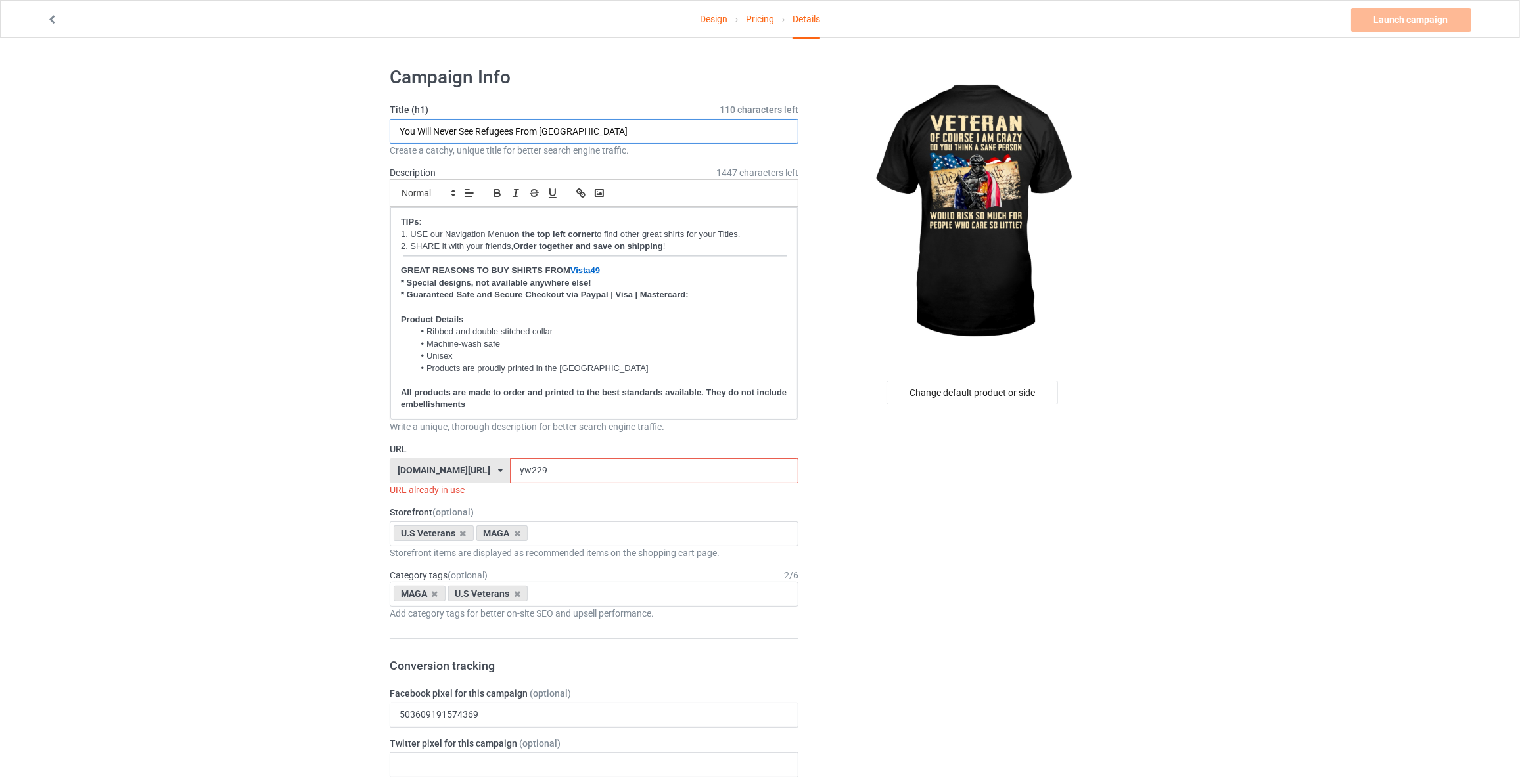
click at [629, 133] on input "You Will Never See Refugees From [GEOGRAPHIC_DATA]" at bounding box center [594, 131] width 409 height 25
paste input "Veteran Of Course I Am Crazy Do You Think A Sane Person Would Risk So Much For …"
type input "Veteran Of Course I Am Crazy Do You Think A Sane Person Would Risk So Much For …"
drag, startPoint x: 554, startPoint y: 472, endPoint x: 284, endPoint y: 451, distance: 270.8
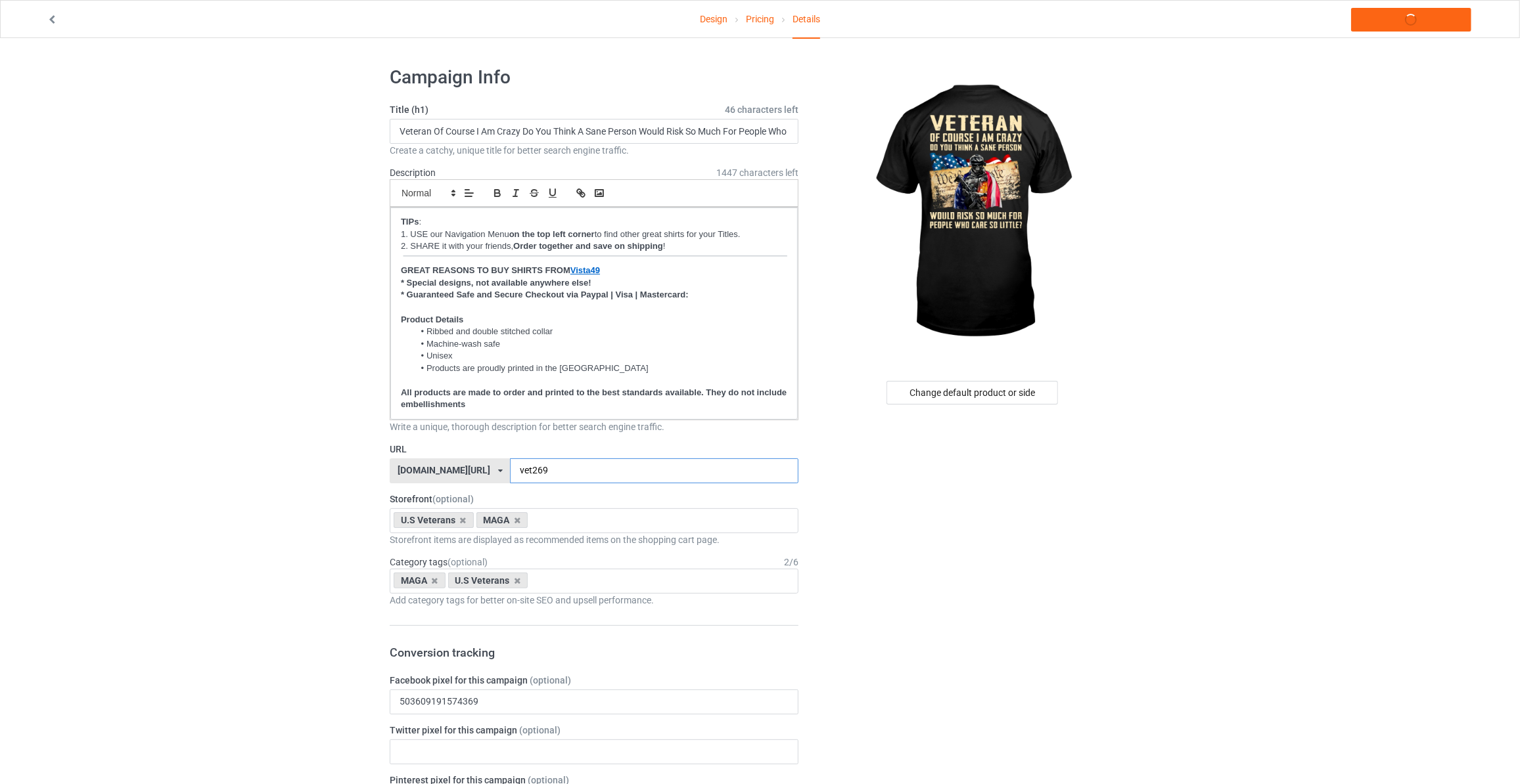
type input "vet269"
click at [515, 519] on icon at bounding box center [517, 520] width 7 height 8
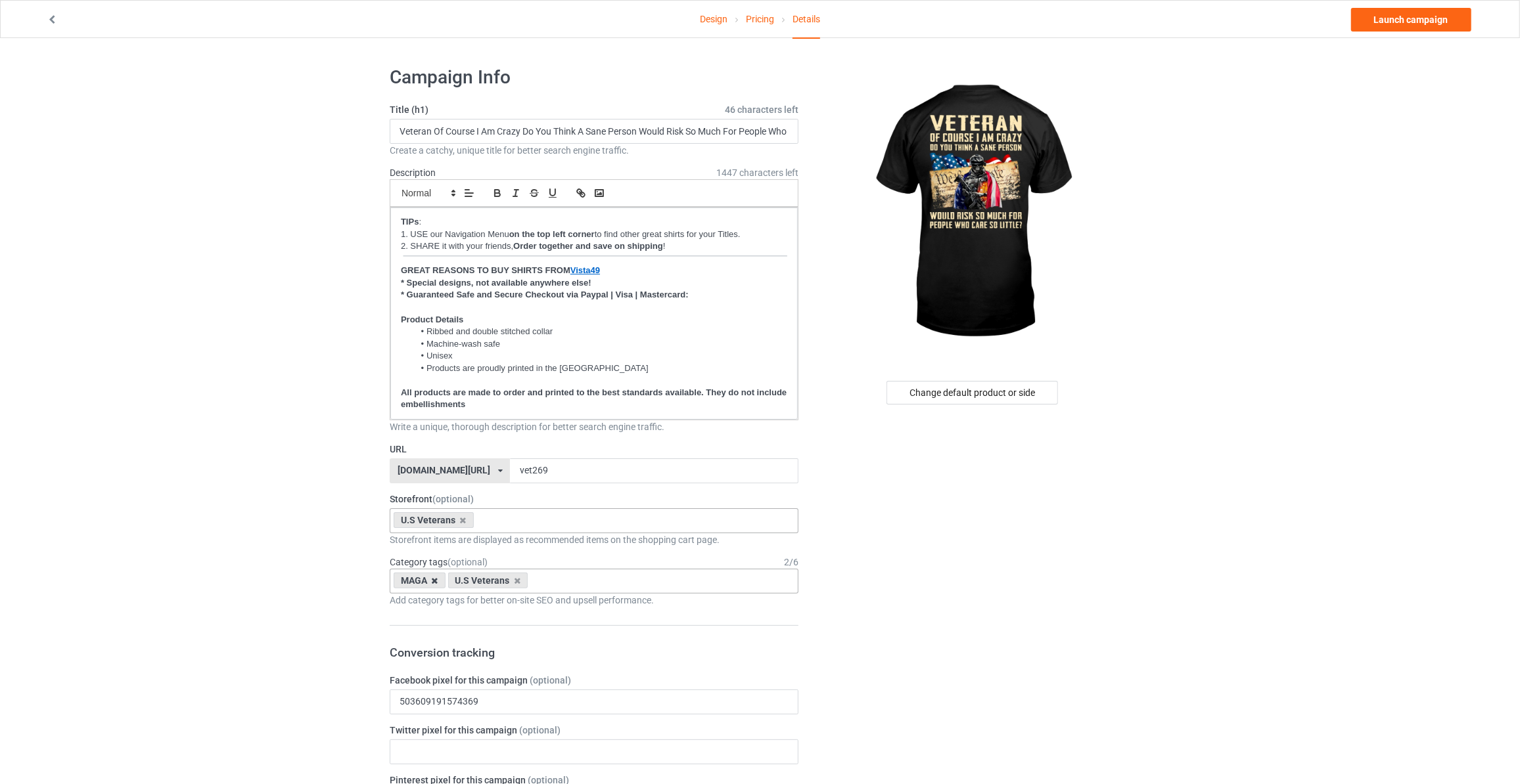
click at [436, 579] on icon at bounding box center [435, 580] width 7 height 8
click at [1407, 17] on link "Launch campaign" at bounding box center [1412, 19] width 121 height 24
